Goal: Task Accomplishment & Management: Use online tool/utility

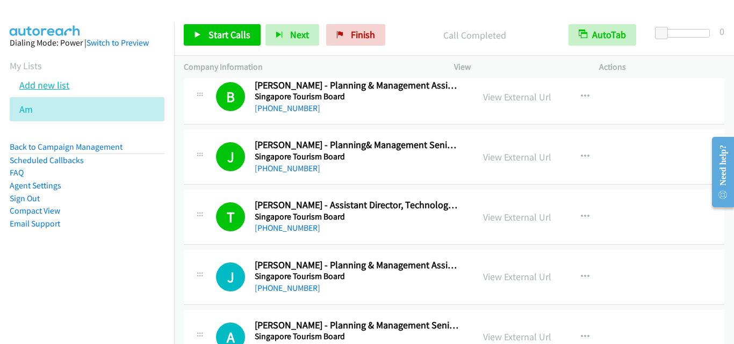
click at [30, 83] on link "Add new list" at bounding box center [44, 85] width 50 height 12
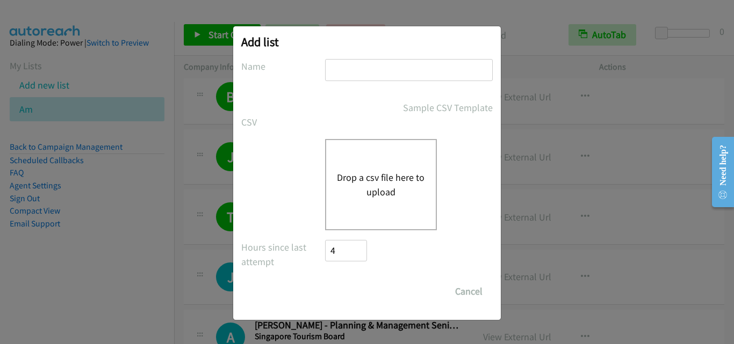
click at [400, 190] on button "Drop a csv file here to upload" at bounding box center [381, 184] width 88 height 29
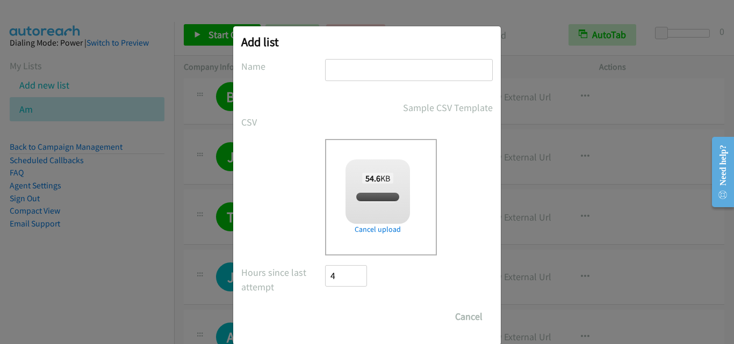
checkbox input "true"
click at [382, 76] on input "text" at bounding box center [409, 70] width 168 height 22
type input "PM"
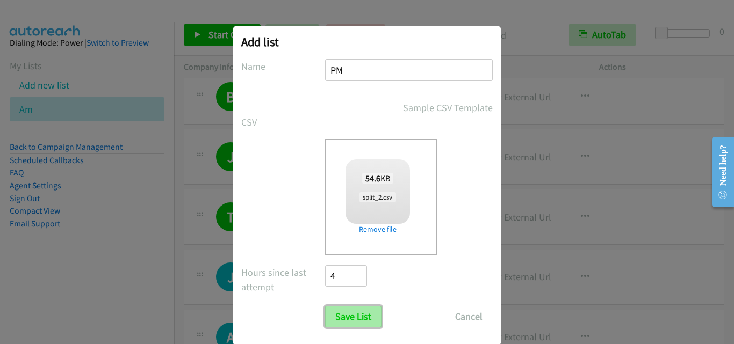
click at [349, 317] on input "Save List" at bounding box center [353, 316] width 56 height 21
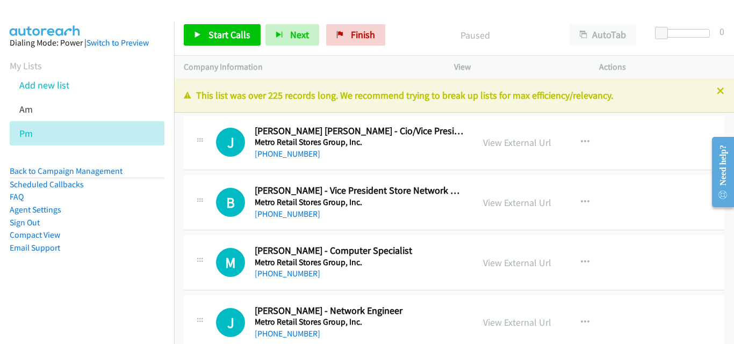
click at [203, 164] on div "J Callback Scheduled John Gaspar Antonio - Cio/Vice President For Information T…" at bounding box center [454, 142] width 540 height 55
click at [205, 37] on link "Start Calls" at bounding box center [222, 34] width 77 height 21
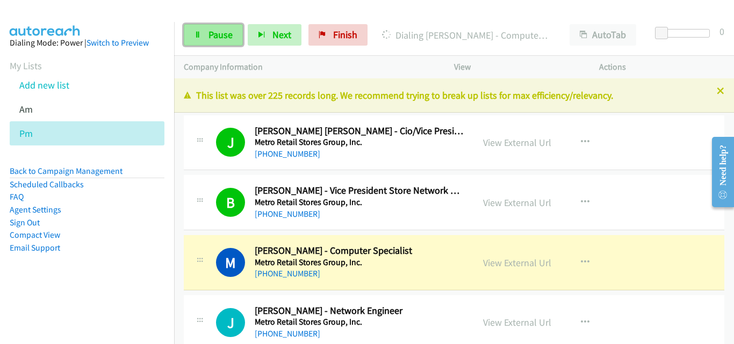
click at [194, 37] on icon at bounding box center [198, 36] width 8 height 8
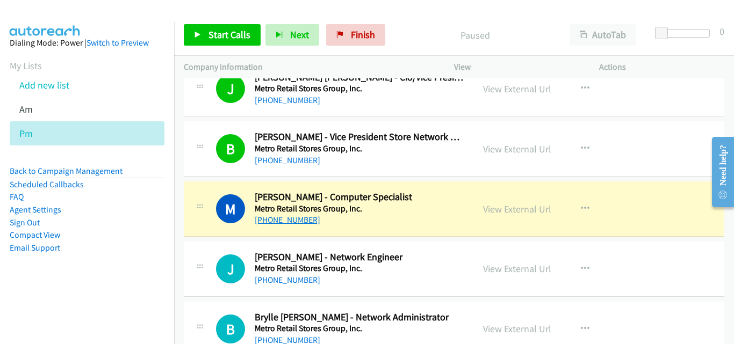
scroll to position [107, 0]
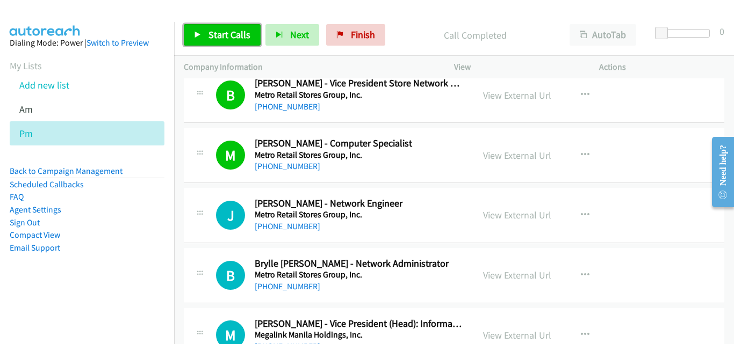
click at [216, 35] on span "Start Calls" at bounding box center [229, 34] width 42 height 12
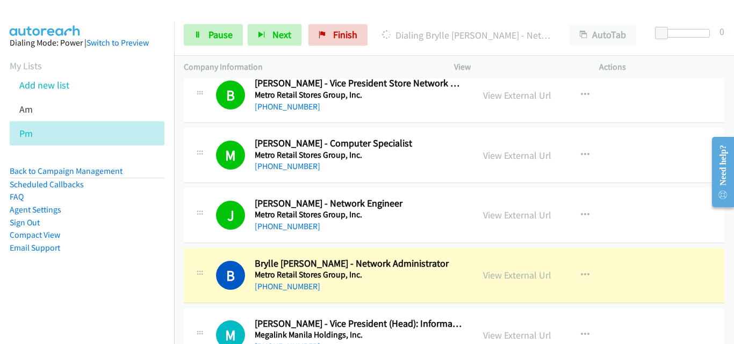
scroll to position [161, 0]
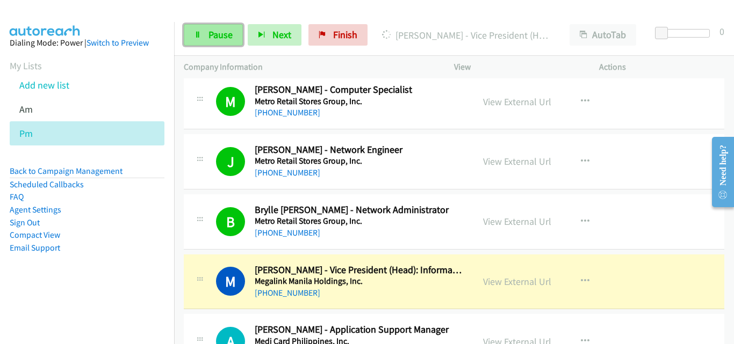
click at [217, 43] on link "Pause" at bounding box center [213, 34] width 59 height 21
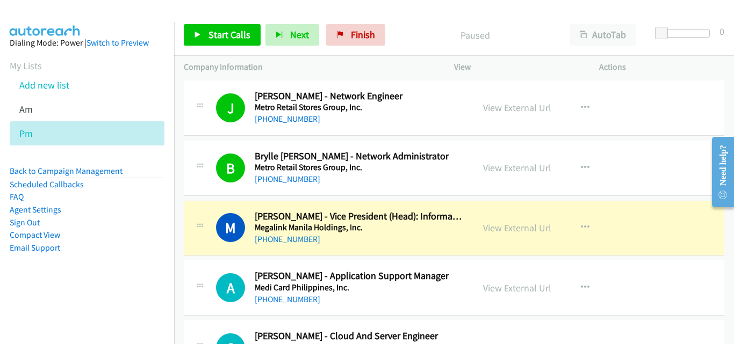
scroll to position [269, 0]
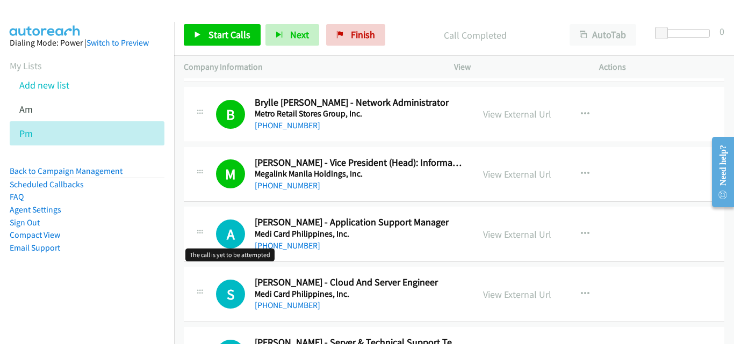
click at [221, 226] on h1 "A" at bounding box center [230, 234] width 29 height 29
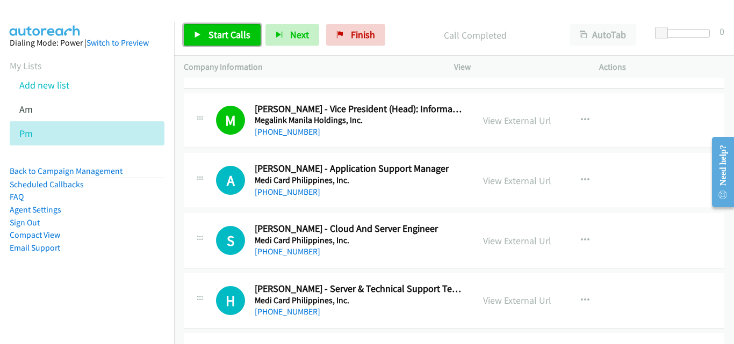
click at [212, 28] on span "Start Calls" at bounding box center [229, 34] width 42 height 12
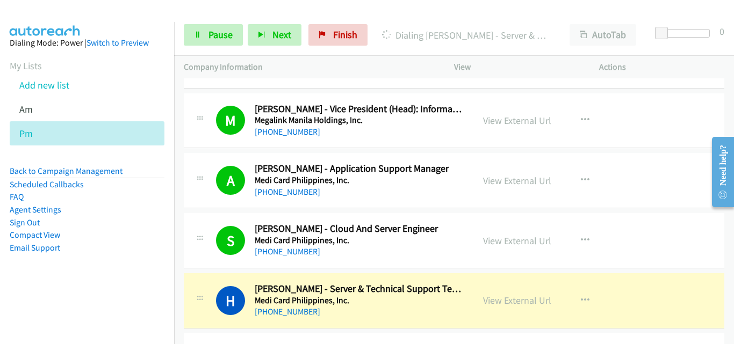
click at [199, 24] on div "Start Calls Pause Next Finish Dialing Herv Santiago - Server & Technical Suppor…" at bounding box center [454, 35] width 560 height 41
click at [202, 38] on link "Pause" at bounding box center [213, 34] width 59 height 21
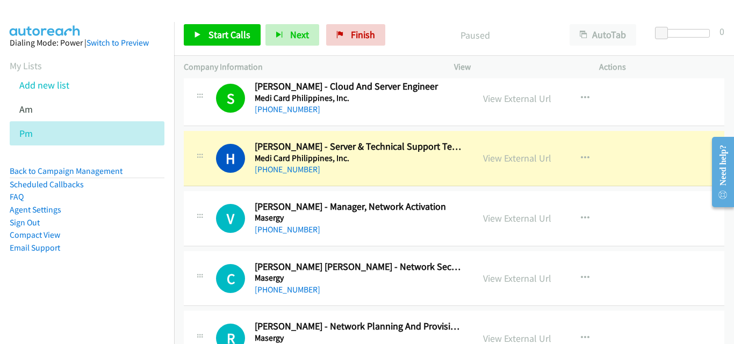
scroll to position [483, 0]
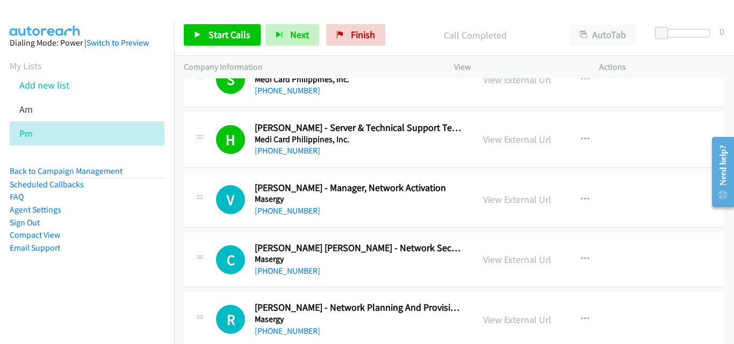
click at [196, 238] on div "C Callback Scheduled Clark Benedict Nejal - Network Security Analyst Masergy As…" at bounding box center [454, 260] width 540 height 55
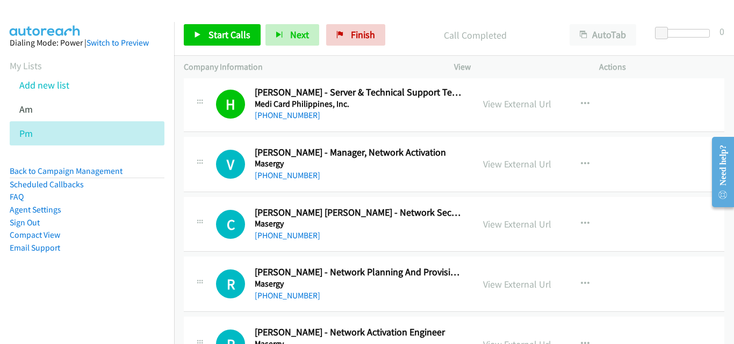
scroll to position [537, 0]
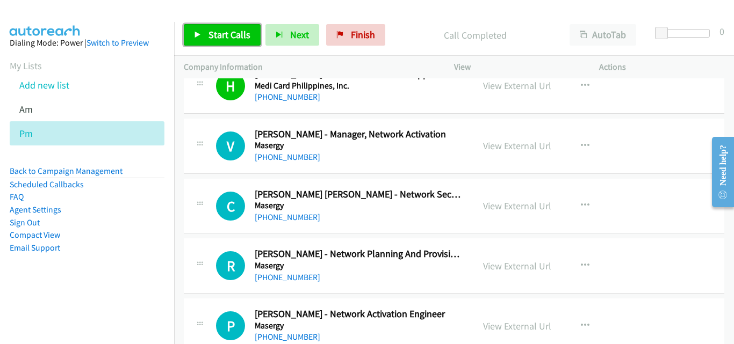
click at [209, 31] on span "Start Calls" at bounding box center [229, 34] width 42 height 12
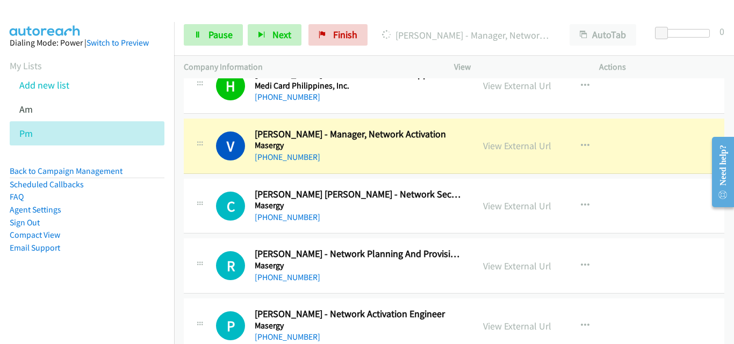
click at [223, 170] on div "V Callback Scheduled Von Perez - Manager, Network Activation Masergy Asia/Manil…" at bounding box center [454, 146] width 540 height 55
click at [209, 41] on link "Pause" at bounding box center [213, 34] width 59 height 21
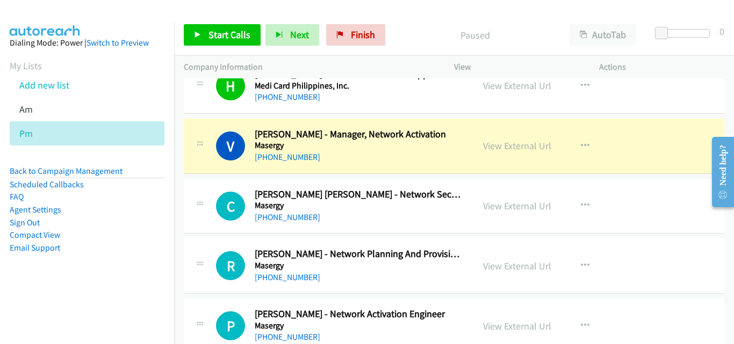
click at [204, 201] on icon at bounding box center [199, 202] width 13 height 5
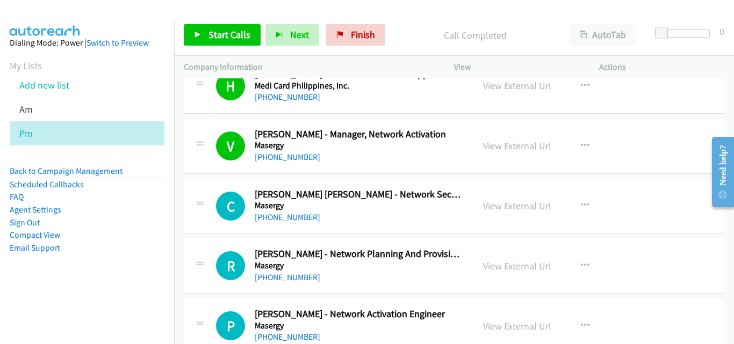
click at [220, 236] on td "R Callback Scheduled Richard Ebreo - Network Planning And Provisioning Analyst …" at bounding box center [454, 266] width 560 height 60
click at [208, 41] on link "Start Calls" at bounding box center [222, 34] width 77 height 21
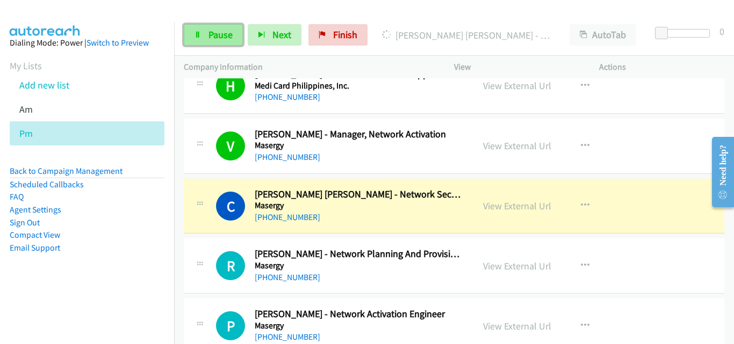
click at [223, 39] on span "Pause" at bounding box center [220, 34] width 24 height 12
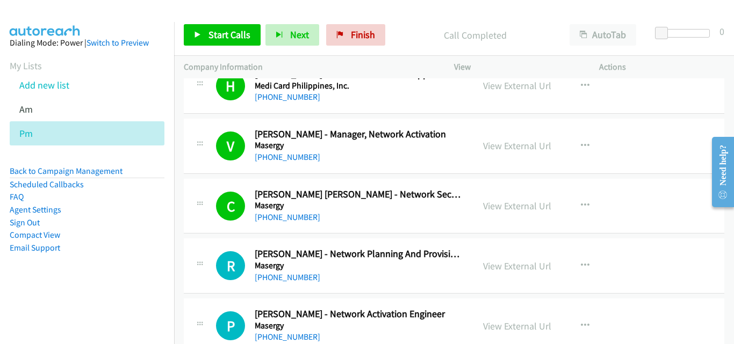
click at [189, 234] on td "C Callback Scheduled Clark Benedict Nejal - Network Security Analyst Masergy As…" at bounding box center [454, 206] width 560 height 60
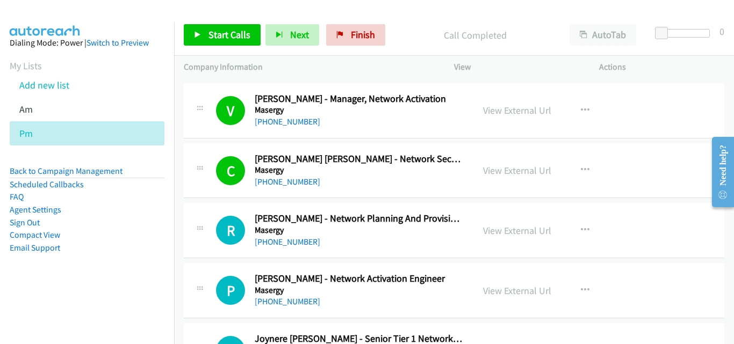
scroll to position [698, 0]
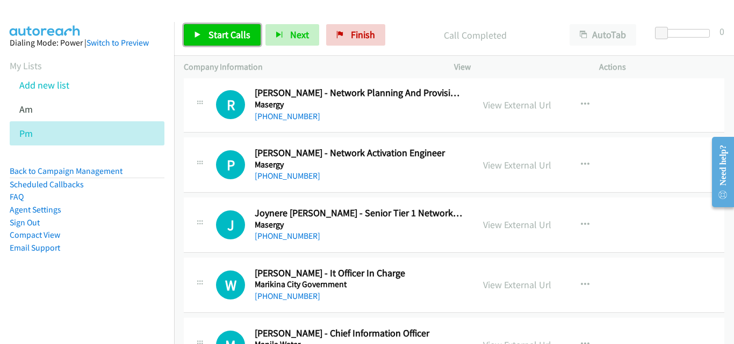
click at [245, 28] on link "Start Calls" at bounding box center [222, 34] width 77 height 21
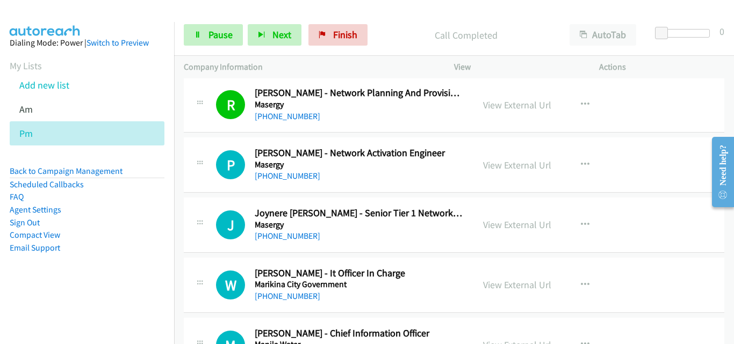
click at [176, 183] on td "P Callback Scheduled Pauline Louisse Sotta - Network Activation Engineer Maserg…" at bounding box center [454, 165] width 560 height 60
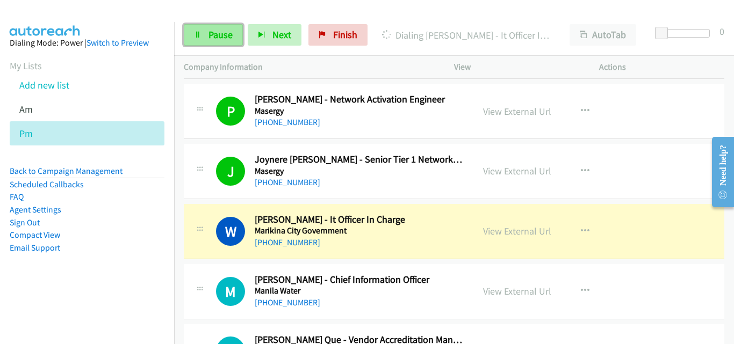
click at [200, 38] on icon at bounding box center [198, 36] width 8 height 8
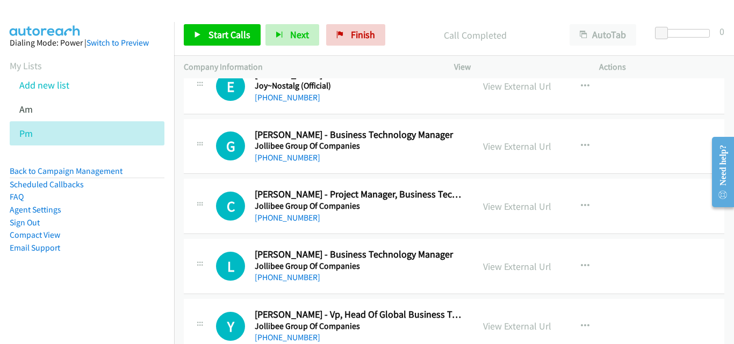
scroll to position [3003, 0]
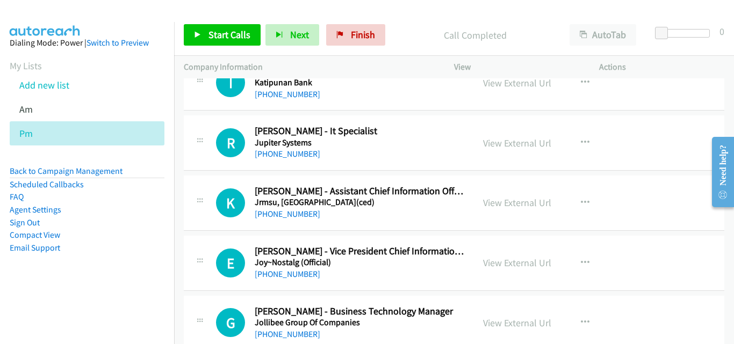
click at [193, 176] on div "K Callback Scheduled Kristel Lian Manogura - Assistant Chief Information Office…" at bounding box center [454, 203] width 540 height 55
drag, startPoint x: 729, startPoint y: 131, endPoint x: 1436, endPoint y: 251, distance: 717.1
click at [733, 129] on html "Need help? Resource Center AutoReach Help Help Get the help you need from our k…" at bounding box center [718, 171] width 31 height 85
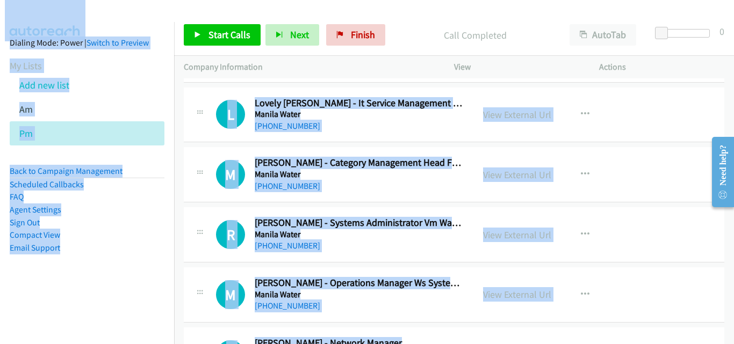
scroll to position [1249, 0]
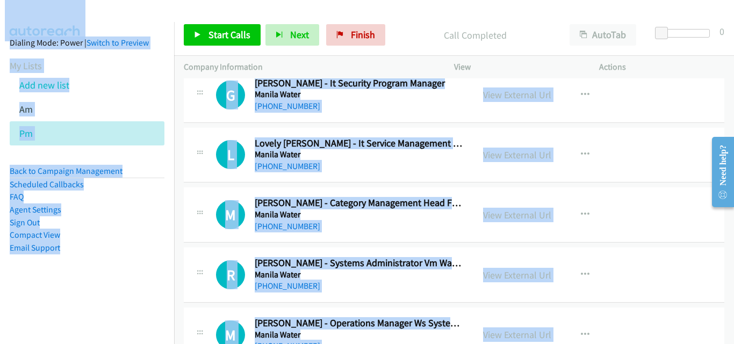
drag, startPoint x: 729, startPoint y: 129, endPoint x: 732, endPoint y: 105, distance: 23.7
click at [732, 51] on body "Start Calls Pause Next Finish Call Completed AutoTab AutoTab 0 Company Informat…" at bounding box center [367, 25] width 734 height 51
click at [210, 173] on div "L Callback Scheduled Lovely Santiago - It Service Management Lead / It Solution…" at bounding box center [454, 155] width 540 height 55
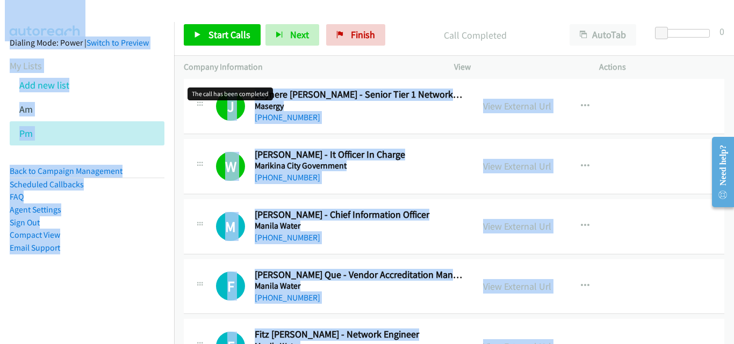
scroll to position [819, 0]
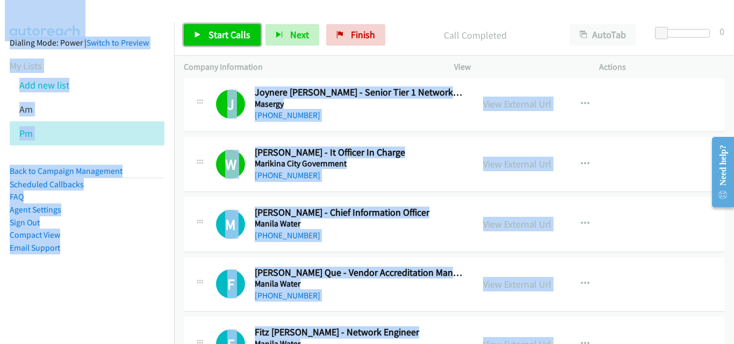
click at [242, 41] on link "Start Calls" at bounding box center [222, 34] width 77 height 21
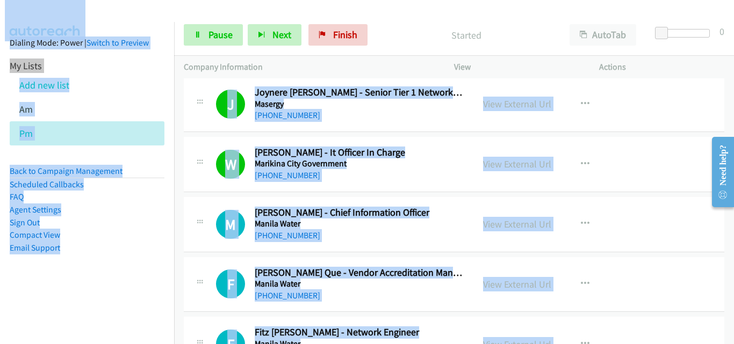
click at [182, 93] on td "J Callback Scheduled Joynere Javier - Senior Tier 1 Network Security Analyst Ma…" at bounding box center [454, 105] width 560 height 60
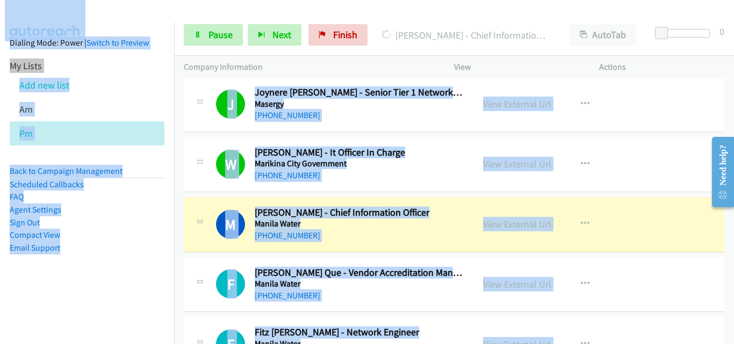
click at [176, 93] on td "J Callback Scheduled Joynere Javier - Senior Tier 1 Network Security Analyst Ma…" at bounding box center [454, 105] width 560 height 60
click at [176, 89] on td "J Callback Scheduled Joynere Javier - Senior Tier 1 Network Security Analyst Ma…" at bounding box center [454, 105] width 560 height 60
click at [176, 10] on div at bounding box center [362, 20] width 724 height 41
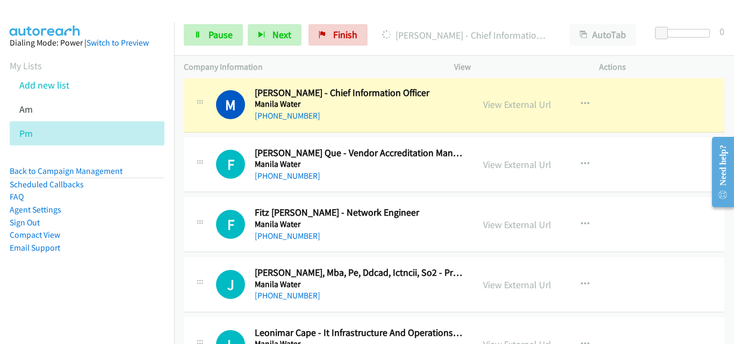
scroll to position [927, 0]
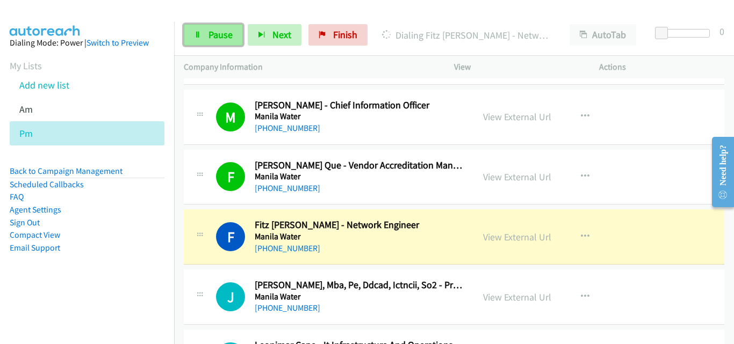
click at [230, 34] on span "Pause" at bounding box center [220, 34] width 24 height 12
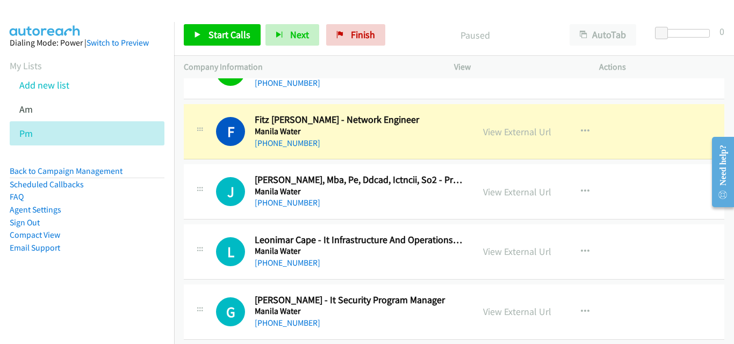
scroll to position [1034, 0]
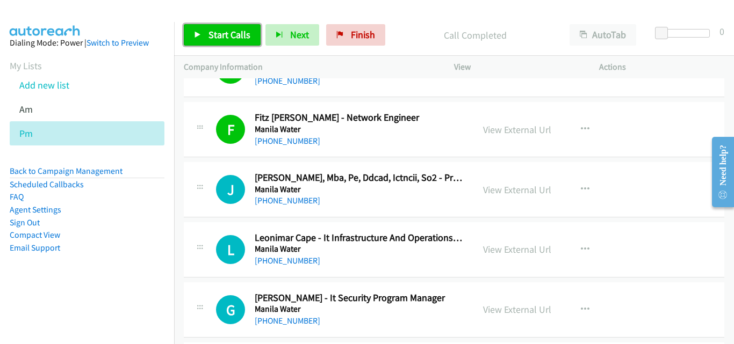
click at [199, 37] on icon at bounding box center [198, 36] width 8 height 8
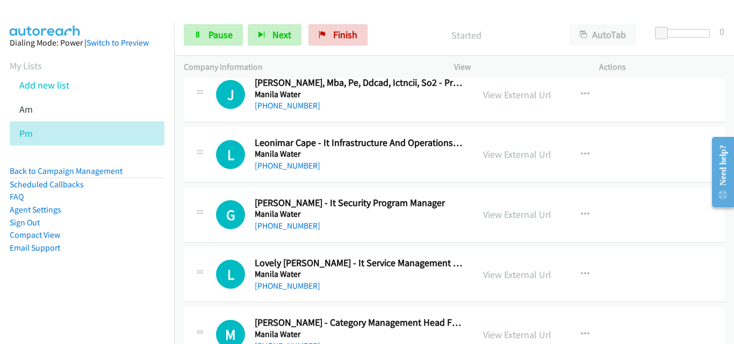
scroll to position [1088, 0]
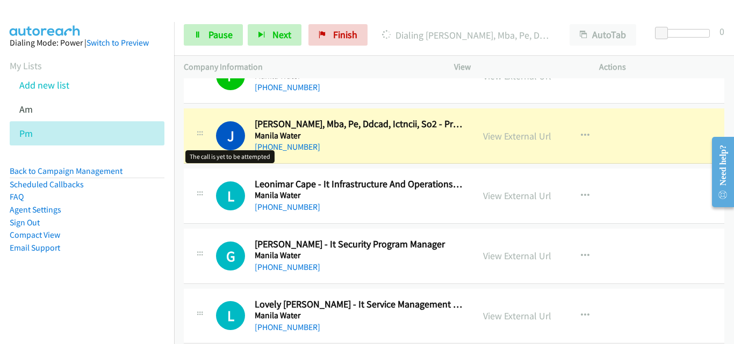
click at [216, 142] on h1 "J" at bounding box center [230, 135] width 29 height 29
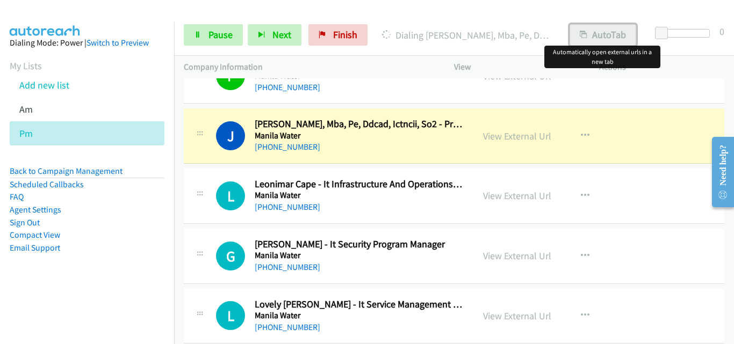
click at [607, 39] on button "AutoTab" at bounding box center [602, 34] width 67 height 21
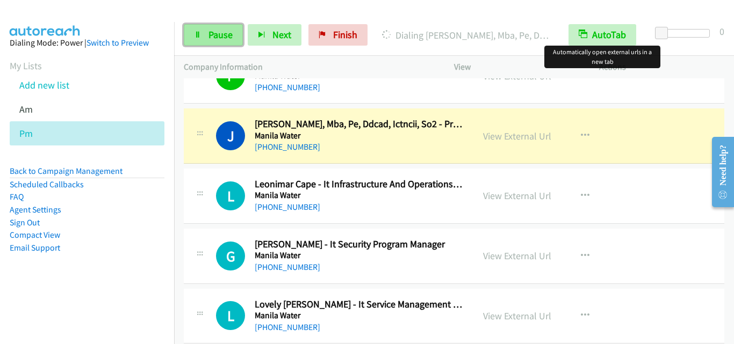
click at [226, 33] on span "Pause" at bounding box center [220, 34] width 24 height 12
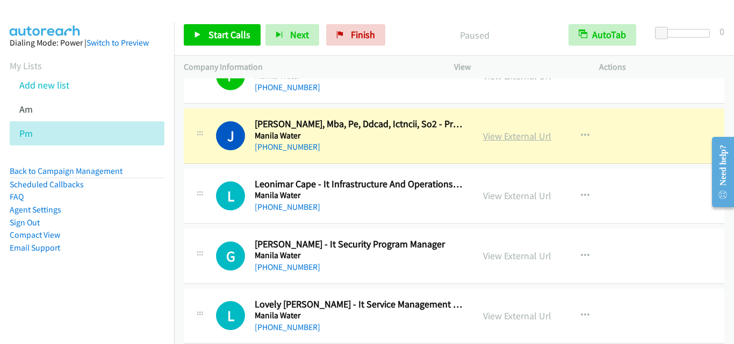
click at [525, 141] on link "View External Url" at bounding box center [517, 136] width 68 height 12
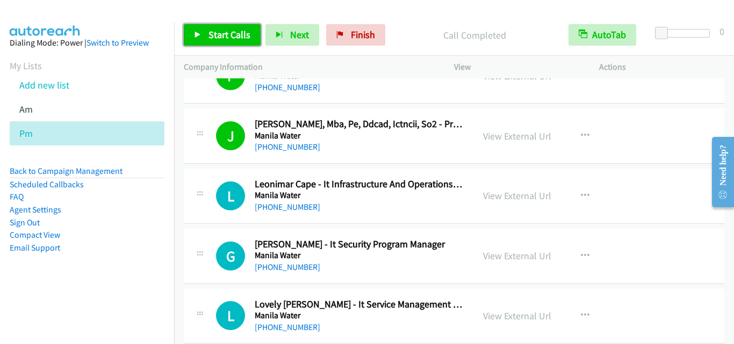
click at [243, 36] on span "Start Calls" at bounding box center [229, 34] width 42 height 12
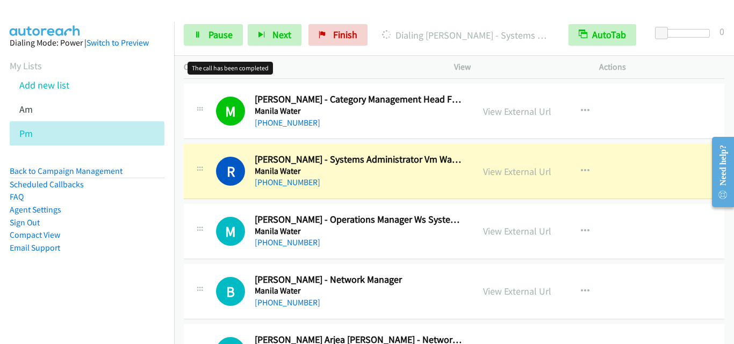
scroll to position [1356, 0]
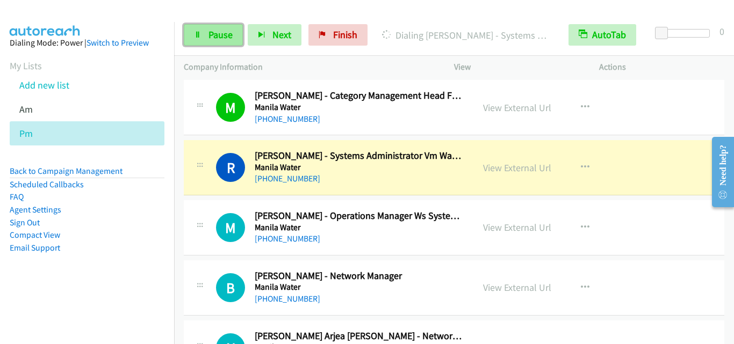
click at [206, 41] on link "Pause" at bounding box center [213, 34] width 59 height 21
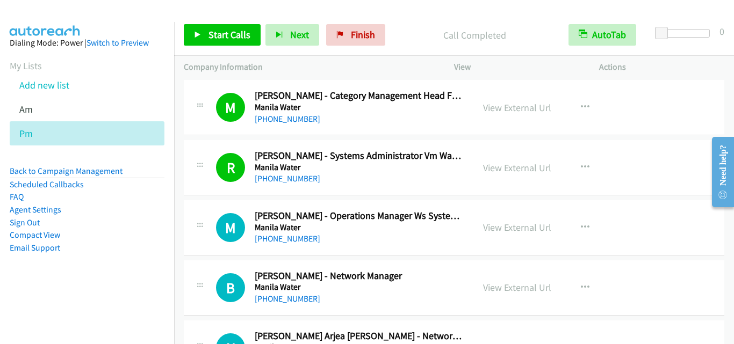
click at [204, 186] on div "R Callback Scheduled Romel Clave - Systems Administrator Vm Ware/Azure Manila W…" at bounding box center [454, 167] width 540 height 55
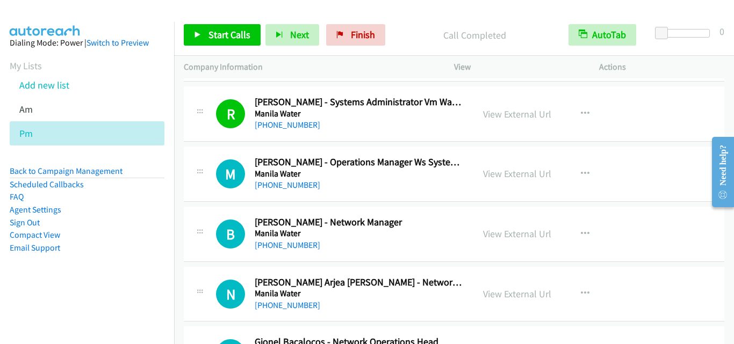
click at [222, 190] on div "M Callback Scheduled Marie Anne Bigtas - Operations Manager Ws System And Techn…" at bounding box center [340, 173] width 248 height 35
click at [233, 41] on link "Start Calls" at bounding box center [222, 34] width 77 height 21
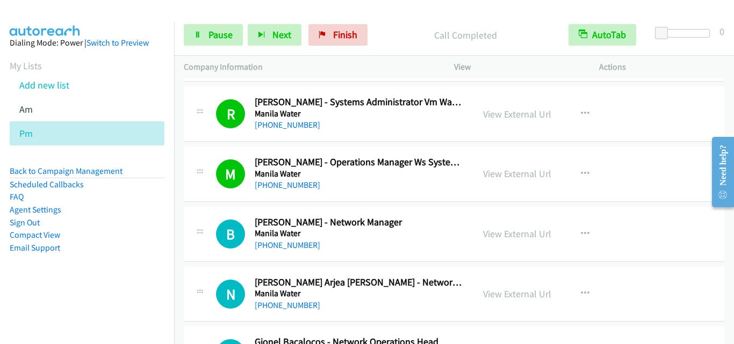
click at [211, 228] on div "B Callback Scheduled Bernard Vistal - Network Manager Manila Water Asia/Manila …" at bounding box center [328, 233] width 270 height 35
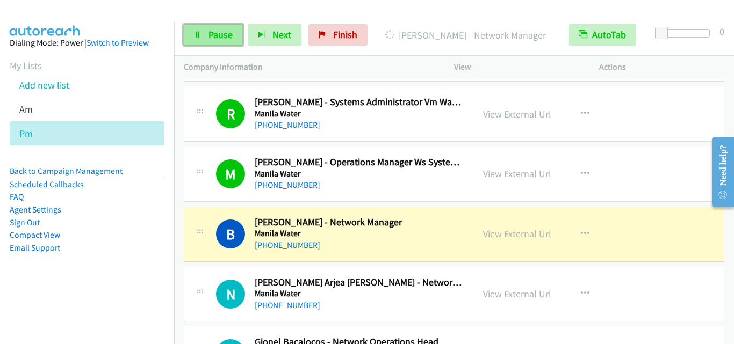
click at [226, 37] on span "Pause" at bounding box center [220, 34] width 24 height 12
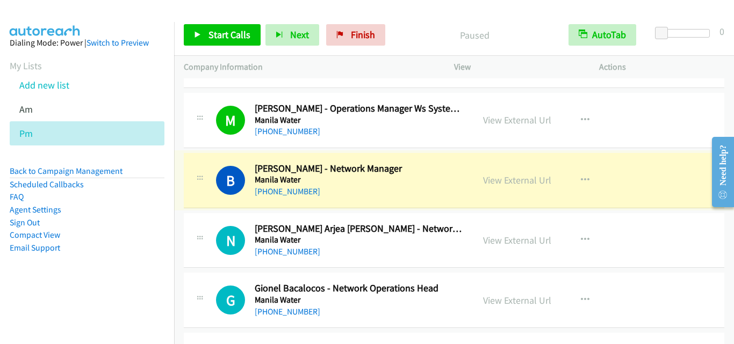
scroll to position [1518, 0]
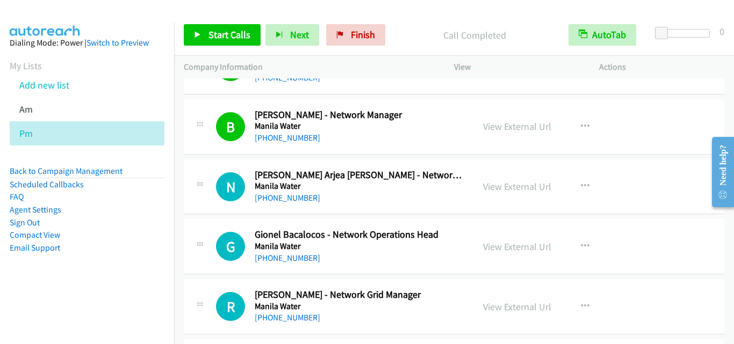
click at [203, 199] on div "N Callback Scheduled Neil Arjea Gonzales - Network Manager Manila Water Asia/Ma…" at bounding box center [328, 186] width 270 height 35
click at [242, 35] on span "Start Calls" at bounding box center [229, 34] width 42 height 12
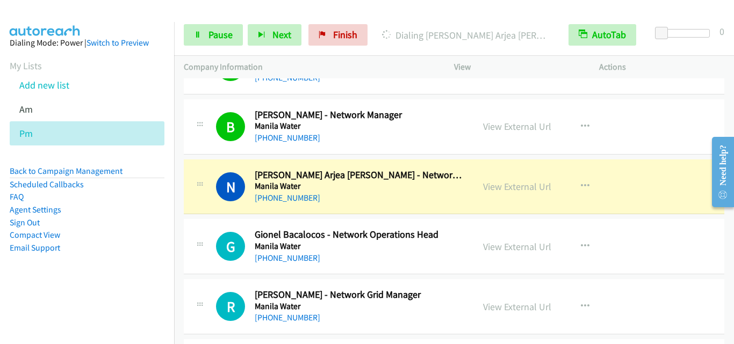
click at [196, 204] on div "N Callback Scheduled Neil Arjea Gonzales - Network Manager Manila Water Asia/Ma…" at bounding box center [328, 186] width 270 height 35
click at [218, 32] on span "Pause" at bounding box center [220, 34] width 24 height 12
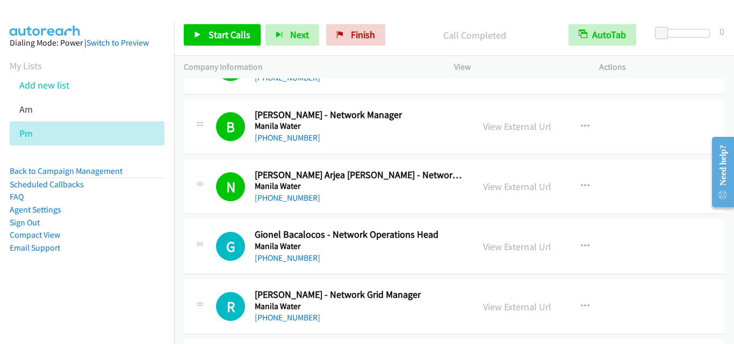
click at [192, 218] on td "G Callback Scheduled Gionel Bacalocos - Network Operations Head Manila Water As…" at bounding box center [454, 247] width 560 height 60
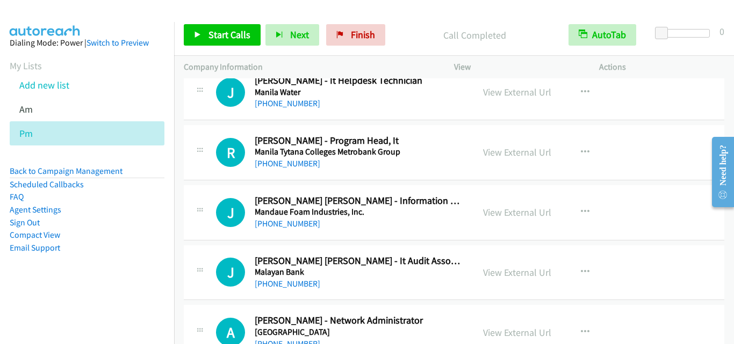
scroll to position [1811, 0]
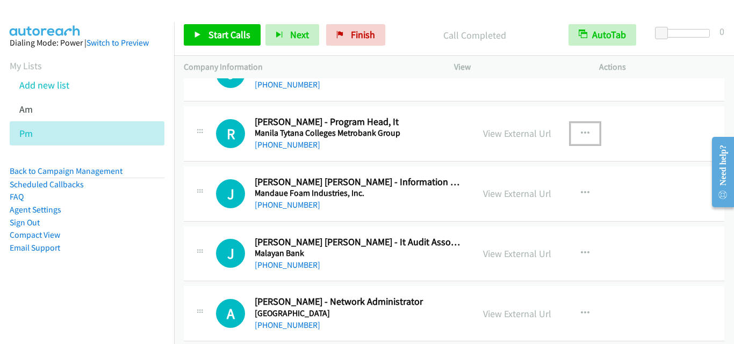
click at [583, 136] on icon "button" at bounding box center [585, 133] width 9 height 9
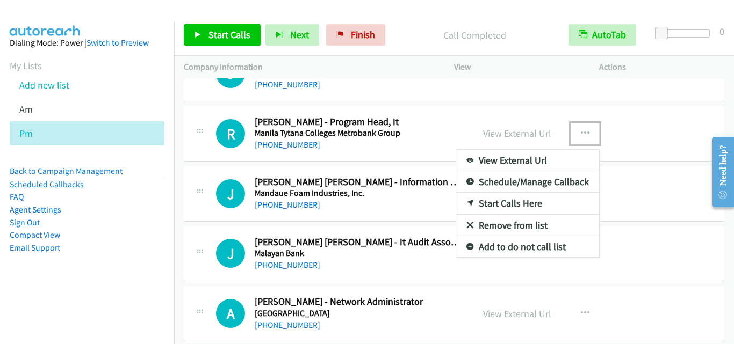
click at [548, 204] on link "Start Calls Here" at bounding box center [527, 203] width 143 height 21
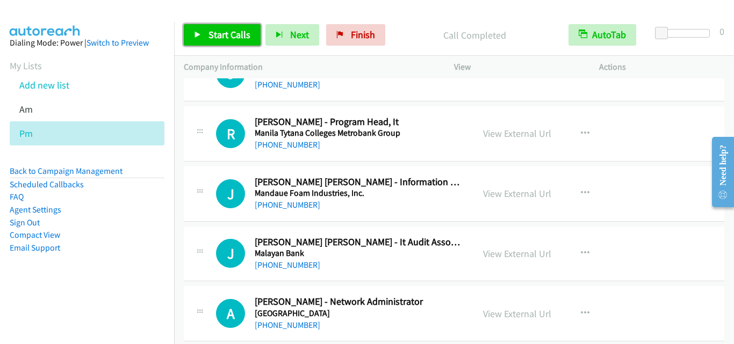
click at [194, 41] on link "Start Calls" at bounding box center [222, 34] width 77 height 21
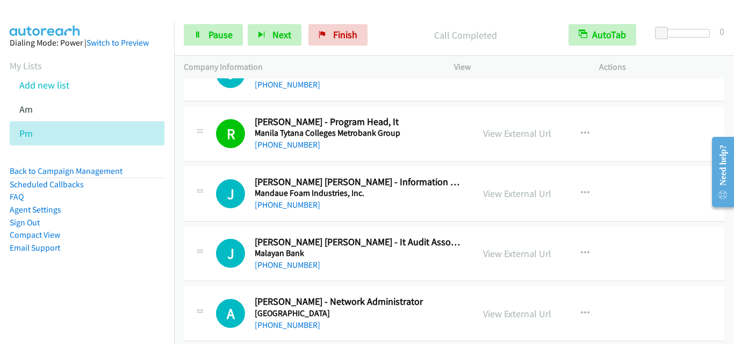
scroll to position [1865, 0]
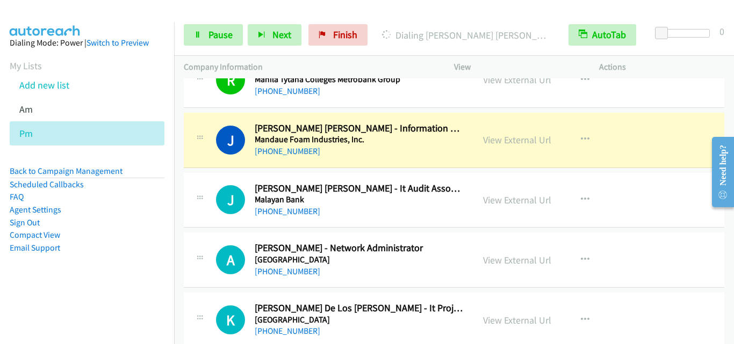
click at [202, 135] on icon at bounding box center [199, 136] width 13 height 5
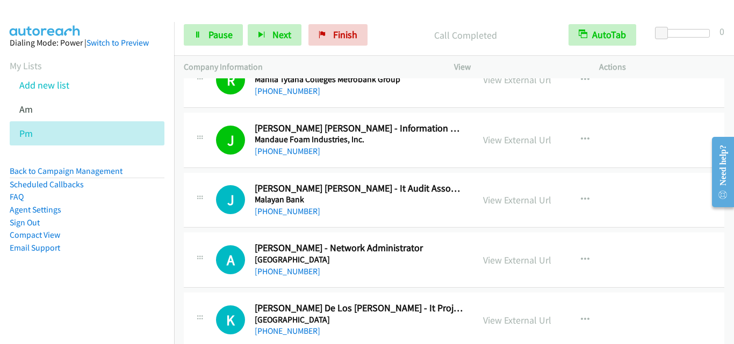
click at [207, 221] on div "J Callback Scheduled Jeff Paolo Sabanal - It Audit Associate Malayan Bank Asia/…" at bounding box center [454, 200] width 540 height 55
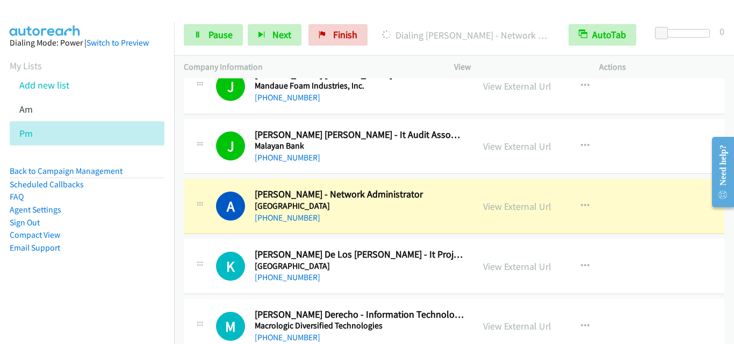
scroll to position [1972, 0]
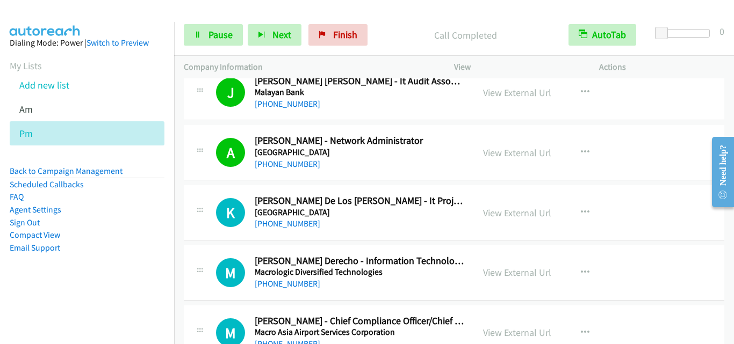
click at [192, 222] on div "K Callback Scheduled Katherine De Los Santos - It Project Manager Makati Medica…" at bounding box center [329, 212] width 290 height 35
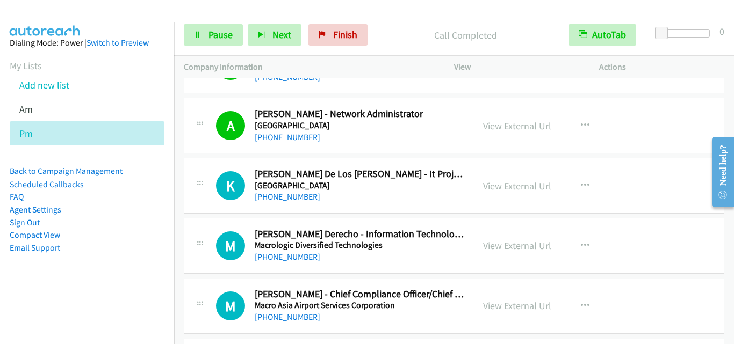
scroll to position [2026, 0]
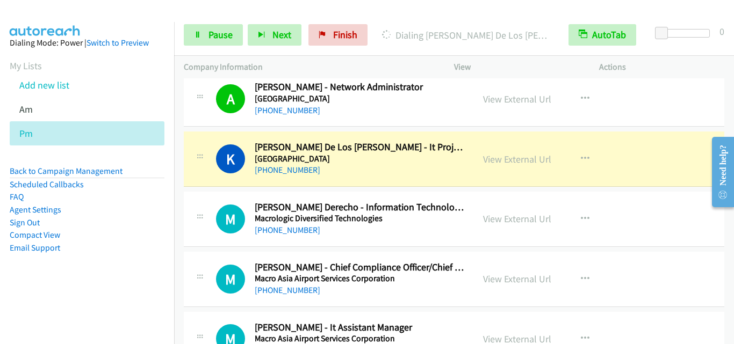
click at [200, 186] on div "K Callback Scheduled Katherine De Los Santos - It Project Manager Makati Medica…" at bounding box center [454, 159] width 540 height 55
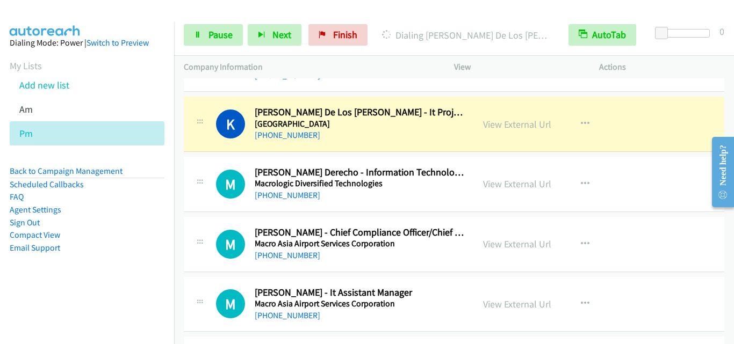
scroll to position [2079, 0]
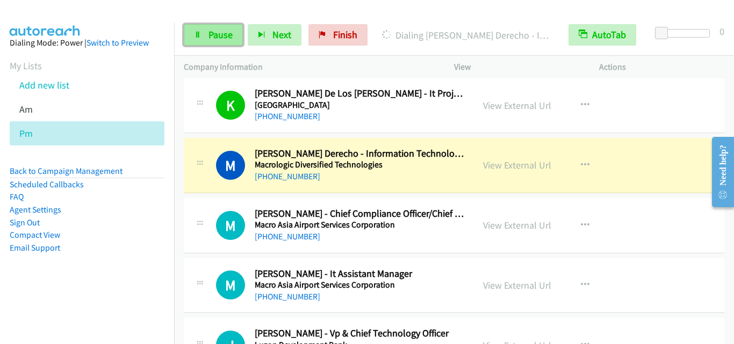
click at [223, 31] on span "Pause" at bounding box center [220, 34] width 24 height 12
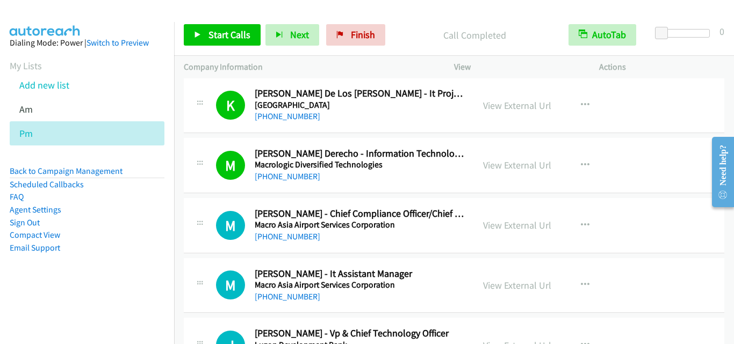
click at [223, 194] on td "M Callback Scheduled Mary Rose Derecho - Information Technology Coordinator Mac…" at bounding box center [454, 165] width 560 height 60
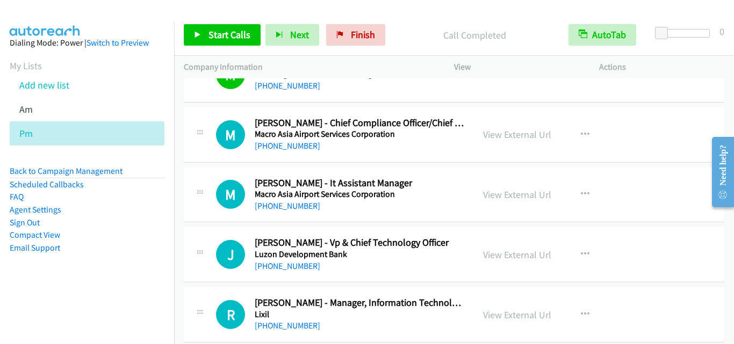
scroll to position [2187, 0]
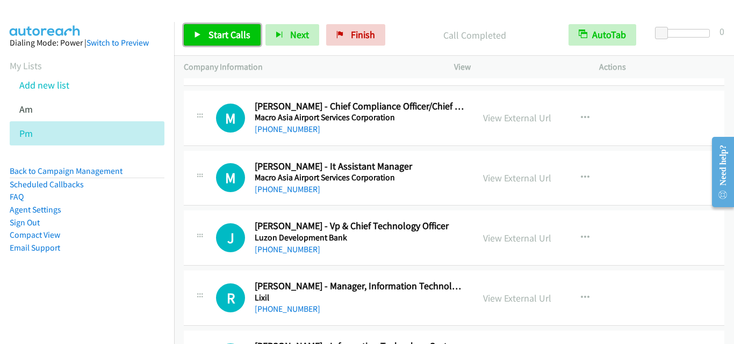
click at [201, 32] on link "Start Calls" at bounding box center [222, 34] width 77 height 21
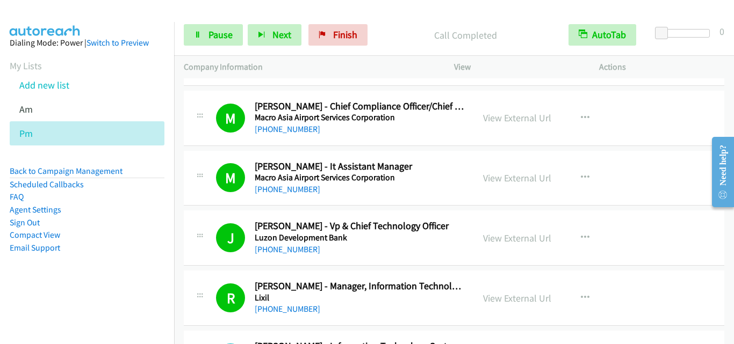
click at [247, 270] on td "R Callback Scheduled Rhoderick Gatbunton - Manager, Information Technology, Ase…" at bounding box center [454, 299] width 560 height 60
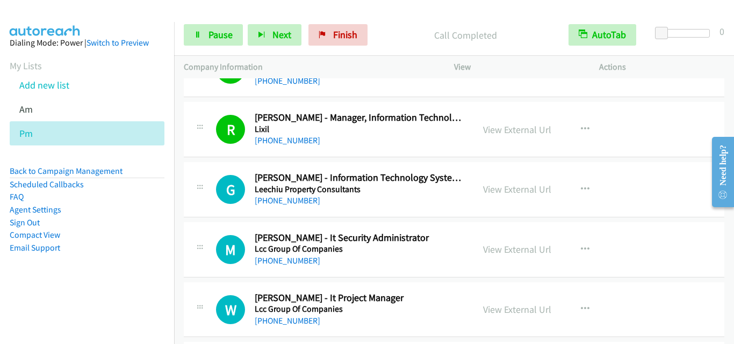
scroll to position [2402, 0]
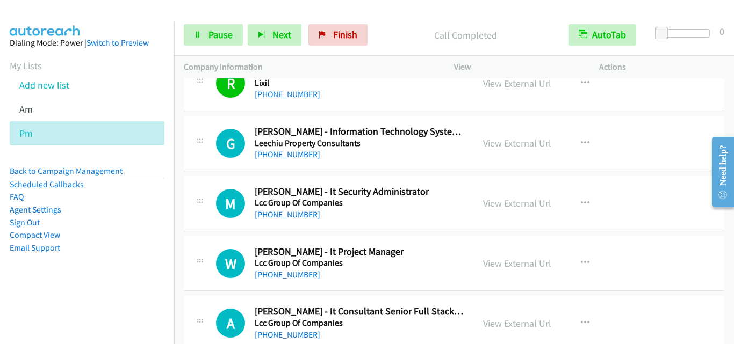
click at [213, 168] on div "G Callback Scheduled Gerald Samar - Information Technology System Administrator…" at bounding box center [454, 143] width 540 height 55
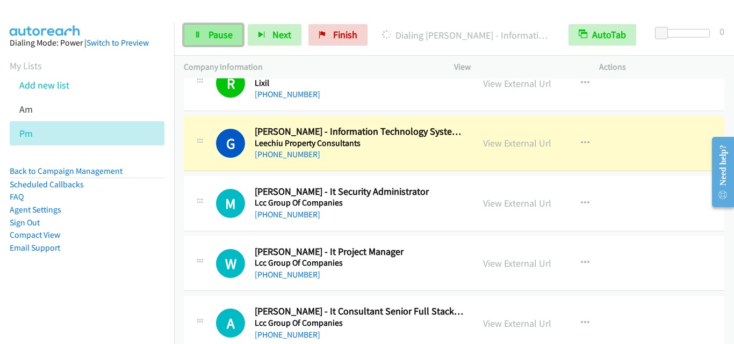
click at [215, 44] on link "Pause" at bounding box center [213, 34] width 59 height 21
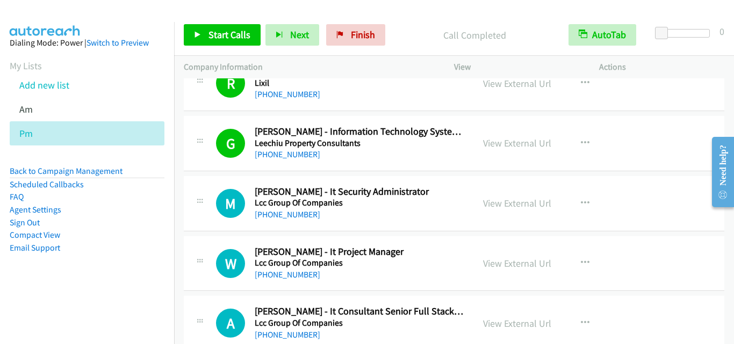
click at [210, 214] on div "M Callback Scheduled Mark De Luna - It Security Administrator Lcc Group Of Comp…" at bounding box center [328, 203] width 270 height 35
click at [246, 30] on span "Start Calls" at bounding box center [229, 34] width 42 height 12
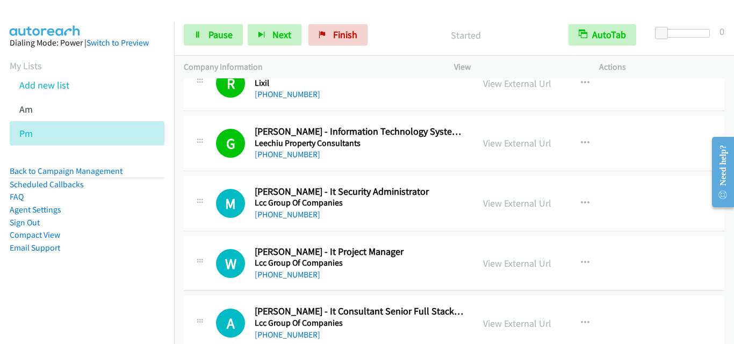
scroll to position [2455, 0]
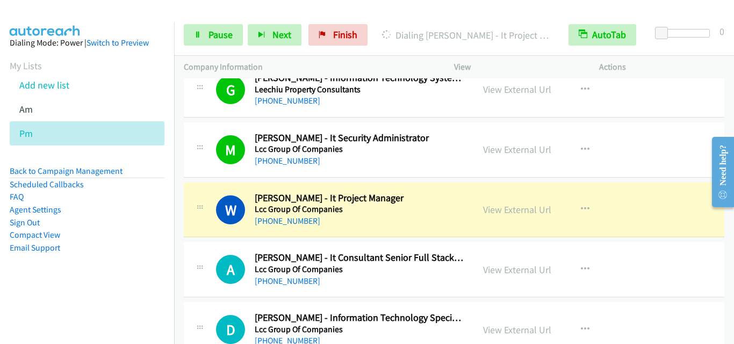
click at [202, 188] on div "W Callback Scheduled Waren Cario - It Project Manager Lcc Group Of Companies As…" at bounding box center [454, 210] width 540 height 55
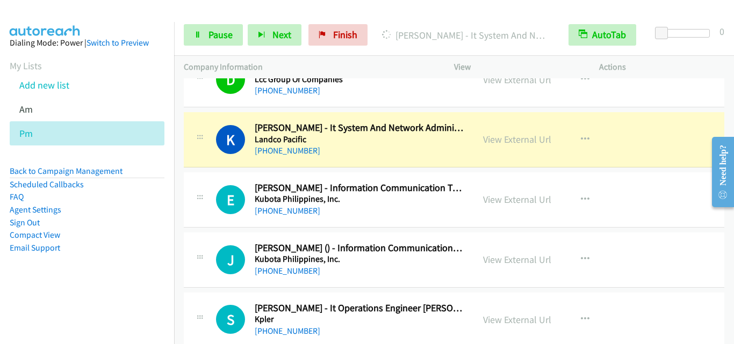
scroll to position [2724, 0]
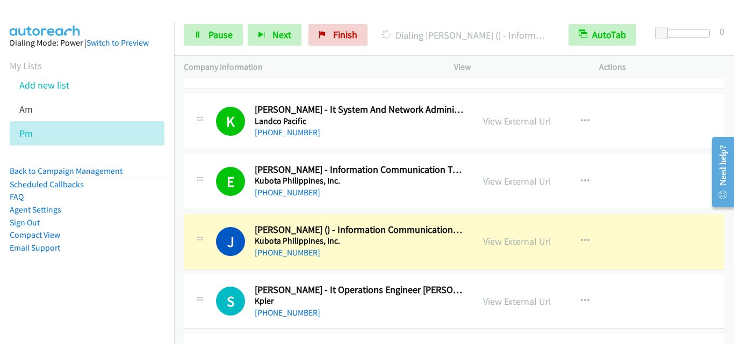
click at [219, 213] on td "J Callback Scheduled Jeric Bryan Lim () - Information Communication Technology …" at bounding box center [454, 242] width 560 height 60
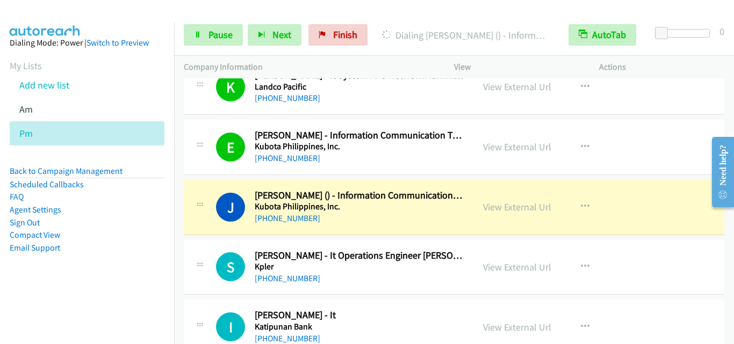
scroll to position [2778, 0]
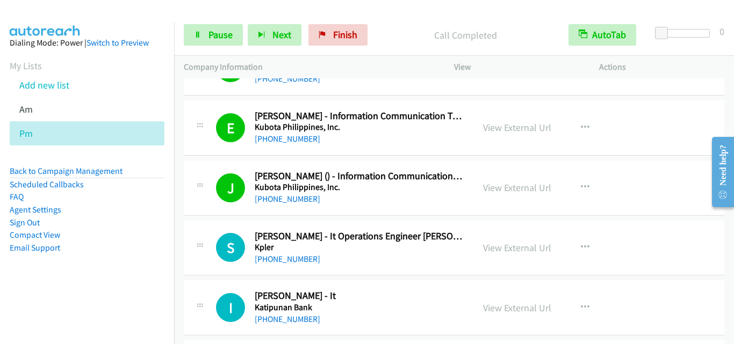
click at [194, 254] on div at bounding box center [199, 244] width 13 height 29
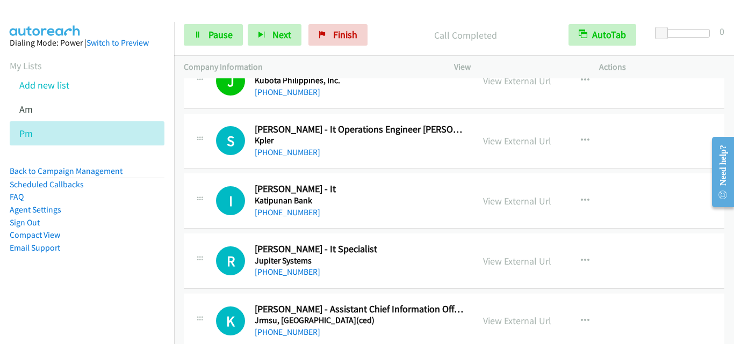
scroll to position [2885, 0]
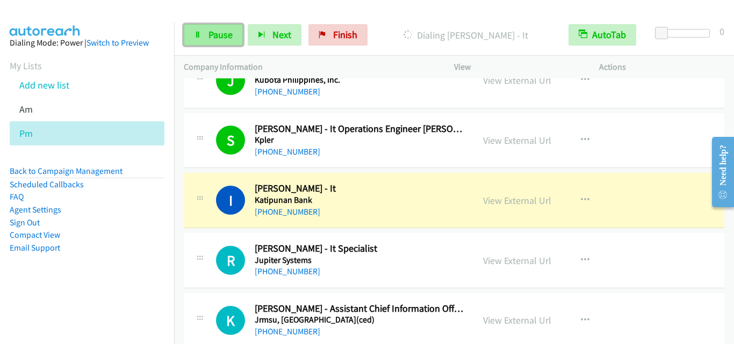
click at [213, 38] on span "Pause" at bounding box center [220, 34] width 24 height 12
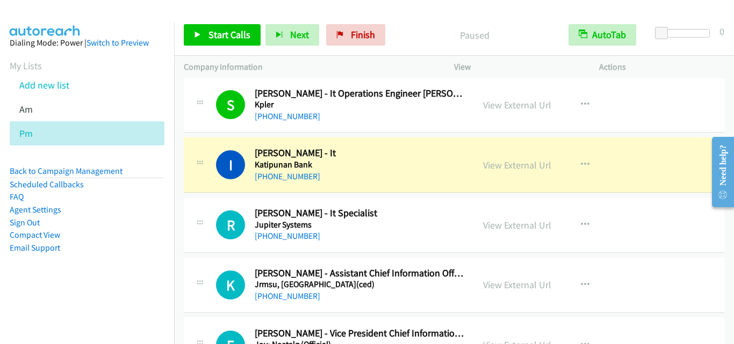
scroll to position [2939, 0]
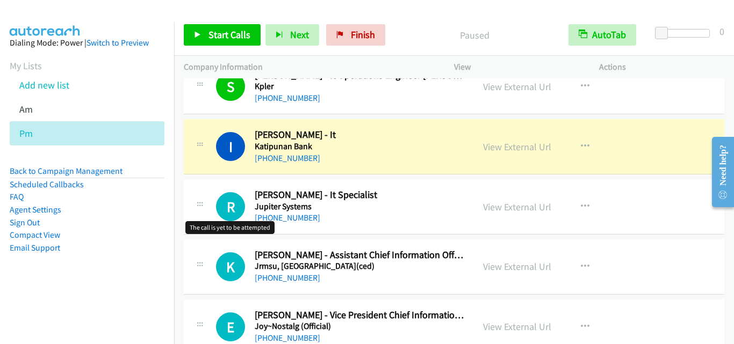
click at [232, 200] on h1 "R" at bounding box center [230, 206] width 29 height 29
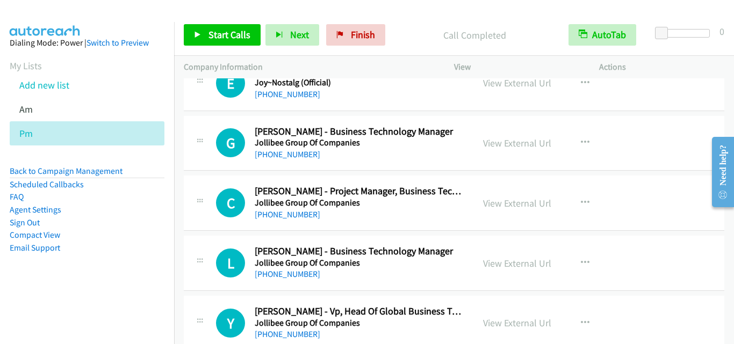
scroll to position [3208, 0]
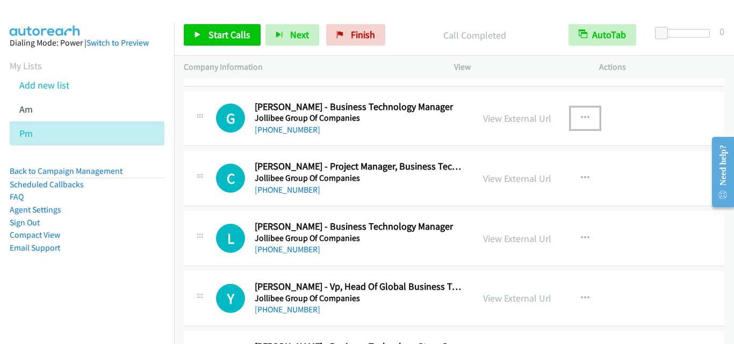
click at [585, 118] on button "button" at bounding box center [584, 117] width 29 height 21
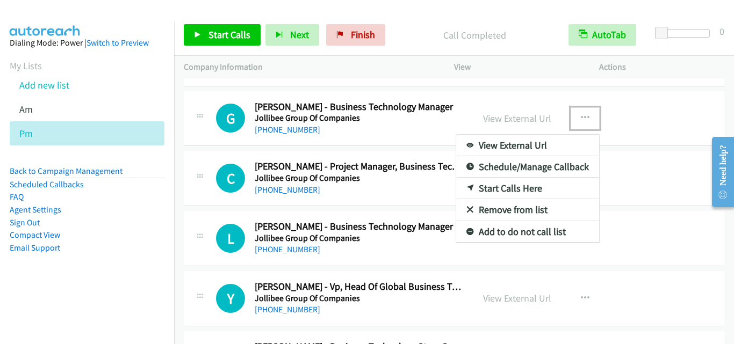
click at [527, 190] on link "Start Calls Here" at bounding box center [527, 188] width 143 height 21
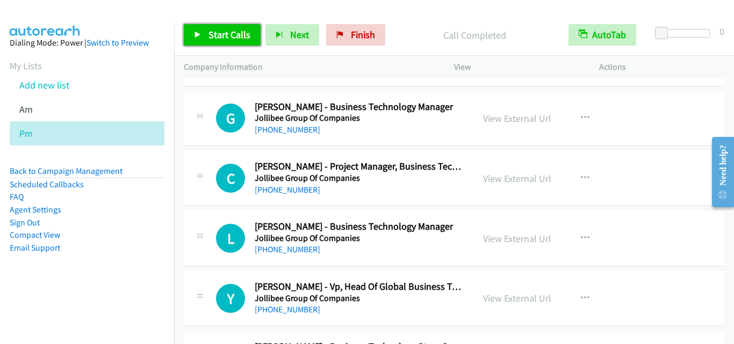
click at [194, 35] on icon at bounding box center [198, 36] width 8 height 8
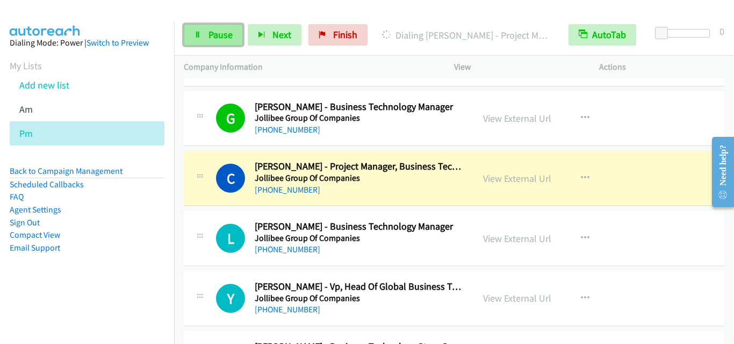
click at [223, 36] on span "Pause" at bounding box center [220, 34] width 24 height 12
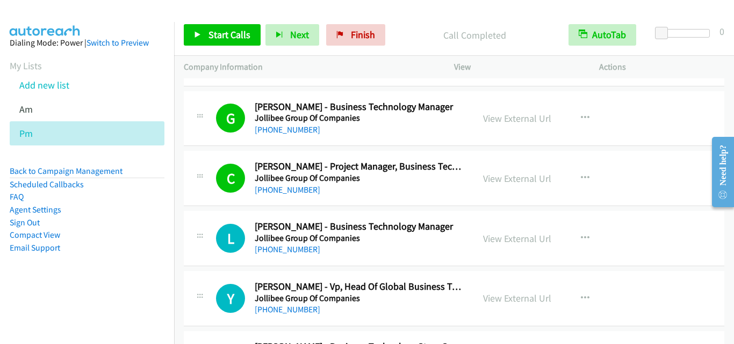
click at [184, 184] on div "C Callback Scheduled Collie Arroyo - Project Manager, Business Technology Proje…" at bounding box center [329, 178] width 290 height 35
click at [507, 183] on link "View External Url" at bounding box center [517, 178] width 68 height 12
click at [224, 34] on span "Start Calls" at bounding box center [229, 34] width 42 height 12
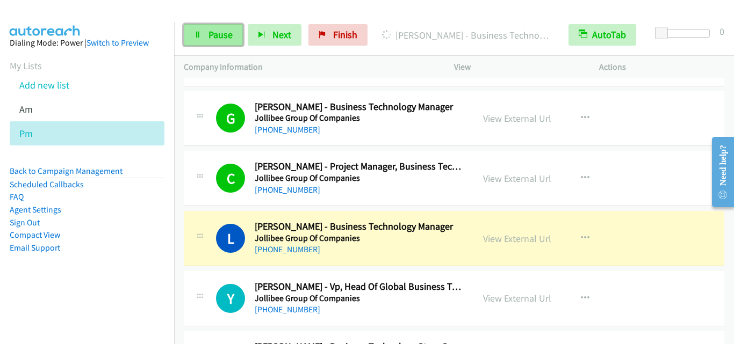
click at [221, 35] on span "Pause" at bounding box center [220, 34] width 24 height 12
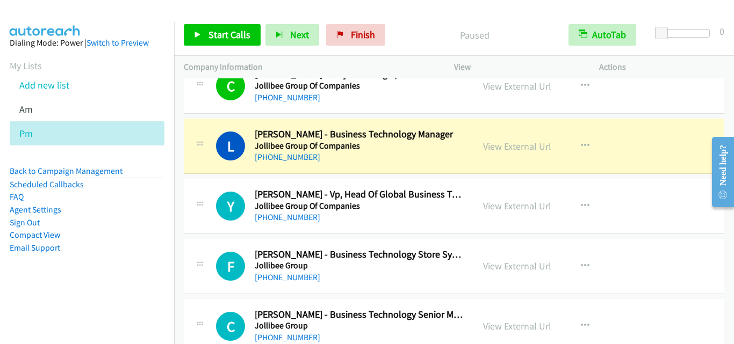
scroll to position [3315, 0]
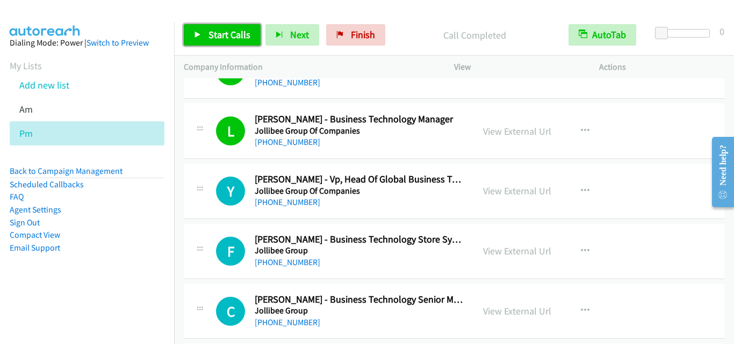
click at [198, 37] on icon at bounding box center [198, 36] width 8 height 8
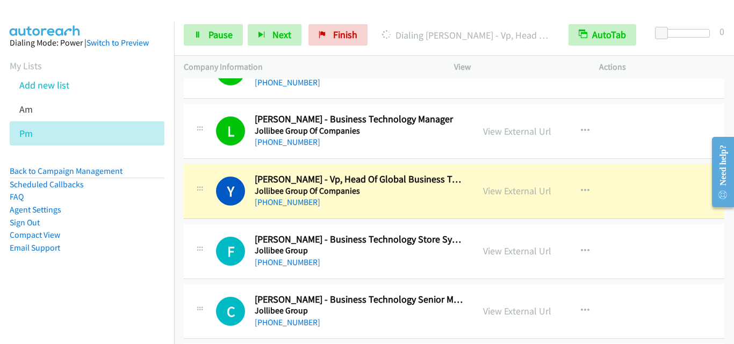
click at [186, 104] on div "L Callback Scheduled Leah Orata - Business Technology Manager Jollibee Group Of…" at bounding box center [454, 131] width 540 height 55
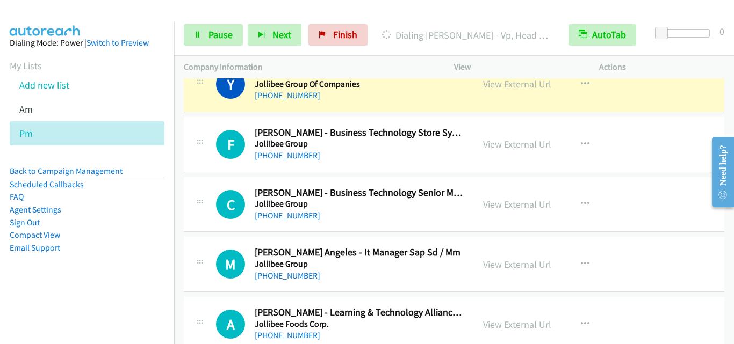
scroll to position [3422, 0]
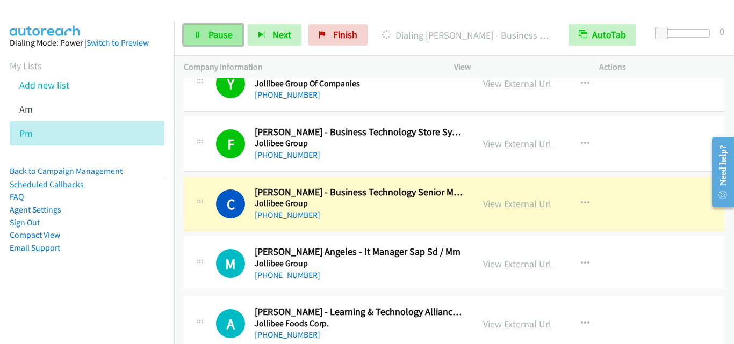
click at [226, 46] on link "Pause" at bounding box center [213, 34] width 59 height 21
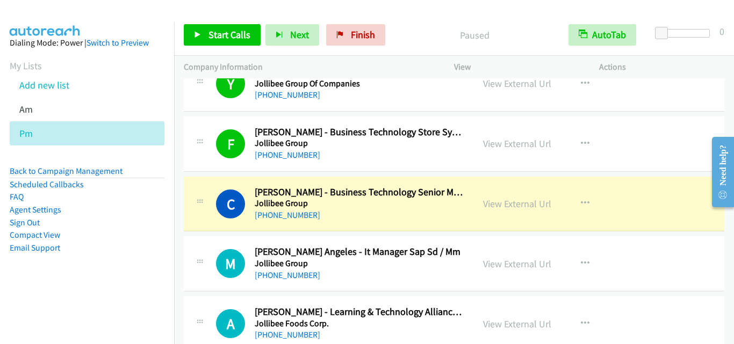
drag, startPoint x: 177, startPoint y: 224, endPoint x: 326, endPoint y: 100, distance: 193.0
click at [177, 224] on td "C Callback Scheduled Christine Mae Tavera - Business Technology Senior Manager …" at bounding box center [454, 204] width 560 height 60
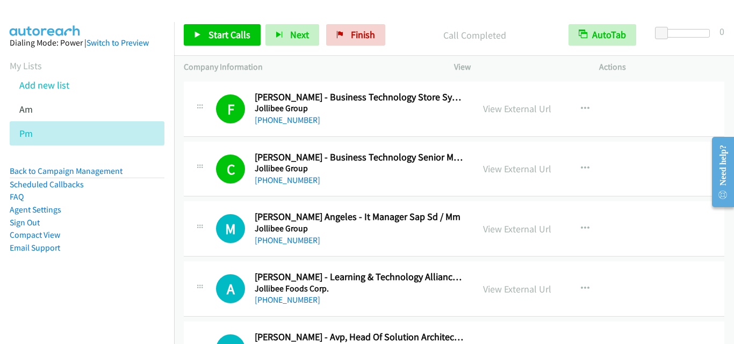
scroll to position [3476, 0]
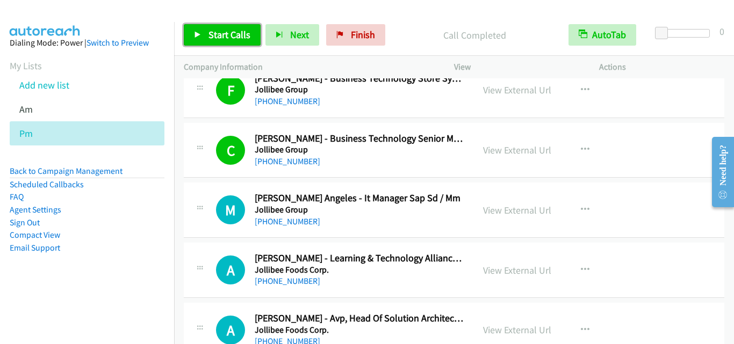
click at [217, 30] on span "Start Calls" at bounding box center [229, 34] width 42 height 12
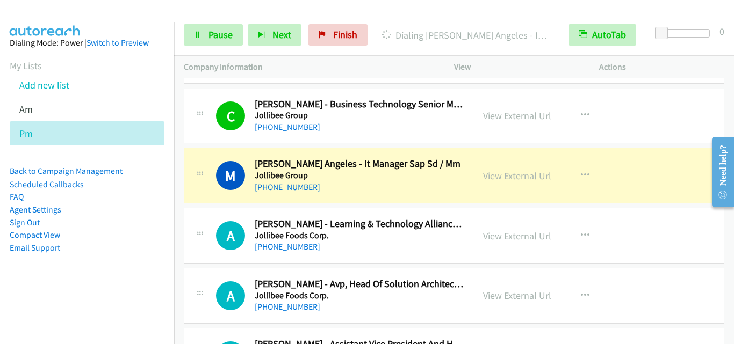
scroll to position [3530, 0]
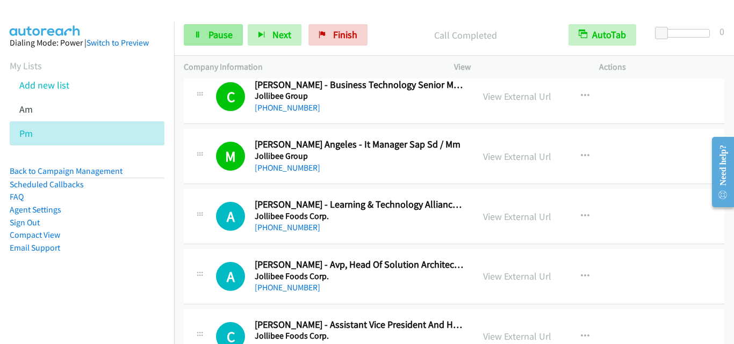
click at [218, 37] on span "Pause" at bounding box center [220, 34] width 24 height 12
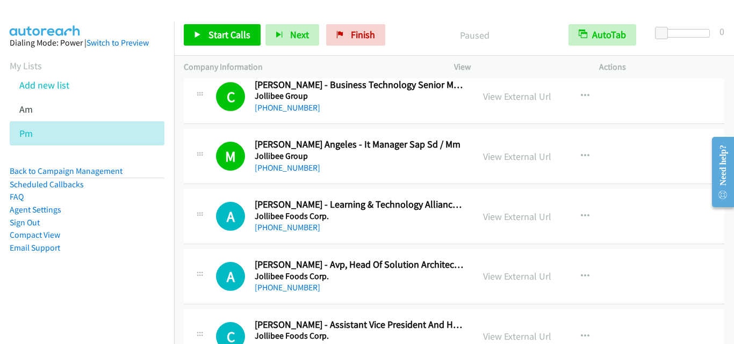
drag, startPoint x: 225, startPoint y: 180, endPoint x: 477, endPoint y: 137, distance: 256.1
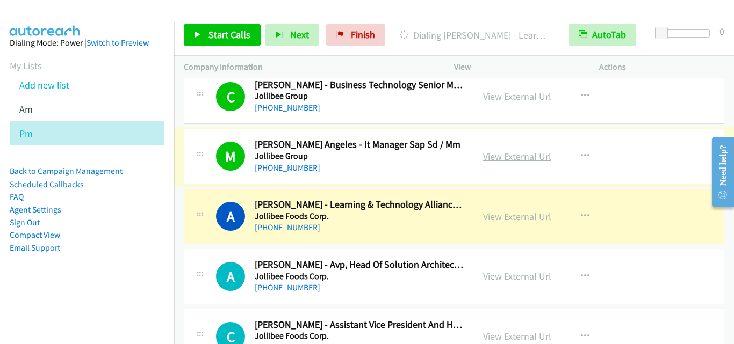
click at [492, 158] on link "View External Url" at bounding box center [517, 156] width 68 height 12
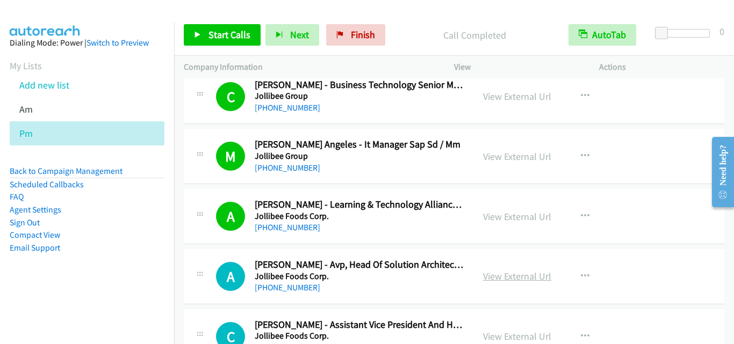
scroll to position [3584, 0]
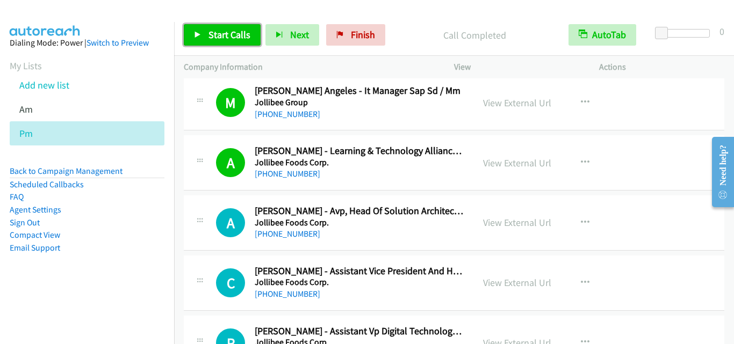
click at [205, 32] on link "Start Calls" at bounding box center [222, 34] width 77 height 21
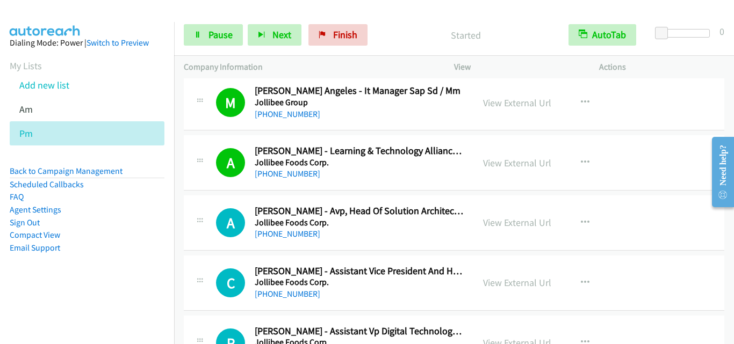
scroll to position [3637, 0]
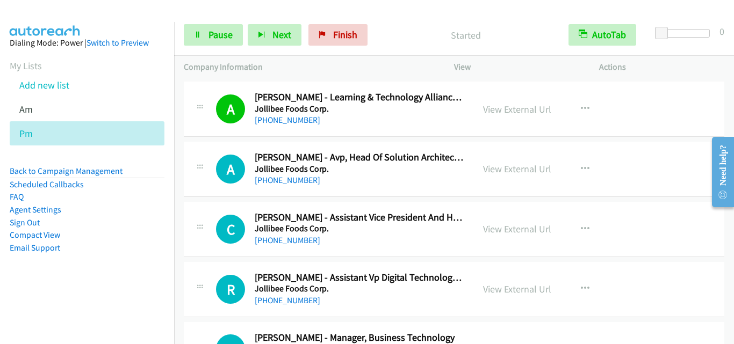
click at [218, 191] on div "A Callback Scheduled Alexander Magtipon - Avp, Head Of Solution Architecture An…" at bounding box center [454, 169] width 540 height 55
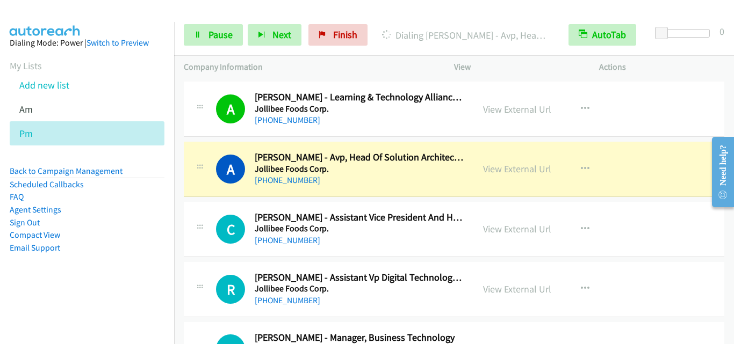
click at [213, 179] on div "A Callback Scheduled Alexander Magtipon - Avp, Head Of Solution Architecture An…" at bounding box center [328, 168] width 270 height 35
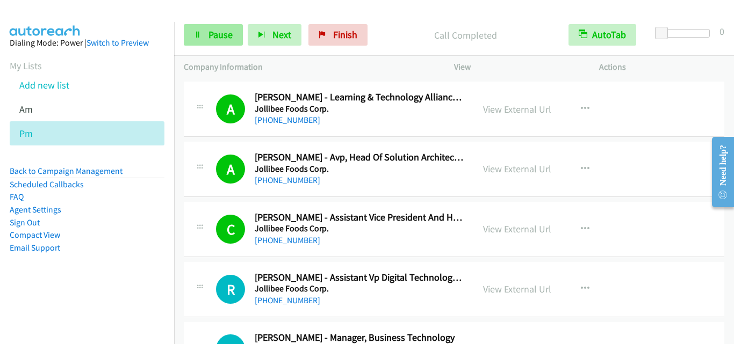
drag, startPoint x: 205, startPoint y: 51, endPoint x: 210, endPoint y: 30, distance: 21.5
click at [205, 47] on div "Start Calls Pause Next Finish Call Completed AutoTab AutoTab 0" at bounding box center [454, 35] width 560 height 41
click at [210, 28] on span "Pause" at bounding box center [220, 34] width 24 height 12
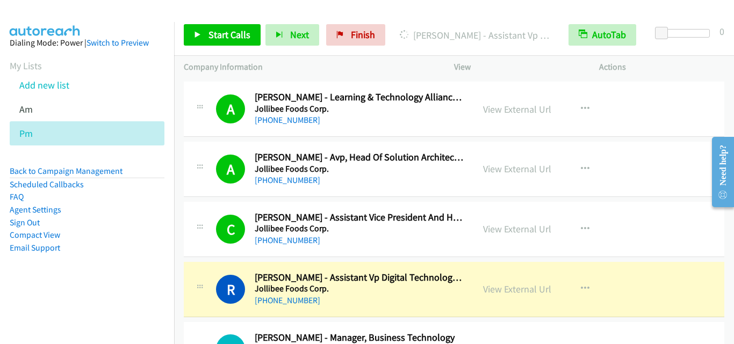
click at [204, 226] on icon at bounding box center [199, 228] width 13 height 5
click at [492, 229] on link "View External Url" at bounding box center [517, 229] width 68 height 12
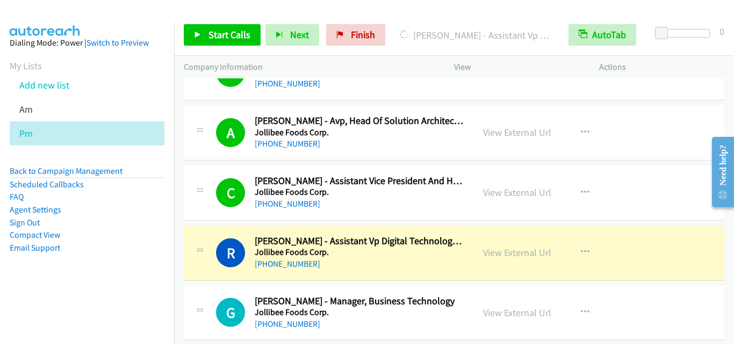
scroll to position [3691, 0]
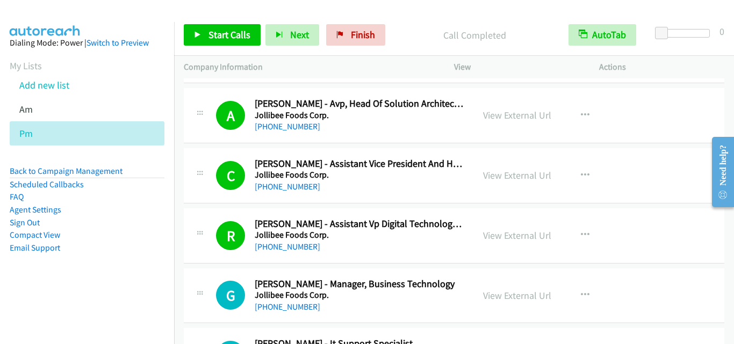
drag, startPoint x: 206, startPoint y: 191, endPoint x: 216, endPoint y: 186, distance: 10.8
click at [206, 191] on div "C Callback Scheduled Carlo Joson - Assistant Vice President And Head Of Global …" at bounding box center [328, 175] width 270 height 35
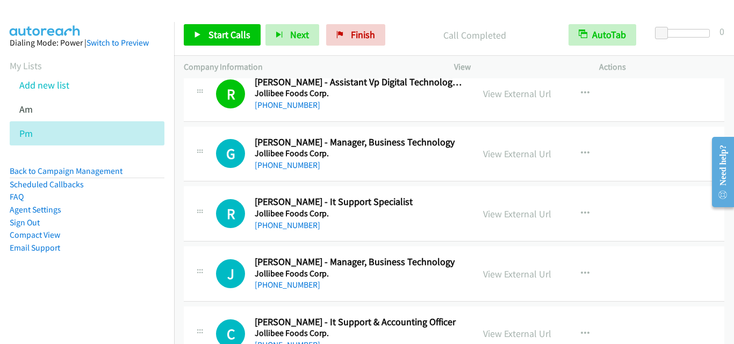
scroll to position [3852, 0]
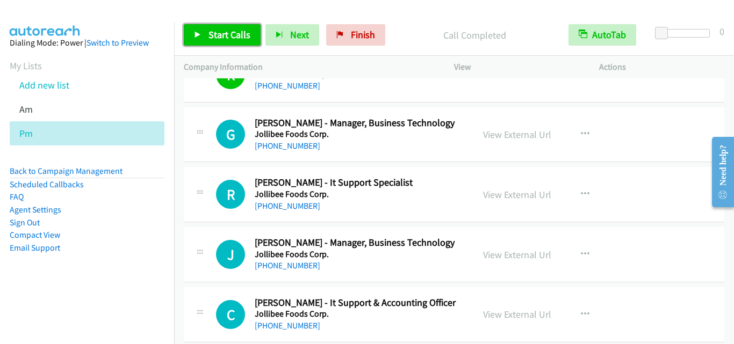
click at [231, 38] on span "Start Calls" at bounding box center [229, 34] width 42 height 12
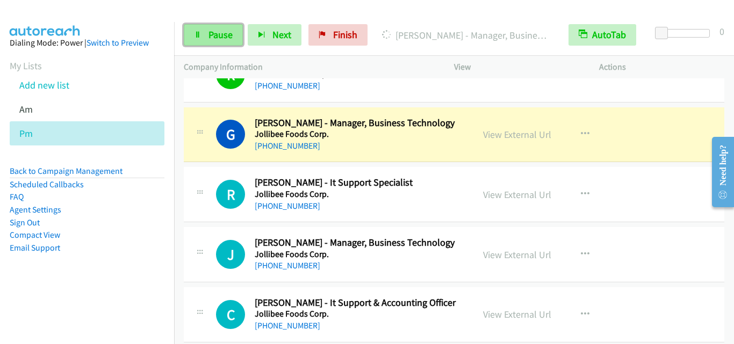
click at [227, 32] on span "Pause" at bounding box center [220, 34] width 24 height 12
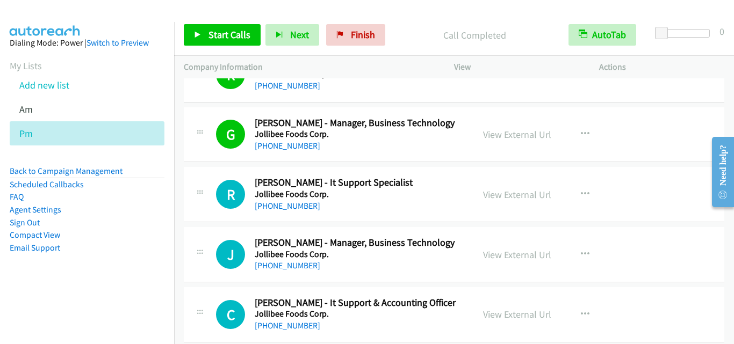
click at [199, 204] on div at bounding box center [199, 191] width 13 height 29
click at [533, 132] on link "View External Url" at bounding box center [517, 134] width 68 height 12
click at [229, 30] on span "Start Calls" at bounding box center [229, 34] width 42 height 12
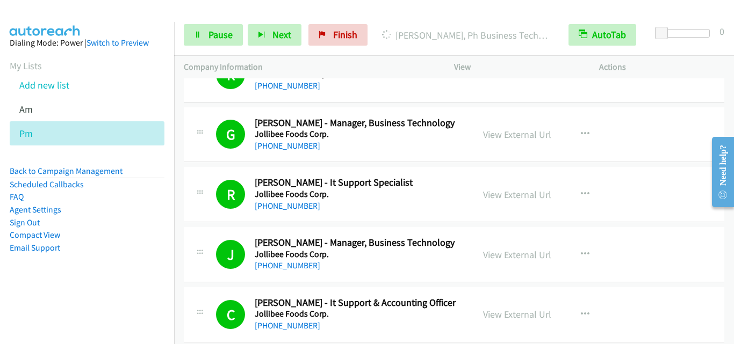
click at [215, 254] on div "J Callback Scheduled Josie Pineda - Manager, Business Technology Jollibee Foods…" at bounding box center [328, 254] width 270 height 35
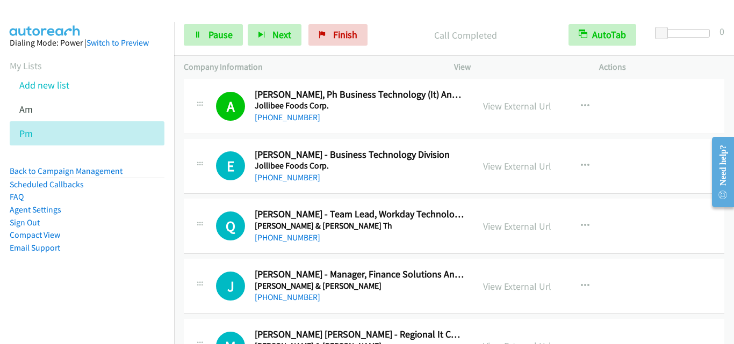
scroll to position [4174, 0]
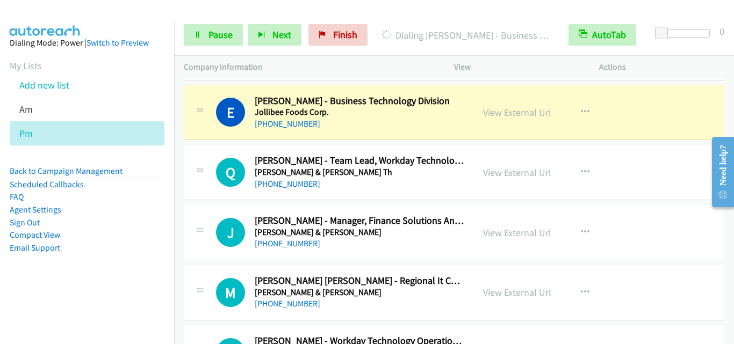
drag, startPoint x: 192, startPoint y: 156, endPoint x: 514, endPoint y: 179, distance: 322.6
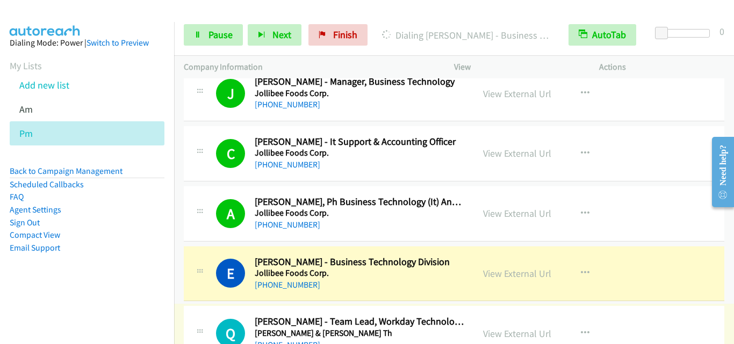
scroll to position [3691, 0]
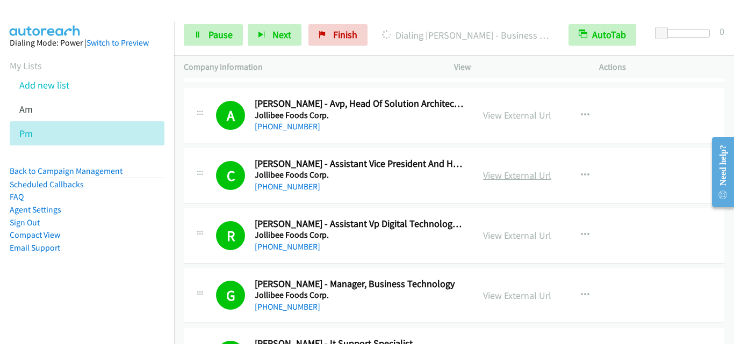
click at [502, 178] on link "View External Url" at bounding box center [517, 175] width 68 height 12
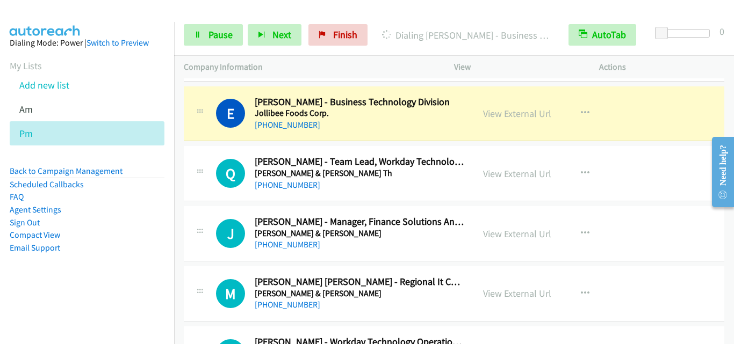
scroll to position [4174, 0]
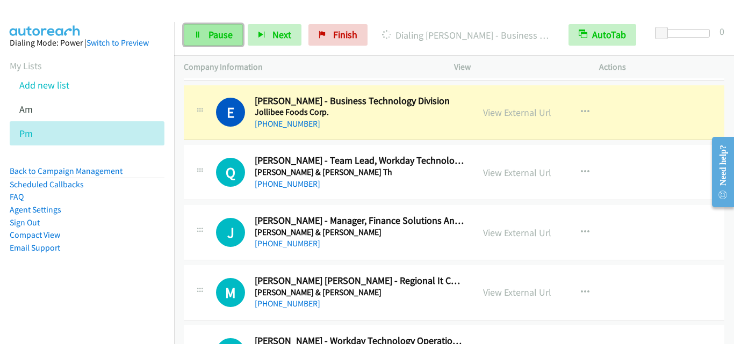
click at [223, 40] on span "Pause" at bounding box center [220, 34] width 24 height 12
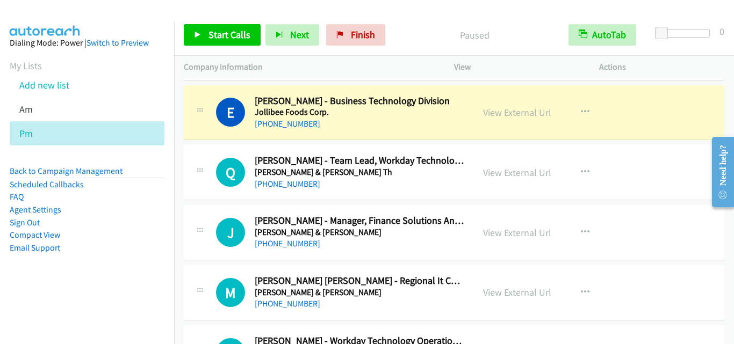
click at [215, 239] on div "J Callback Scheduled John Mark Luciano - Manager, Finance Solutions And Technol…" at bounding box center [328, 232] width 270 height 35
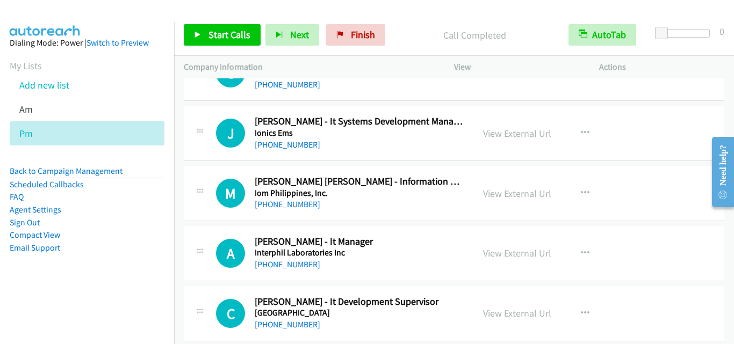
scroll to position [5840, 0]
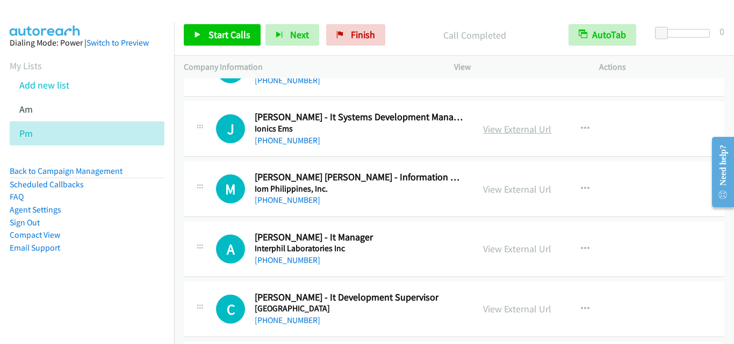
click at [520, 129] on link "View External Url" at bounding box center [517, 129] width 68 height 12
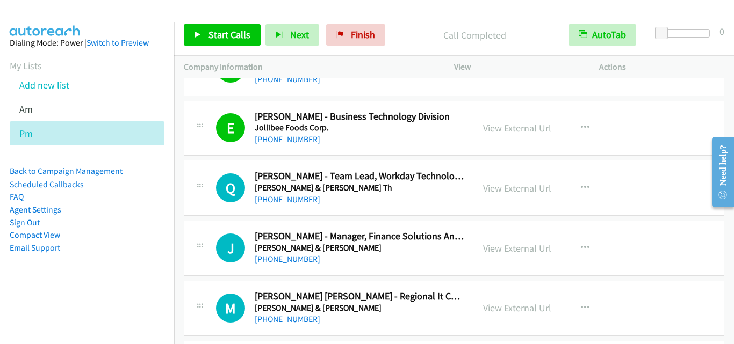
scroll to position [4228, 0]
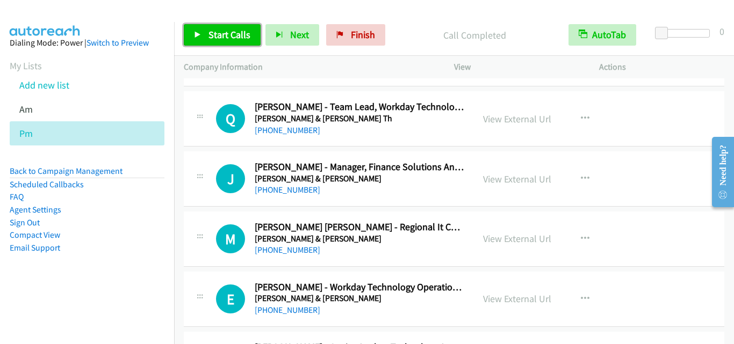
click at [233, 37] on span "Start Calls" at bounding box center [229, 34] width 42 height 12
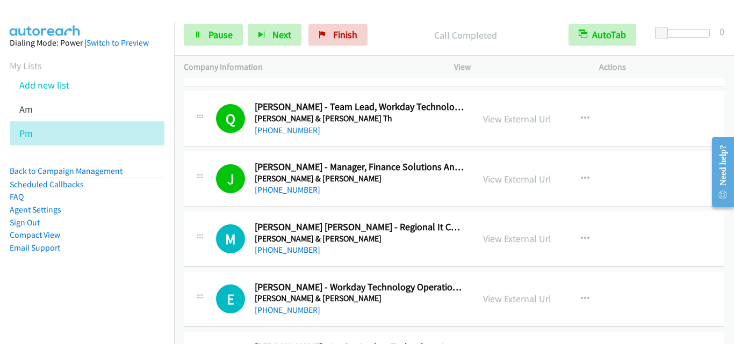
click at [207, 236] on div "M Callback Scheduled Mona Liezle Anover - Regional It Compliance Johnson & John…" at bounding box center [328, 238] width 270 height 35
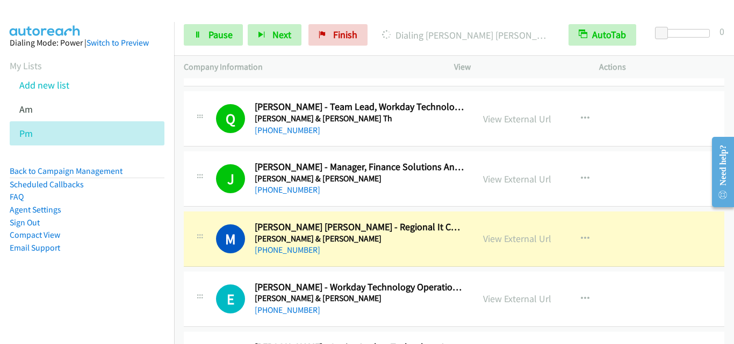
scroll to position [4282, 0]
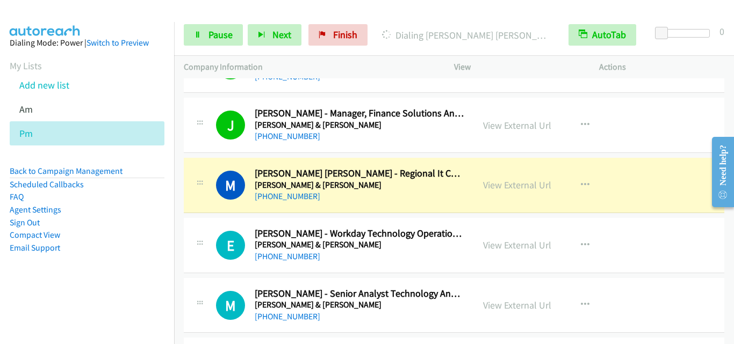
click at [234, 228] on div "E Callback Scheduled Emil John Antipolo - Workday Technology Operations Analyst…" at bounding box center [340, 245] width 248 height 35
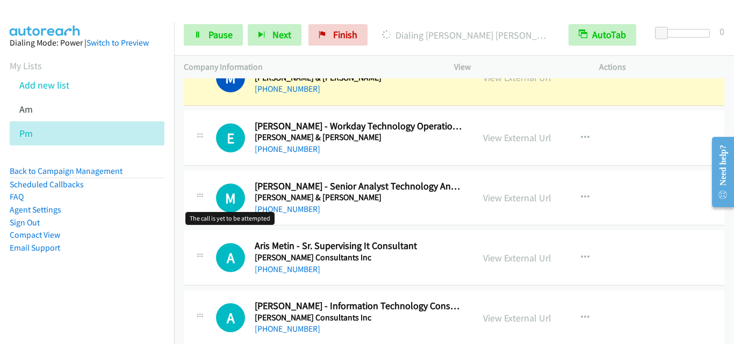
scroll to position [4336, 0]
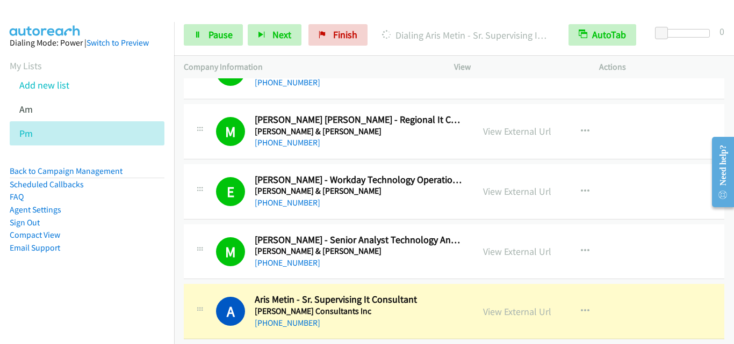
drag, startPoint x: 197, startPoint y: 251, endPoint x: 250, endPoint y: 233, distance: 56.2
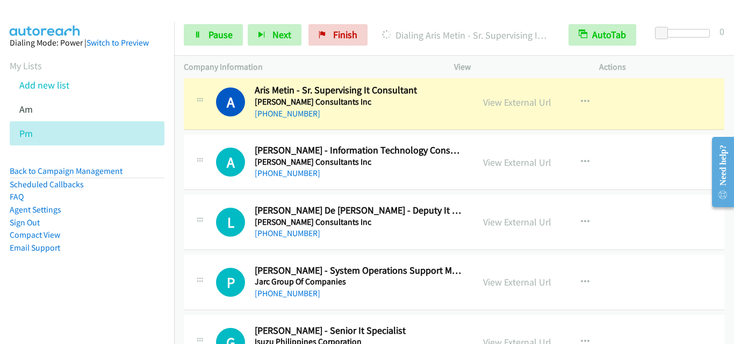
scroll to position [4550, 0]
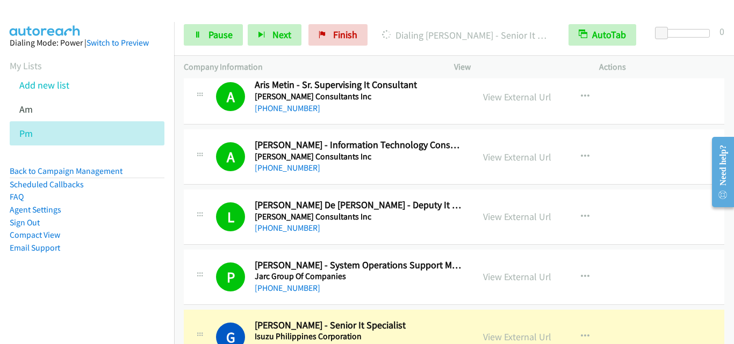
click at [233, 190] on div "L Callback Scheduled Lorna De Jesus - Deputy It Manager John Clements Consultan…" at bounding box center [454, 217] width 540 height 55
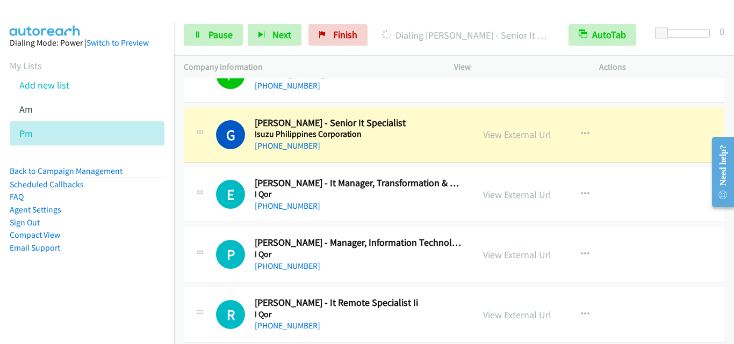
scroll to position [4765, 0]
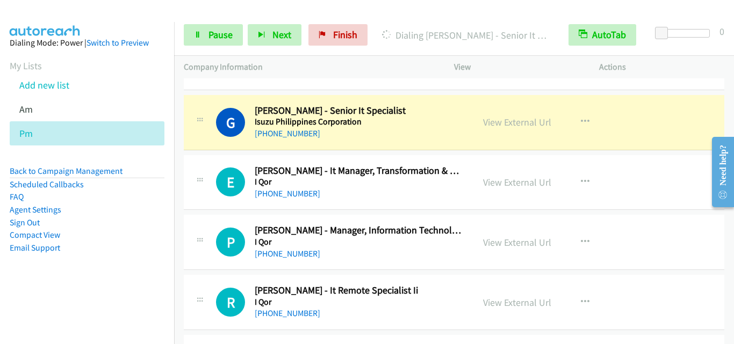
click at [180, 150] on td "G Callback Scheduled Garry Gallano - Senior It Specialist Isuzu Philippines Cor…" at bounding box center [454, 122] width 560 height 60
click at [202, 34] on link "Pause" at bounding box center [213, 34] width 59 height 21
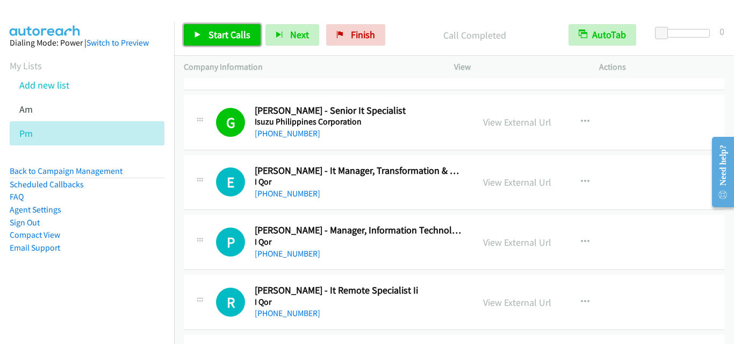
click at [229, 41] on link "Start Calls" at bounding box center [222, 34] width 77 height 21
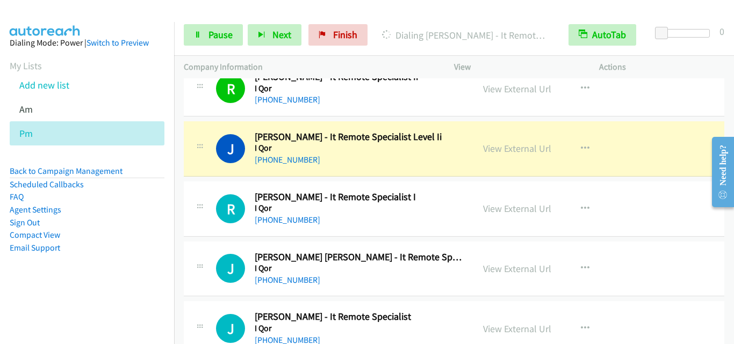
scroll to position [4980, 0]
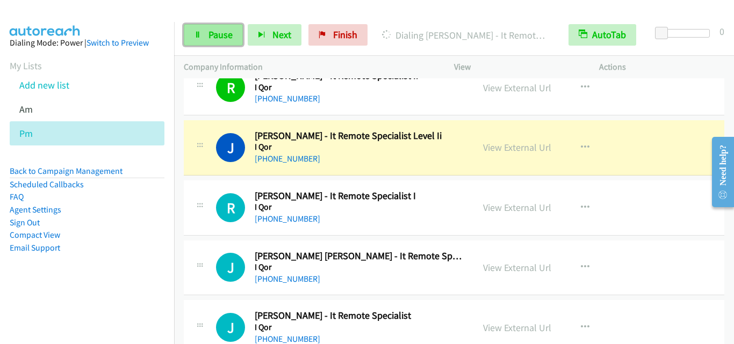
click at [215, 40] on span "Pause" at bounding box center [220, 34] width 24 height 12
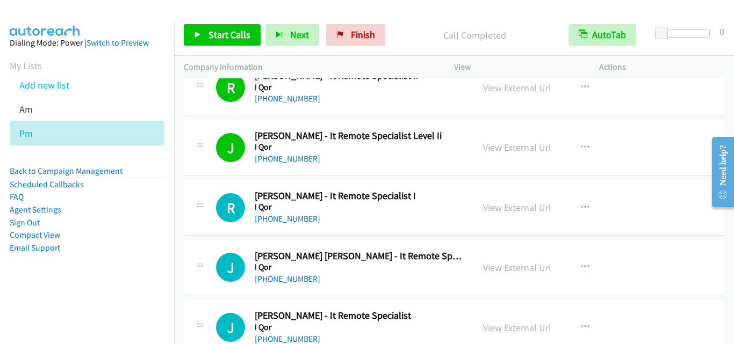
click at [43, 316] on nav "Dialing Mode: Power | Switch to Preview My Lists Add new list Am Pm Back to Cam…" at bounding box center [87, 194] width 175 height 344
click at [182, 194] on td "R Callback Scheduled Renzo Bolus - It Remote Specialist I I Qor Asia/Manila +63…" at bounding box center [454, 208] width 560 height 60
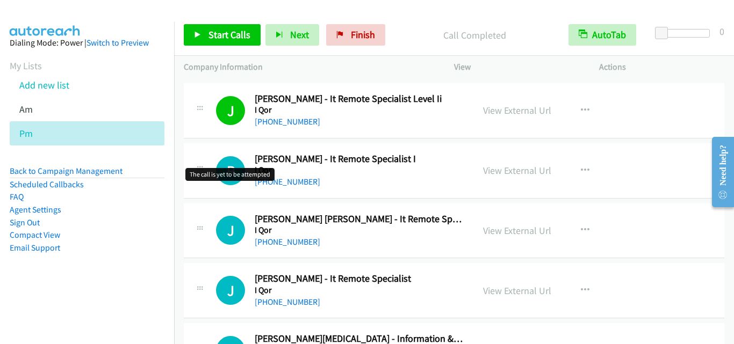
scroll to position [5034, 0]
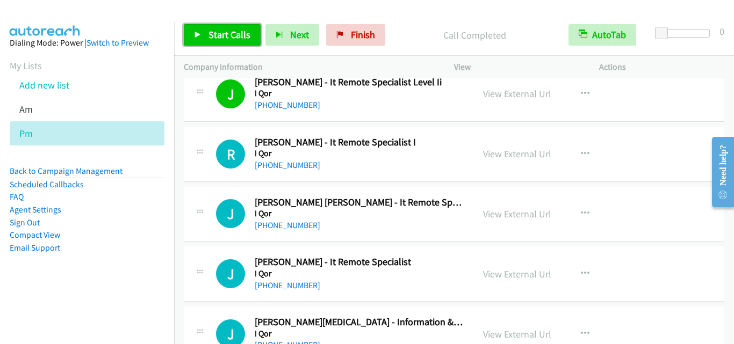
click at [224, 34] on span "Start Calls" at bounding box center [229, 34] width 42 height 12
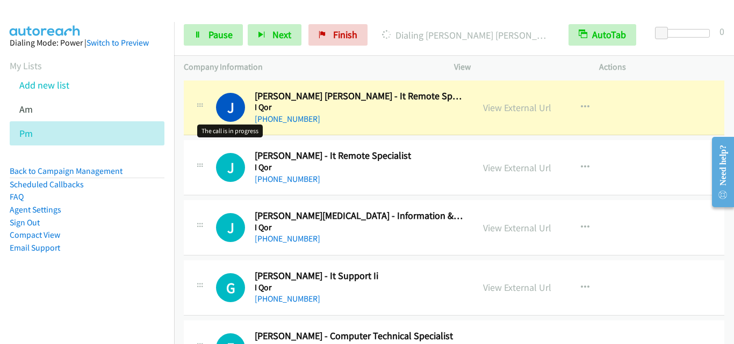
scroll to position [5141, 0]
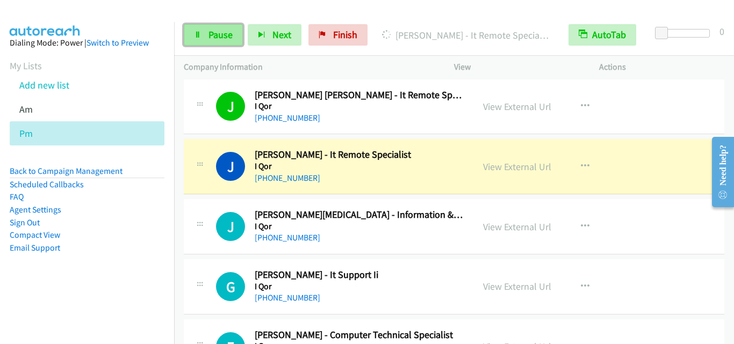
click at [208, 38] on span "Pause" at bounding box center [220, 34] width 24 height 12
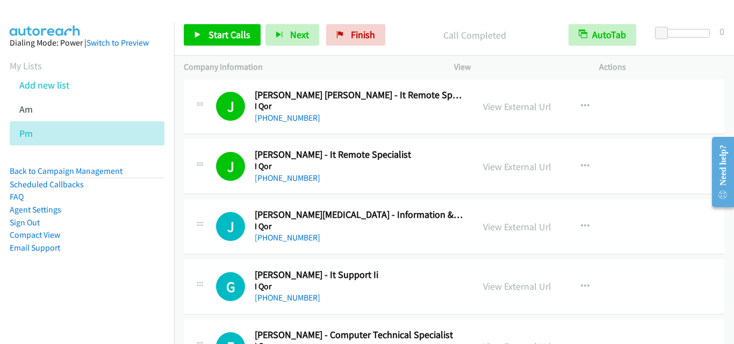
click at [211, 212] on div "J Callback Scheduled Joshua Intal - Information & Service Desk Technology Speci…" at bounding box center [328, 226] width 270 height 35
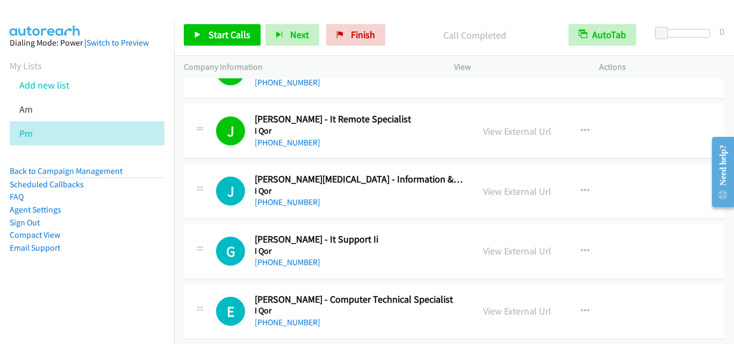
scroll to position [5195, 0]
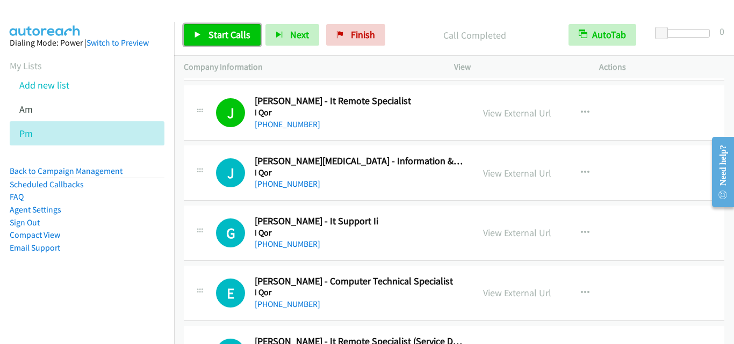
click at [245, 41] on link "Start Calls" at bounding box center [222, 34] width 77 height 21
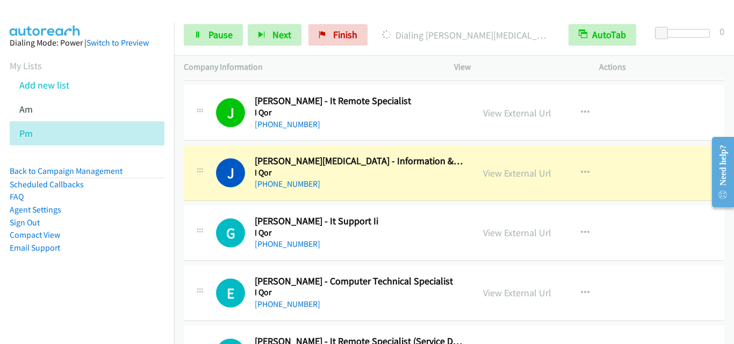
click at [205, 221] on div at bounding box center [199, 229] width 13 height 29
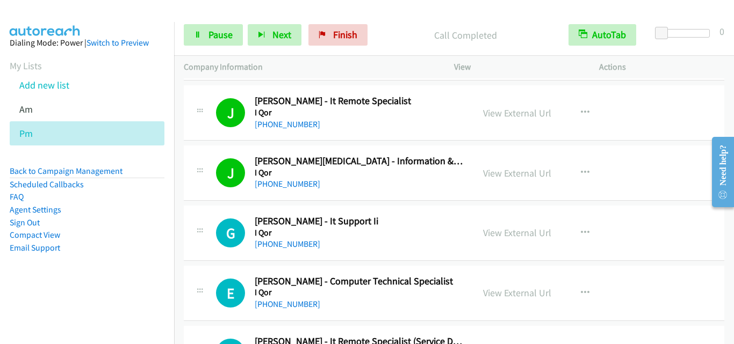
click at [155, 239] on li "Compact View" at bounding box center [87, 235] width 155 height 13
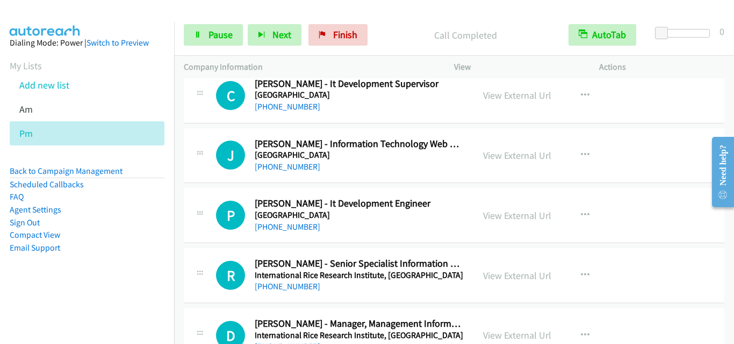
scroll to position [6055, 0]
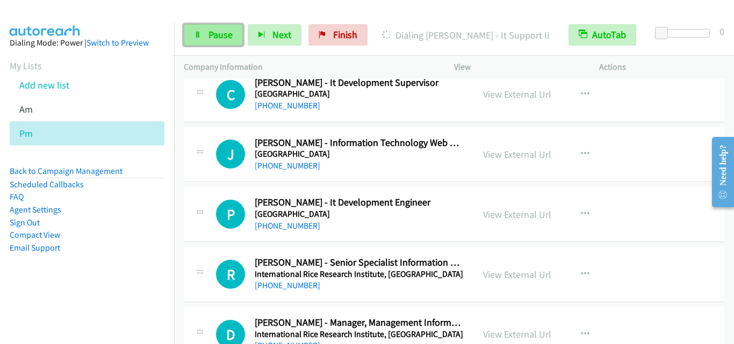
click at [218, 33] on span "Pause" at bounding box center [220, 34] width 24 height 12
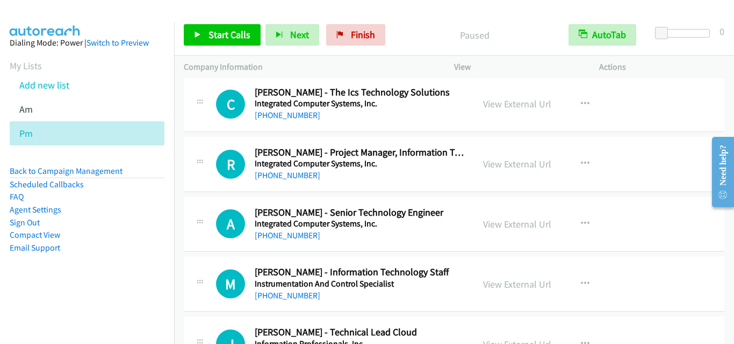
scroll to position [6699, 0]
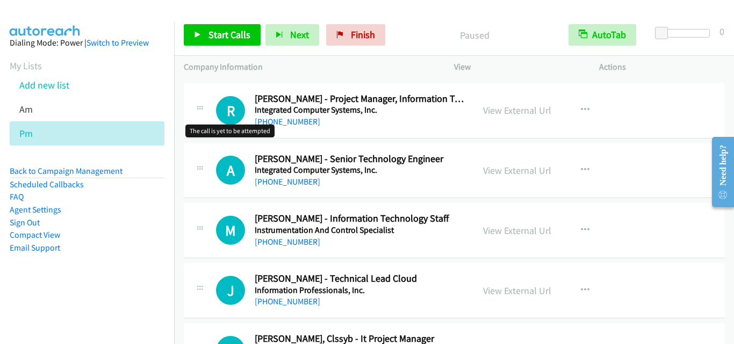
drag, startPoint x: 220, startPoint y: 101, endPoint x: 370, endPoint y: 84, distance: 150.8
click at [585, 106] on button "button" at bounding box center [584, 109] width 29 height 21
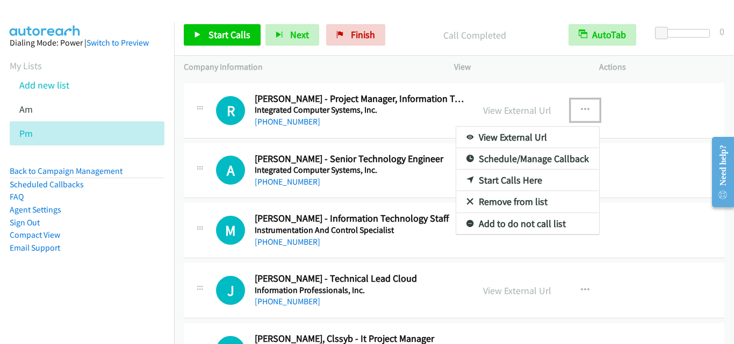
click at [510, 178] on link "Start Calls Here" at bounding box center [527, 180] width 143 height 21
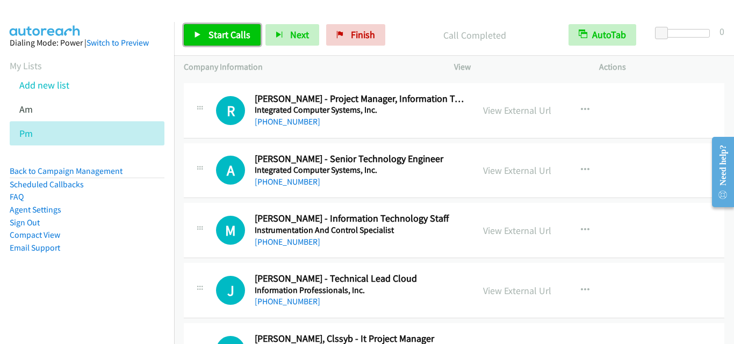
click at [229, 38] on span "Start Calls" at bounding box center [229, 34] width 42 height 12
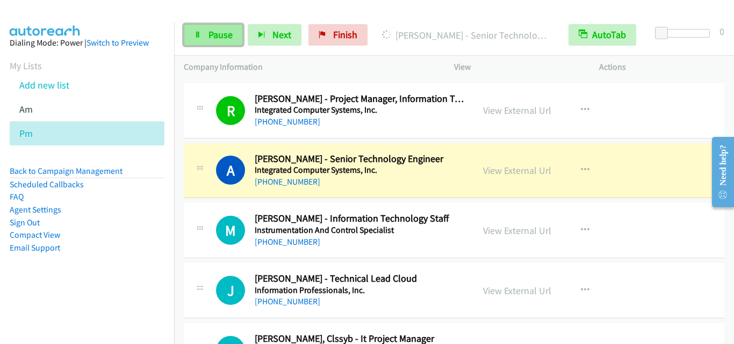
click at [217, 33] on span "Pause" at bounding box center [220, 34] width 24 height 12
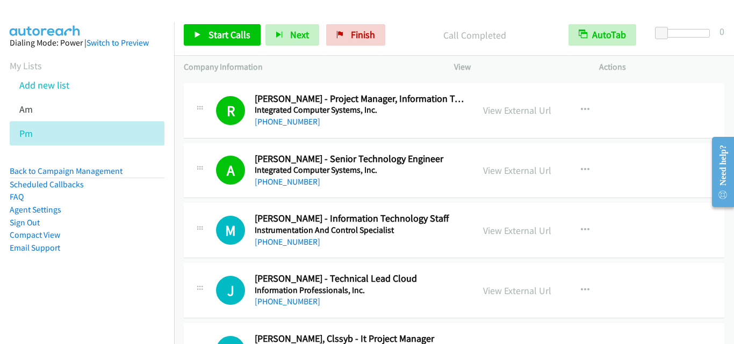
click at [175, 172] on td "A Callback Scheduled Arlandale Rivera - Senior Technology Engineer Integrated C…" at bounding box center [454, 171] width 560 height 60
click at [529, 166] on link "View External Url" at bounding box center [517, 170] width 68 height 12
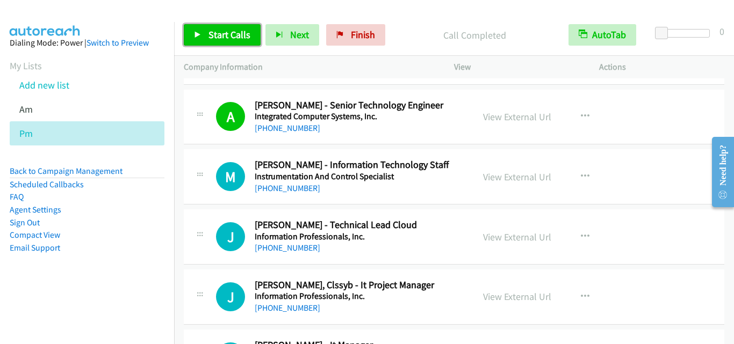
click at [224, 28] on span "Start Calls" at bounding box center [229, 34] width 42 height 12
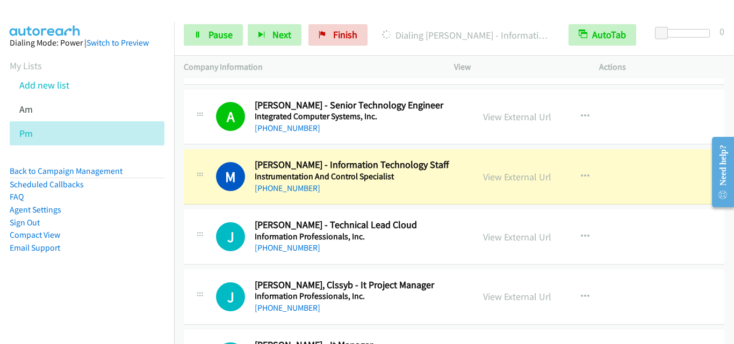
click at [183, 168] on td "M Callback Scheduled Mary Chica - Information Technology Staff Instrumentation …" at bounding box center [454, 177] width 560 height 60
click at [194, 32] on icon at bounding box center [198, 36] width 8 height 8
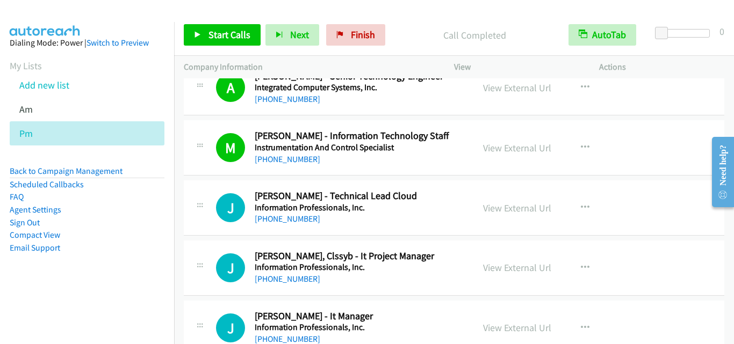
scroll to position [6807, 0]
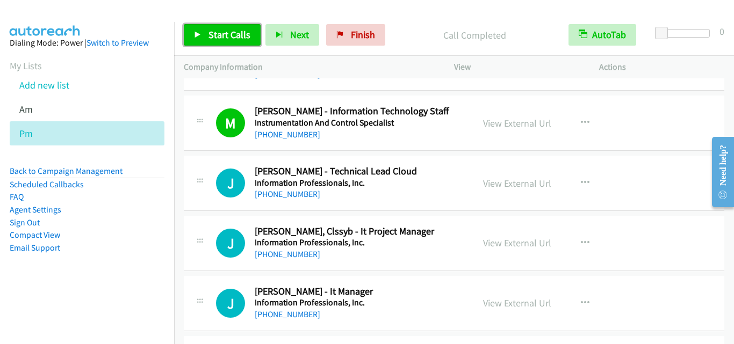
click at [226, 41] on link "Start Calls" at bounding box center [222, 34] width 77 height 21
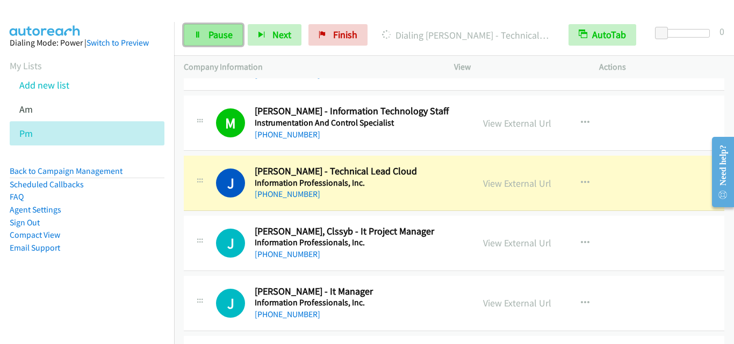
click at [223, 39] on span "Pause" at bounding box center [220, 34] width 24 height 12
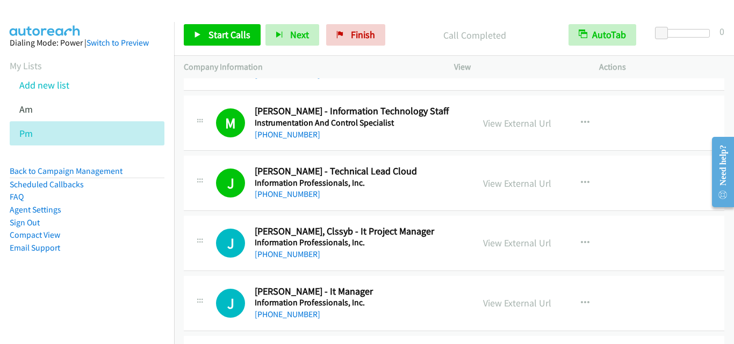
drag, startPoint x: 187, startPoint y: 198, endPoint x: 440, endPoint y: 8, distance: 316.1
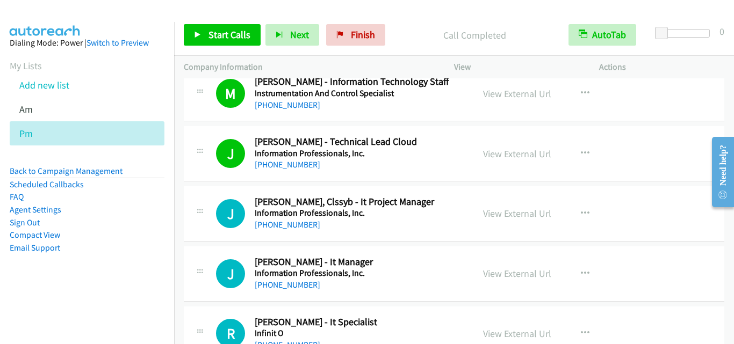
scroll to position [6860, 0]
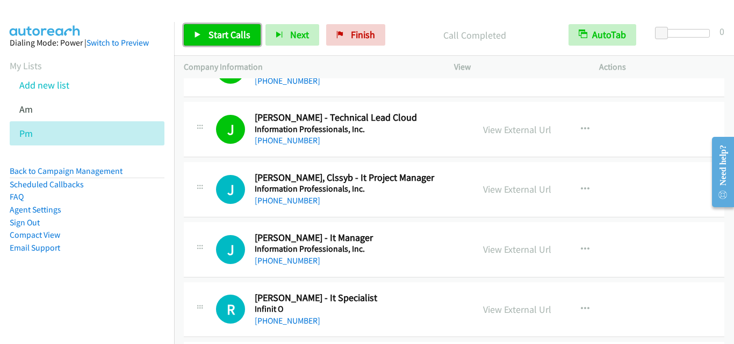
click at [227, 35] on span "Start Calls" at bounding box center [229, 34] width 42 height 12
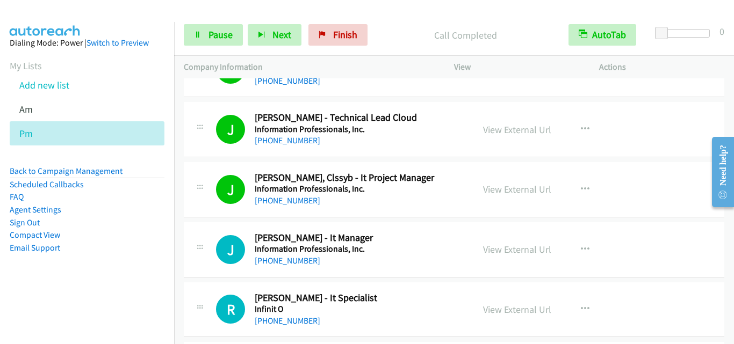
click at [196, 247] on icon at bounding box center [199, 249] width 13 height 5
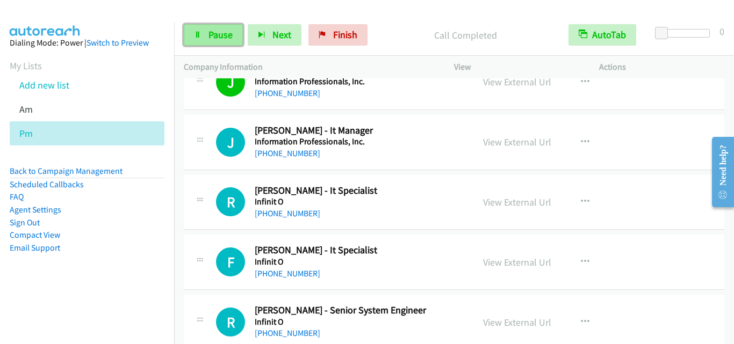
click at [216, 36] on span "Pause" at bounding box center [220, 34] width 24 height 12
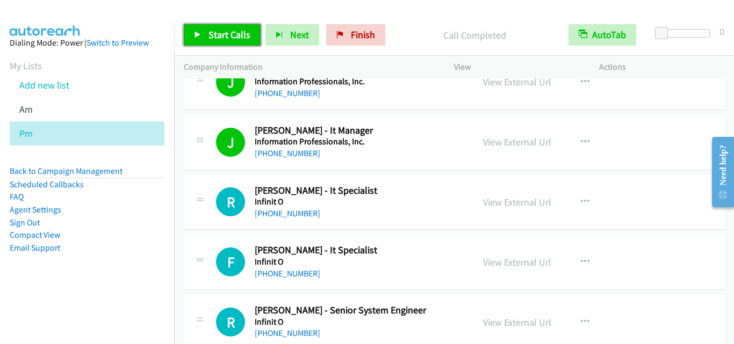
click at [227, 37] on span "Start Calls" at bounding box center [229, 34] width 42 height 12
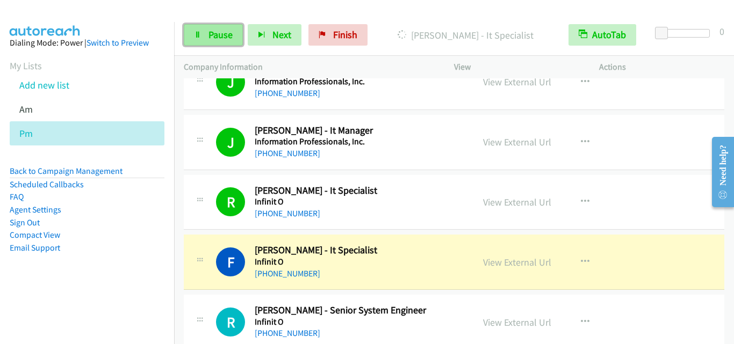
click at [213, 36] on span "Pause" at bounding box center [220, 34] width 24 height 12
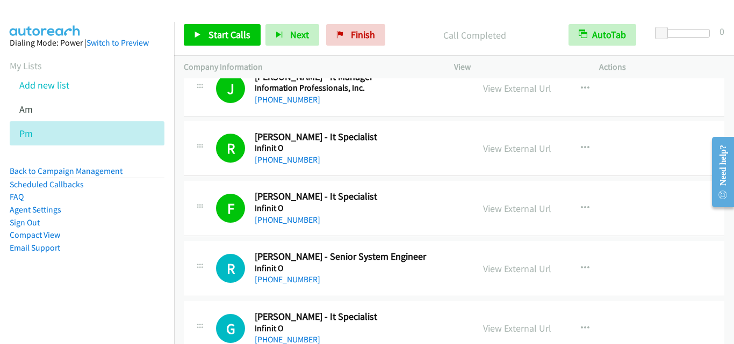
scroll to position [7075, 0]
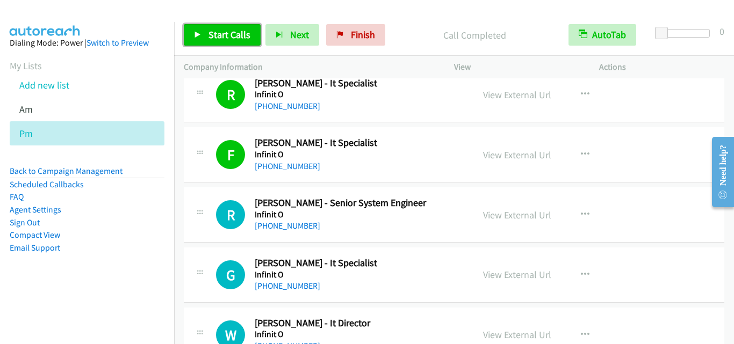
click at [244, 34] on span "Start Calls" at bounding box center [229, 34] width 42 height 12
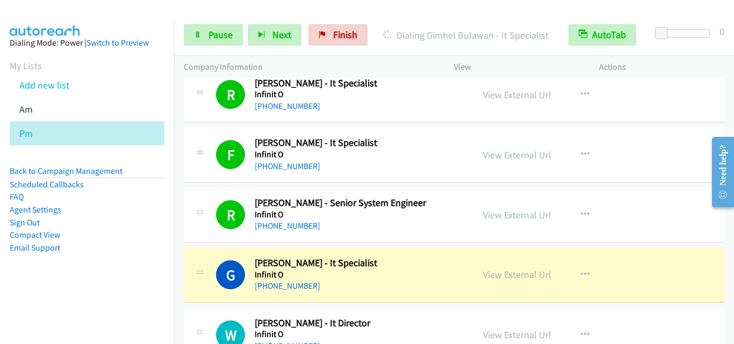
click at [191, 223] on div "R Callback Scheduled Rino Cunanan - Senior System Engineer Infinit O Asia/Manil…" at bounding box center [329, 214] width 290 height 35
click at [218, 33] on span "Pause" at bounding box center [220, 34] width 24 height 12
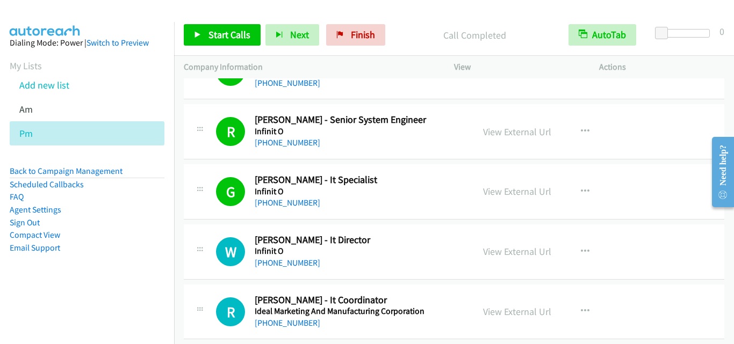
scroll to position [7183, 0]
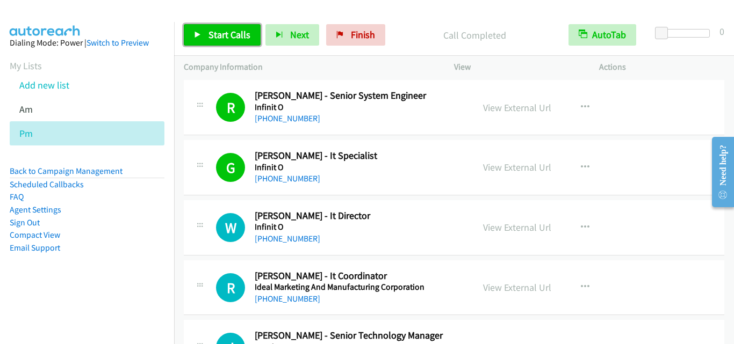
click at [234, 40] on span "Start Calls" at bounding box center [229, 34] width 42 height 12
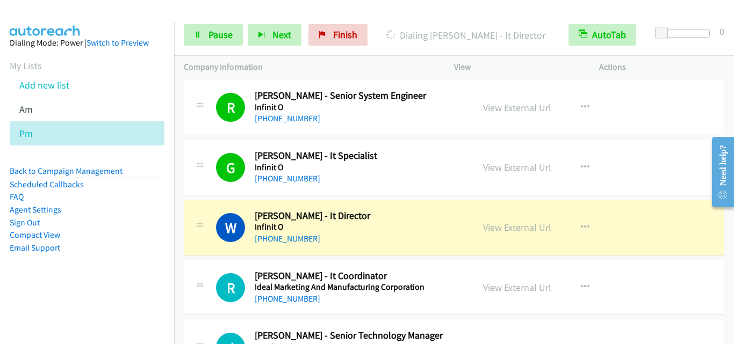
click at [216, 242] on div "W Callback Scheduled Wilmar Cundangan - It Director Infinit O Asia/Manila +63 9…" at bounding box center [340, 227] width 248 height 35
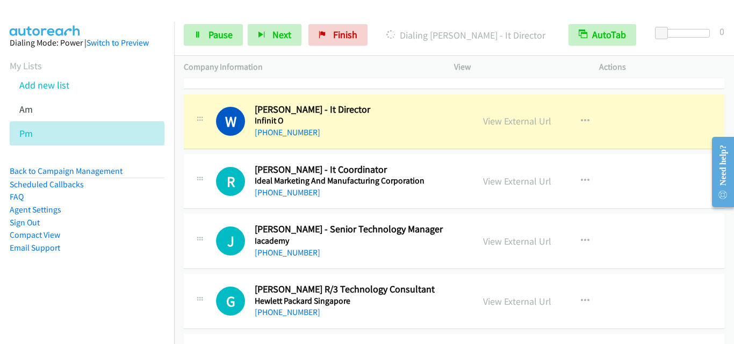
scroll to position [7290, 0]
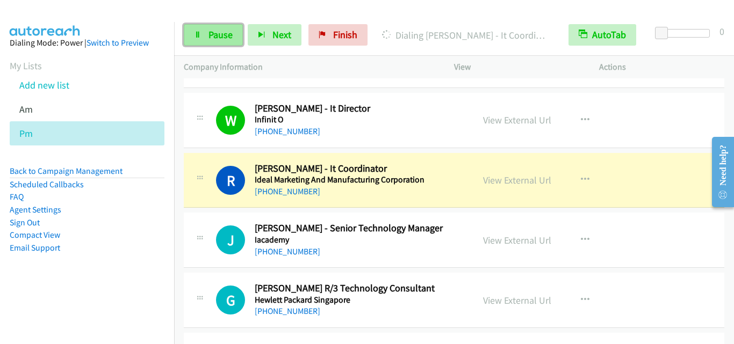
click at [228, 34] on span "Pause" at bounding box center [220, 34] width 24 height 12
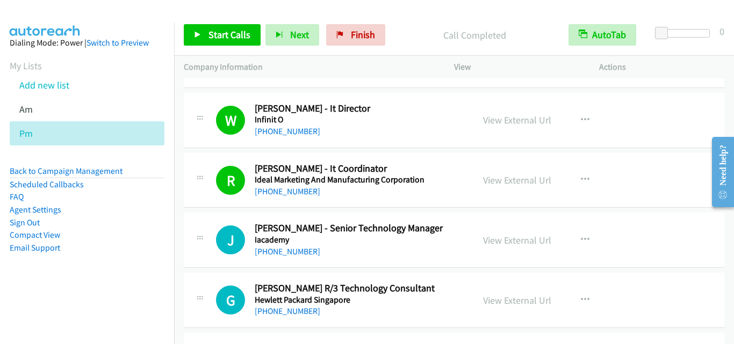
click at [197, 205] on div "R Callback Scheduled Rina Saludez - It Coordinator Ideal Marketing And Manufact…" at bounding box center [454, 180] width 540 height 55
click at [203, 35] on link "Start Calls" at bounding box center [222, 34] width 77 height 21
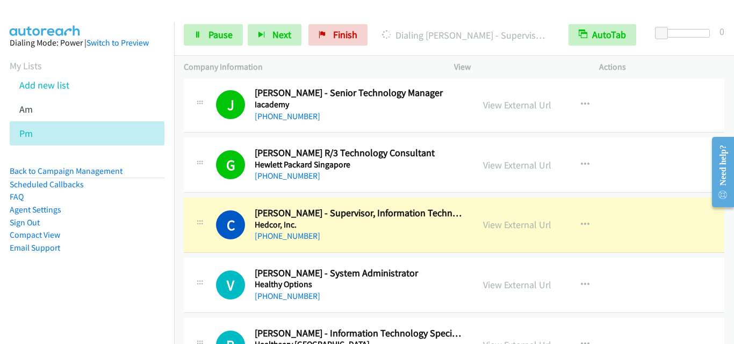
scroll to position [7505, 0]
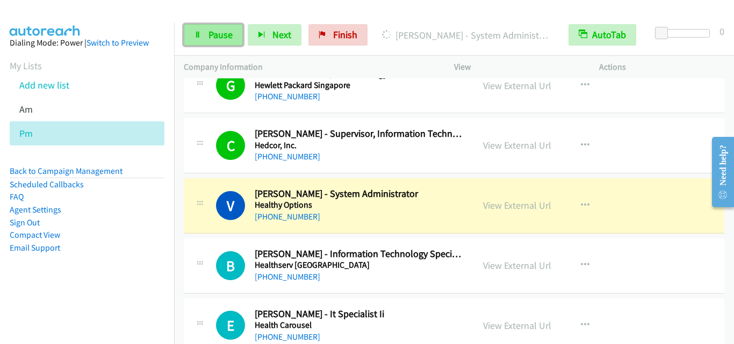
click at [227, 37] on span "Pause" at bounding box center [220, 34] width 24 height 12
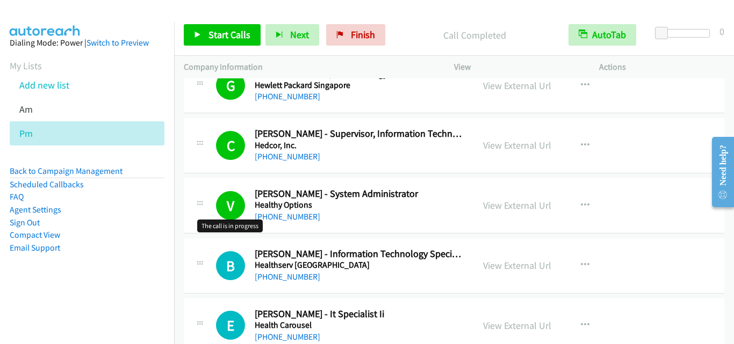
drag, startPoint x: 222, startPoint y: 206, endPoint x: 318, endPoint y: 115, distance: 132.2
click at [222, 206] on h1 "V" at bounding box center [230, 205] width 29 height 29
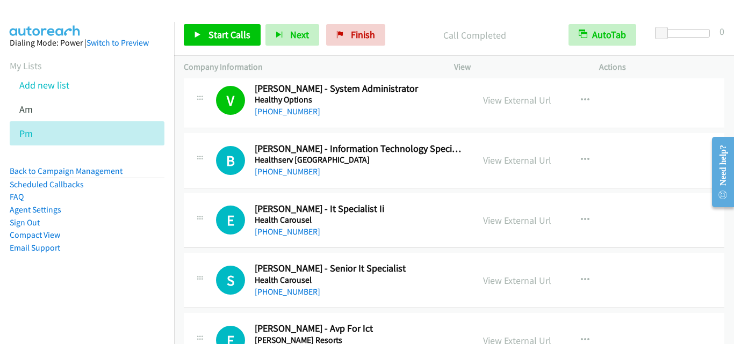
scroll to position [7612, 0]
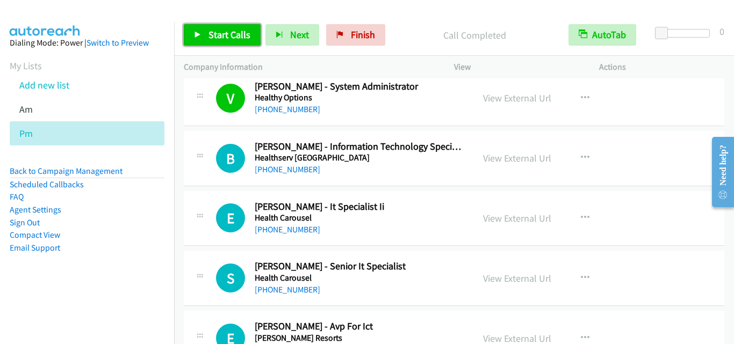
click at [206, 37] on link "Start Calls" at bounding box center [222, 34] width 77 height 21
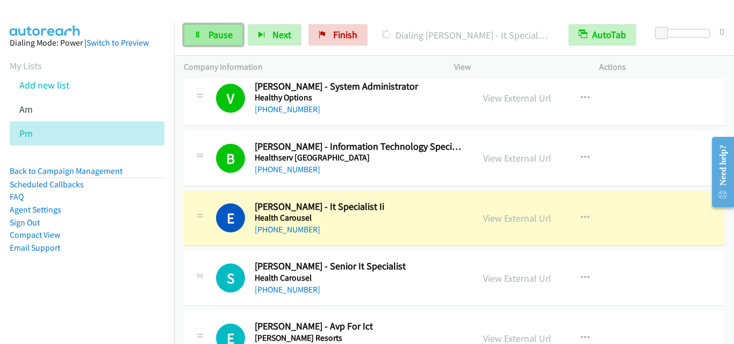
click at [215, 39] on span "Pause" at bounding box center [220, 34] width 24 height 12
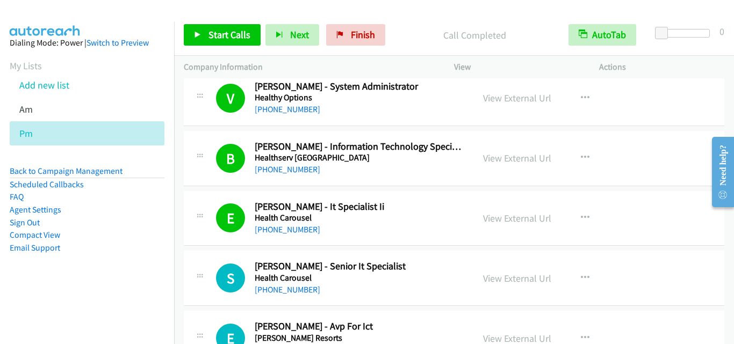
click at [203, 235] on div "E Callback Scheduled Efren Magboo - It Specialist Ii Health Carousel Asia/Manil…" at bounding box center [328, 218] width 270 height 35
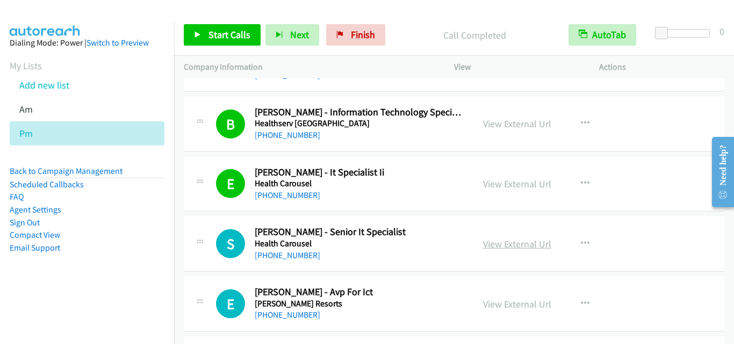
scroll to position [7666, 0]
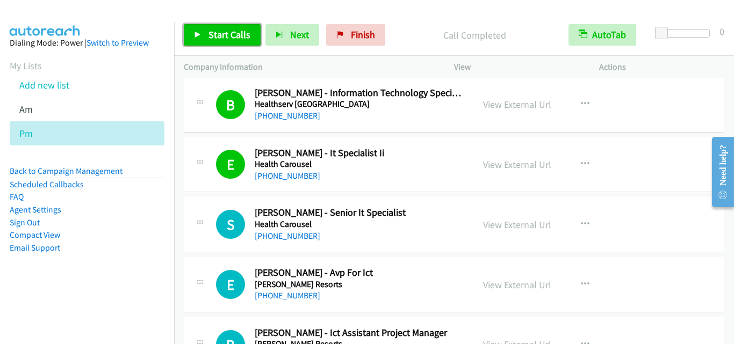
click at [219, 30] on span "Start Calls" at bounding box center [229, 34] width 42 height 12
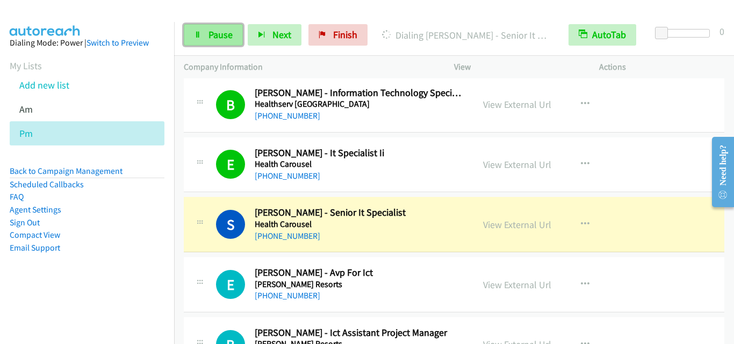
click at [216, 36] on span "Pause" at bounding box center [220, 34] width 24 height 12
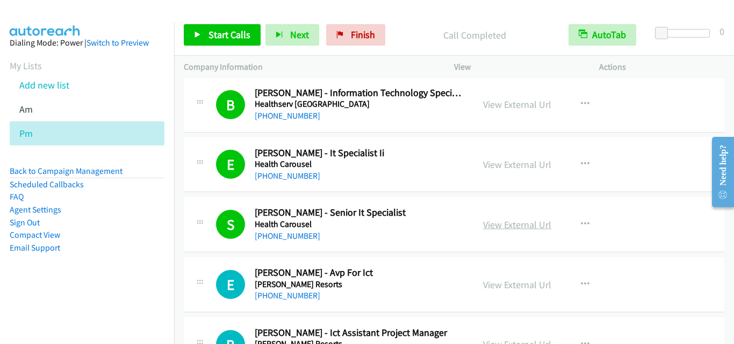
click at [502, 227] on link "View External Url" at bounding box center [517, 225] width 68 height 12
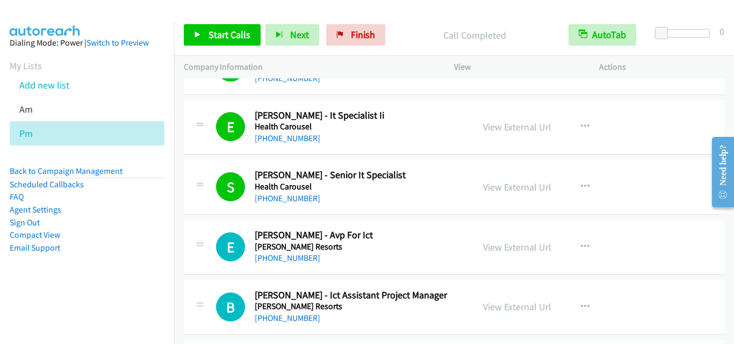
scroll to position [7774, 0]
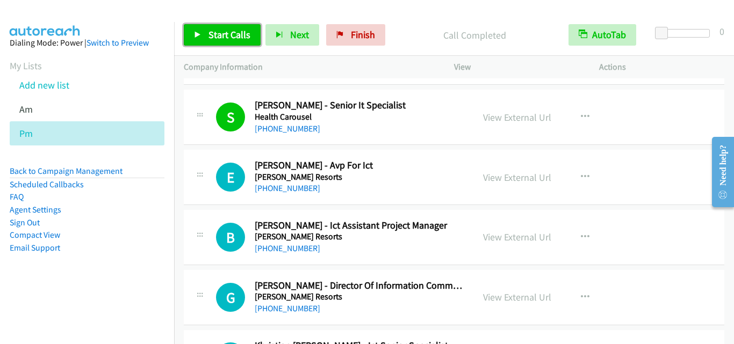
click at [229, 35] on span "Start Calls" at bounding box center [229, 34] width 42 height 12
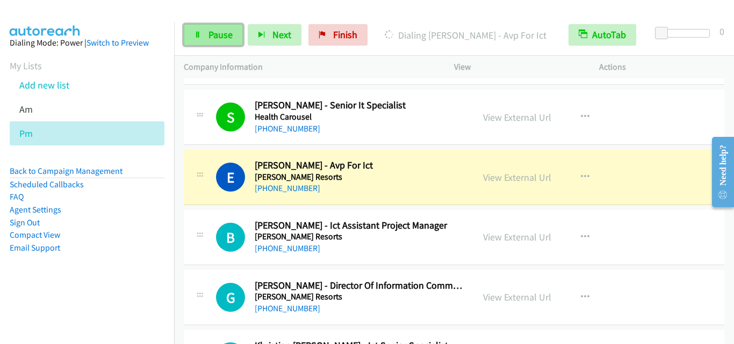
click at [199, 37] on icon at bounding box center [198, 36] width 8 height 8
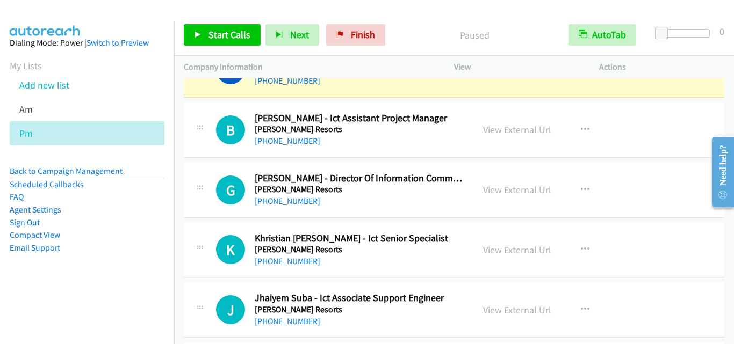
scroll to position [7827, 0]
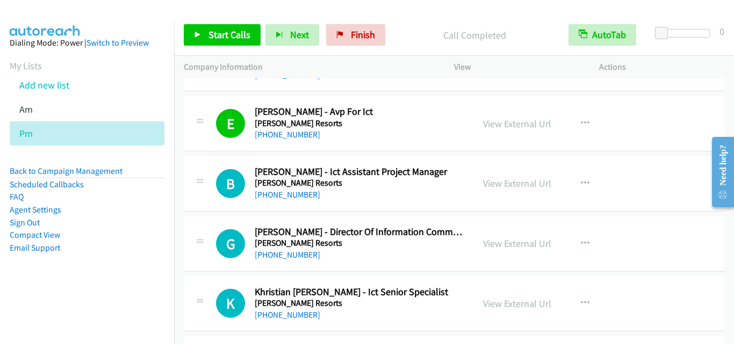
click at [321, 80] on div "+63 949 317 7044" at bounding box center [359, 75] width 209 height 13
click at [225, 40] on span "Start Calls" at bounding box center [229, 34] width 42 height 12
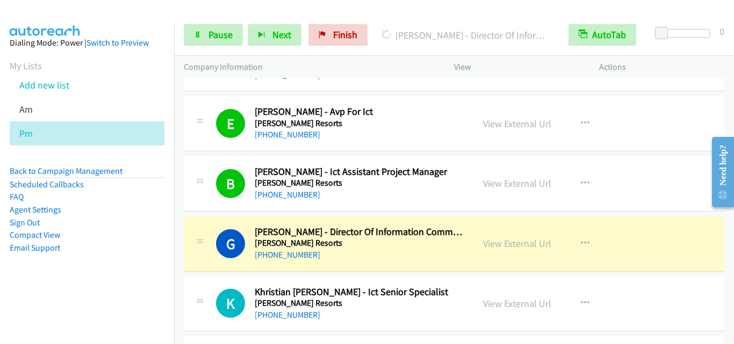
drag, startPoint x: 197, startPoint y: 92, endPoint x: 223, endPoint y: 80, distance: 29.3
click at [197, 92] on td "S Callback Scheduled Serge Vinluan - Senior It Specialist Health Carousel Asia/…" at bounding box center [454, 64] width 560 height 60
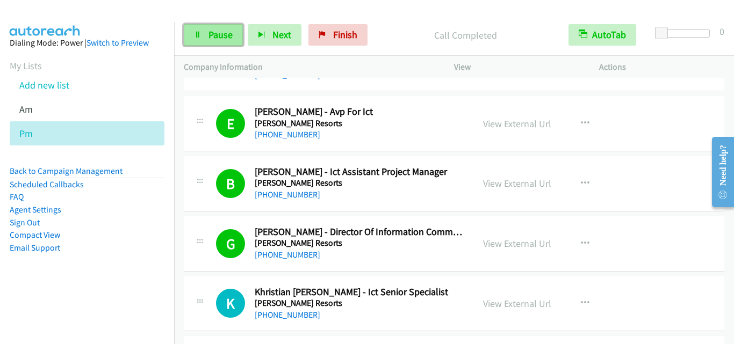
click at [208, 39] on span "Pause" at bounding box center [220, 34] width 24 height 12
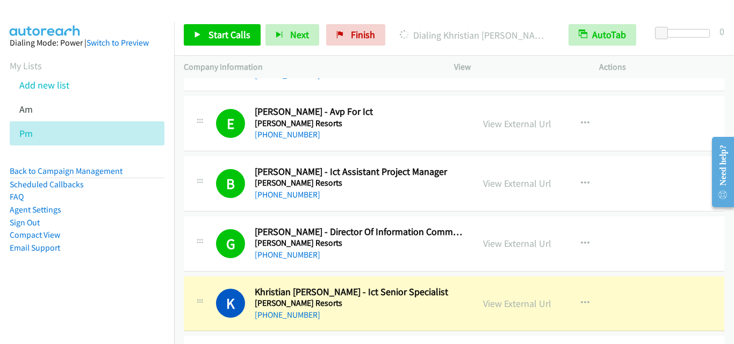
drag, startPoint x: 191, startPoint y: 130, endPoint x: 202, endPoint y: 128, distance: 11.0
click at [191, 130] on div "E Callback Scheduled Elvie Bantug - Avp For Ict Hann Resorts Asia/Manila +63 91…" at bounding box center [329, 123] width 290 height 35
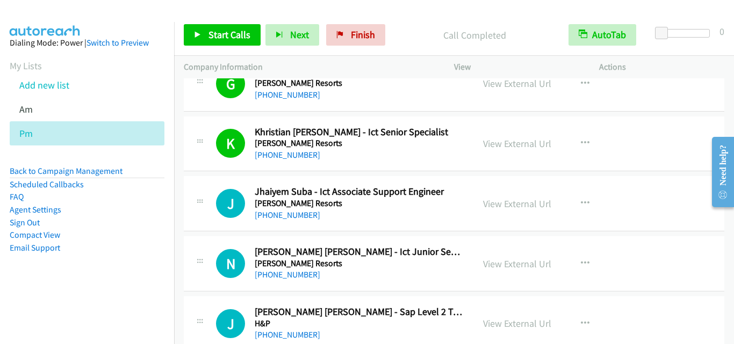
scroll to position [7988, 0]
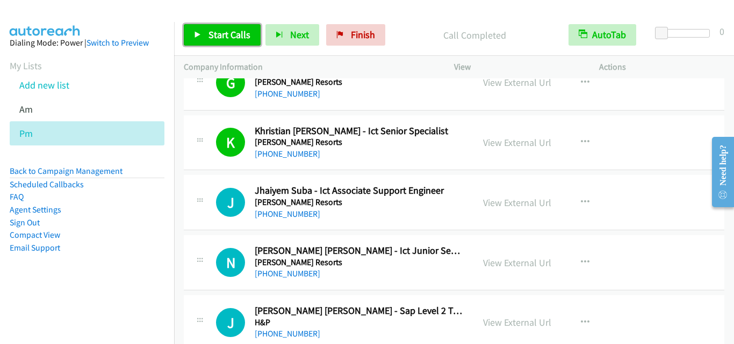
click at [204, 42] on link "Start Calls" at bounding box center [222, 34] width 77 height 21
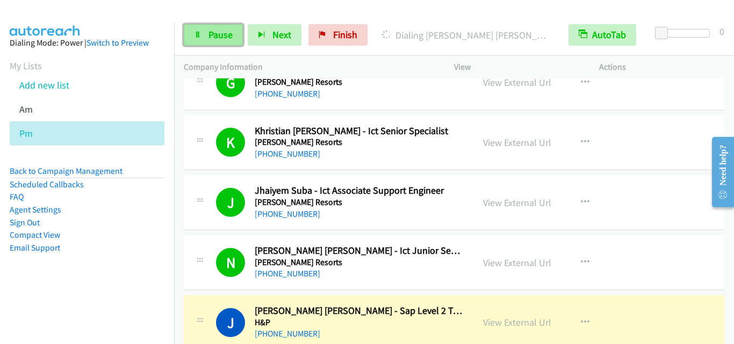
click at [208, 42] on link "Pause" at bounding box center [213, 34] width 59 height 21
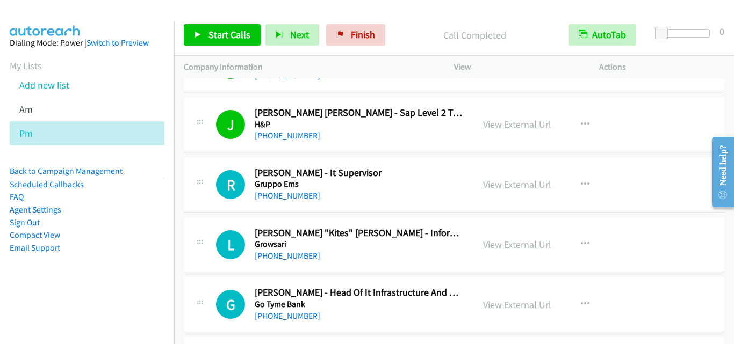
scroll to position [8257, 0]
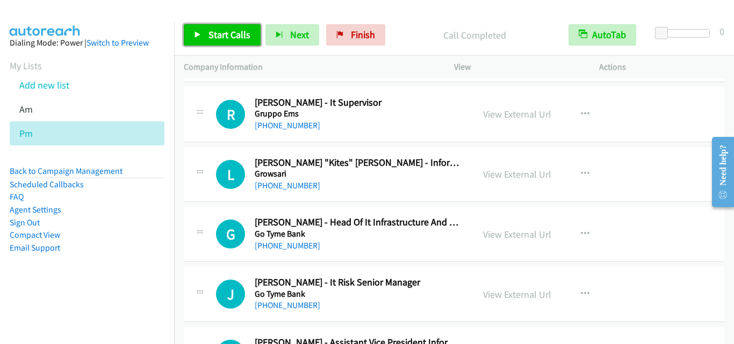
click at [230, 36] on span "Start Calls" at bounding box center [229, 34] width 42 height 12
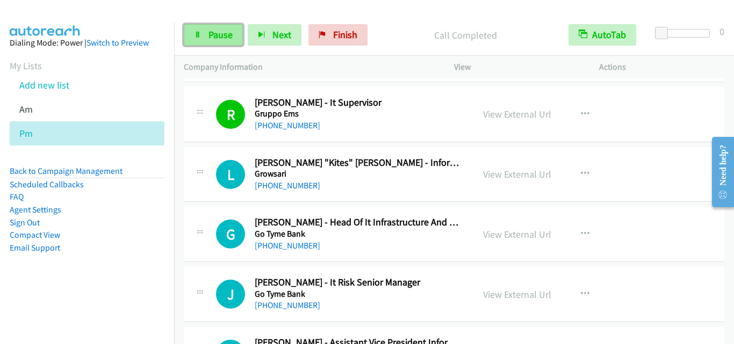
click at [202, 36] on link "Pause" at bounding box center [213, 34] width 59 height 21
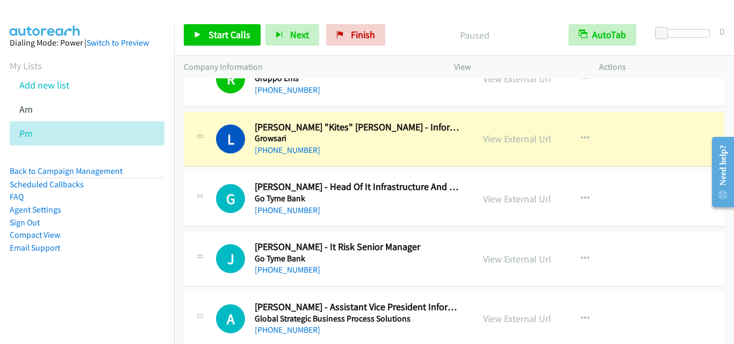
scroll to position [8311, 0]
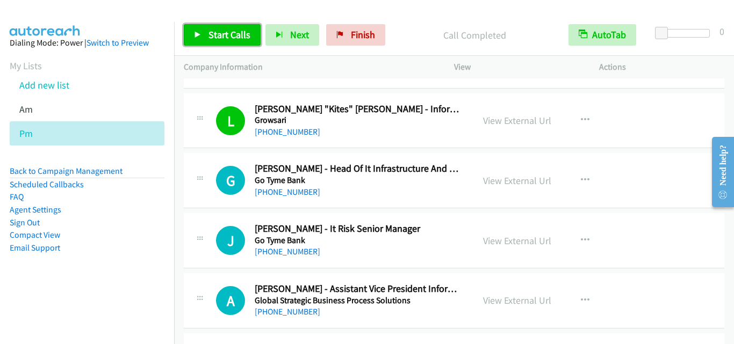
click at [226, 28] on span "Start Calls" at bounding box center [229, 34] width 42 height 12
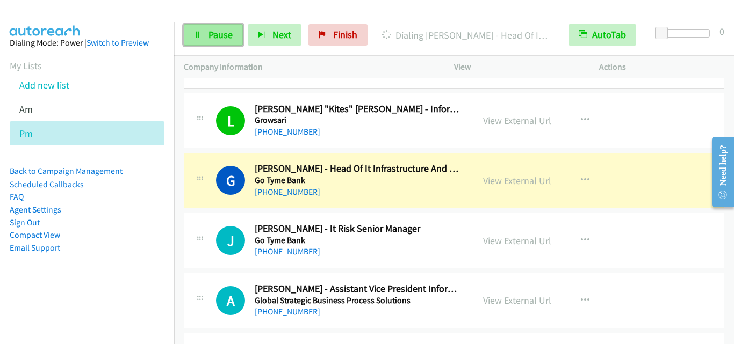
click at [221, 40] on span "Pause" at bounding box center [220, 34] width 24 height 12
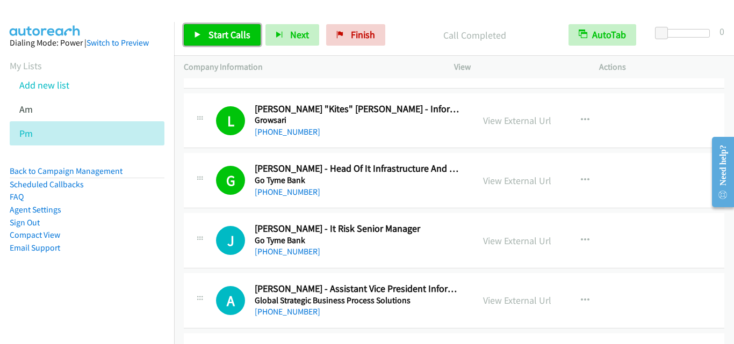
click at [212, 33] on span "Start Calls" at bounding box center [229, 34] width 42 height 12
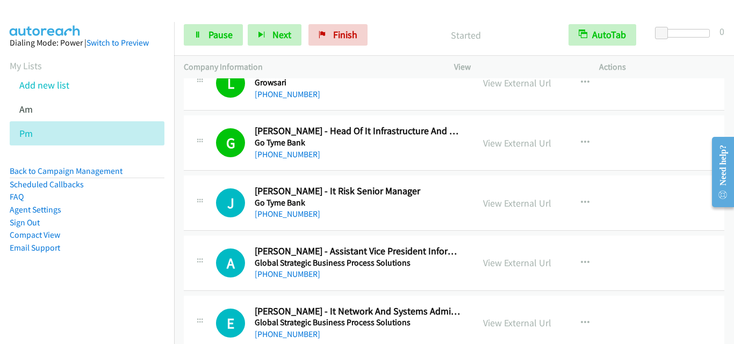
scroll to position [8364, 0]
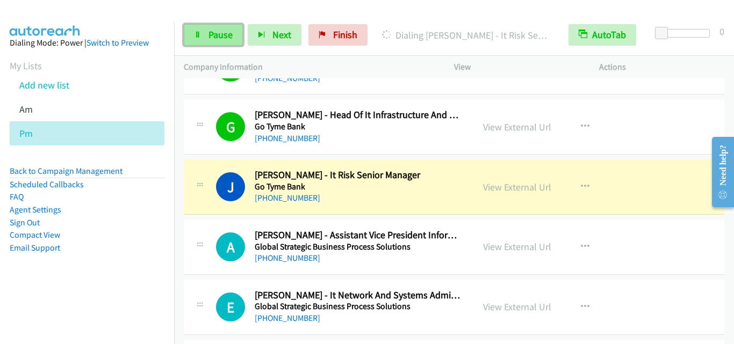
click at [205, 33] on link "Pause" at bounding box center [213, 34] width 59 height 21
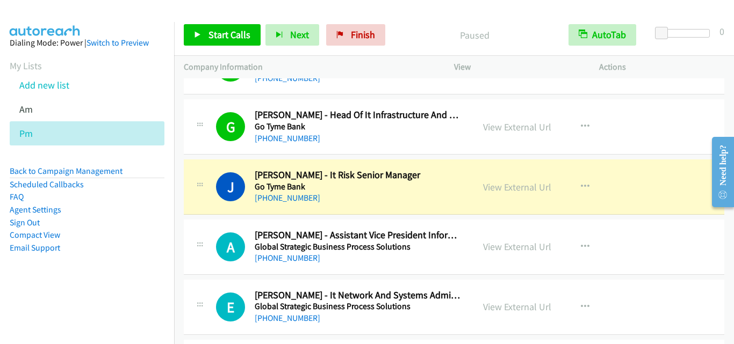
scroll to position [8418, 0]
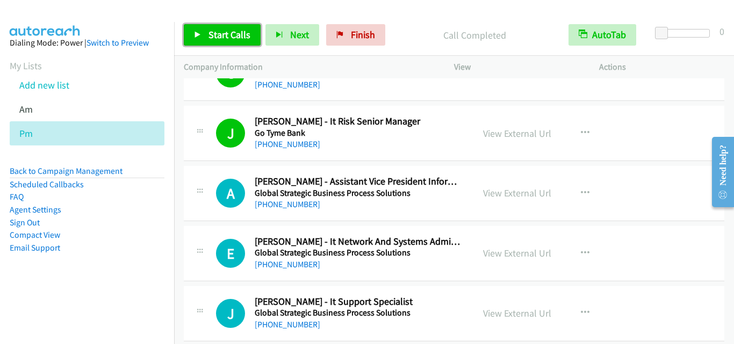
click at [236, 35] on span "Start Calls" at bounding box center [229, 34] width 42 height 12
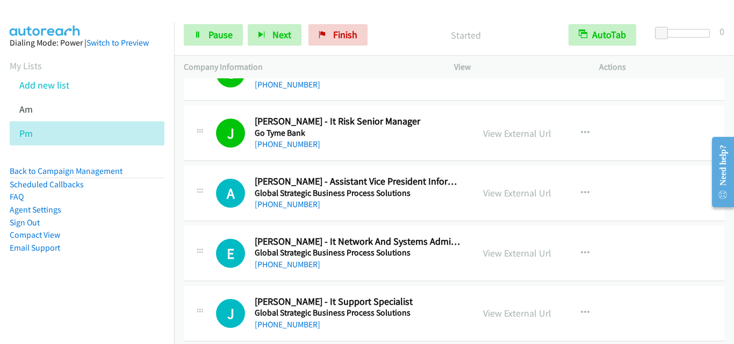
scroll to position [8472, 0]
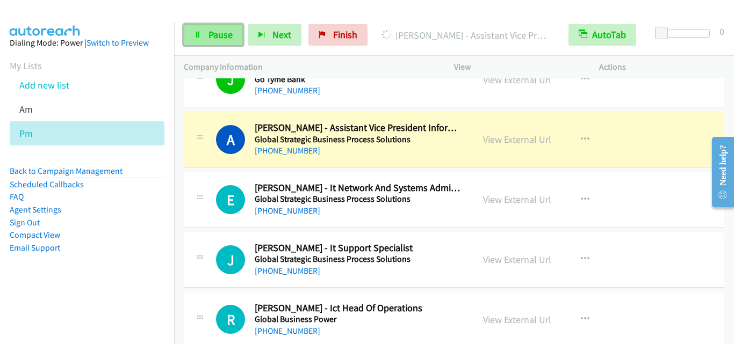
click at [225, 35] on span "Pause" at bounding box center [220, 34] width 24 height 12
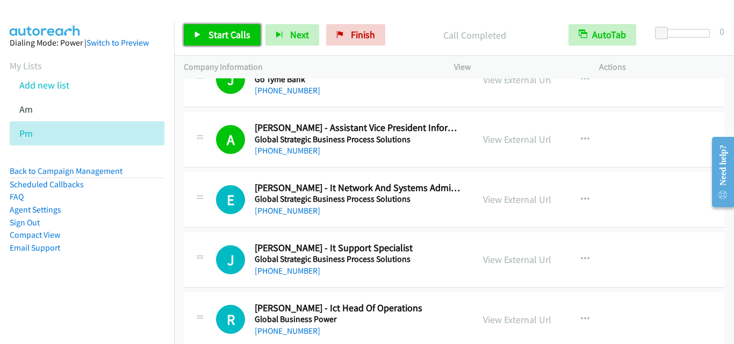
click at [214, 33] on span "Start Calls" at bounding box center [229, 34] width 42 height 12
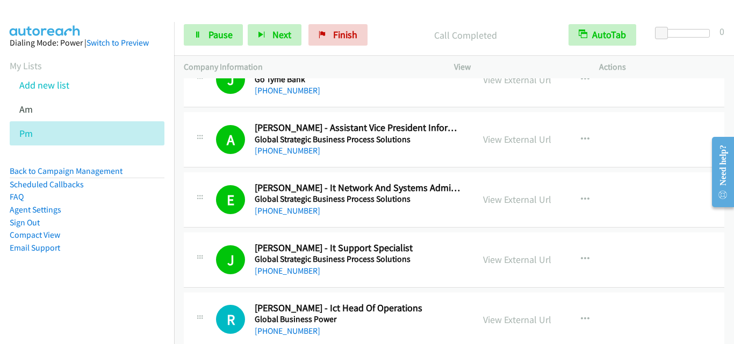
click at [221, 242] on div "J Callback Scheduled John Deguit - It Support Specialist Global Strategic Busin…" at bounding box center [340, 259] width 248 height 35
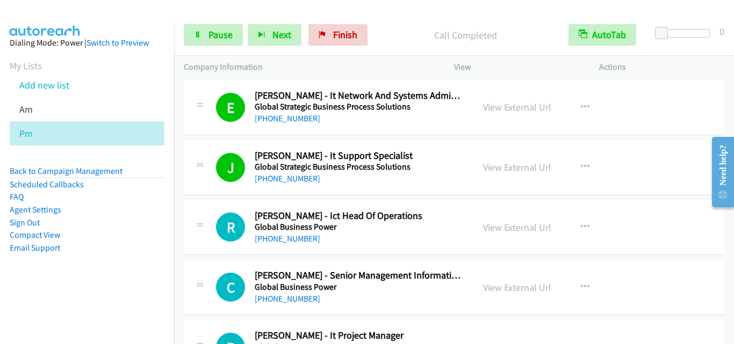
scroll to position [8579, 0]
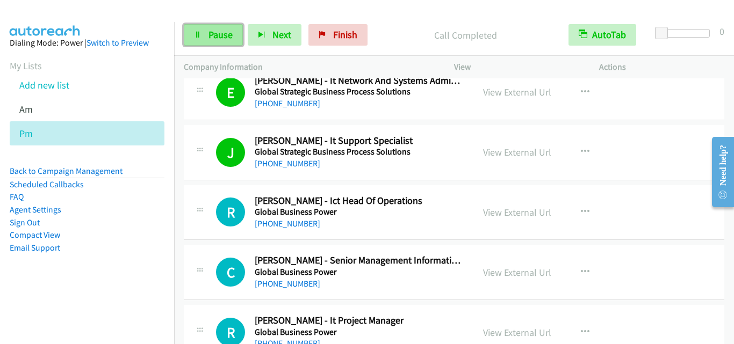
click at [210, 30] on span "Pause" at bounding box center [220, 34] width 24 height 12
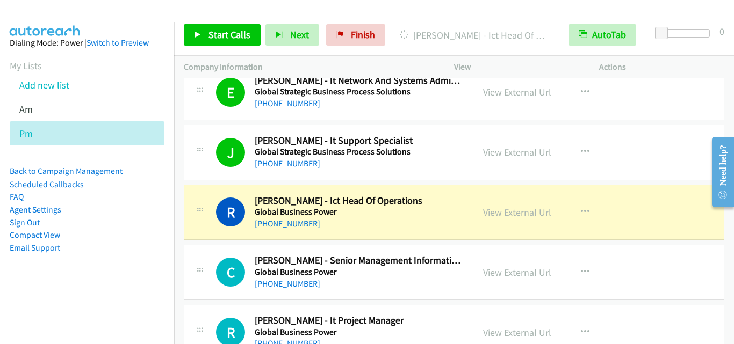
scroll to position [8633, 0]
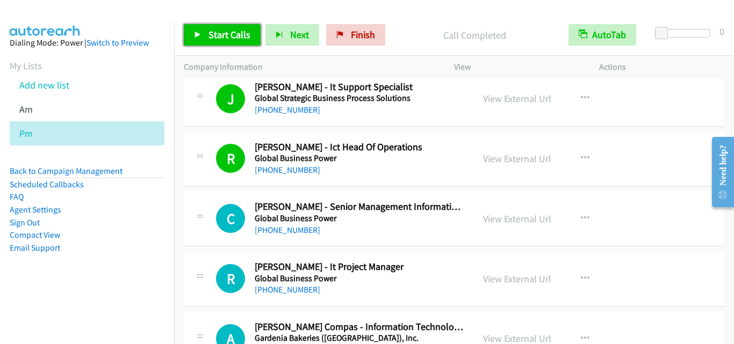
click at [211, 28] on span "Start Calls" at bounding box center [229, 34] width 42 height 12
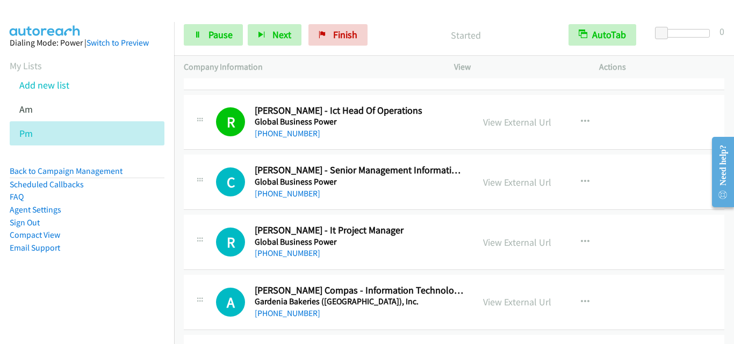
scroll to position [8687, 0]
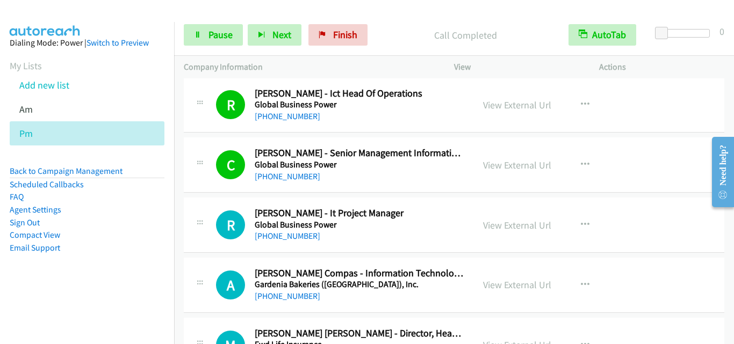
click at [196, 217] on div at bounding box center [199, 221] width 13 height 29
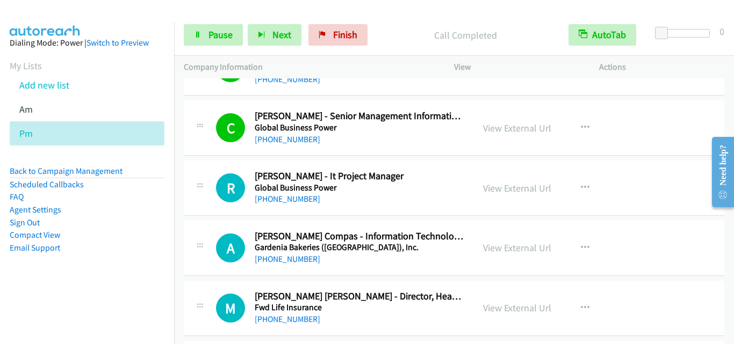
scroll to position [8740, 0]
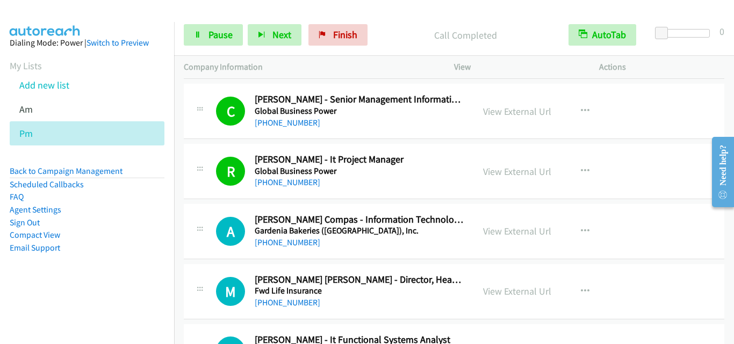
click at [207, 242] on div "A Callback Scheduled Anthony Donnel Compas - Information Technology Technical S…" at bounding box center [328, 231] width 270 height 35
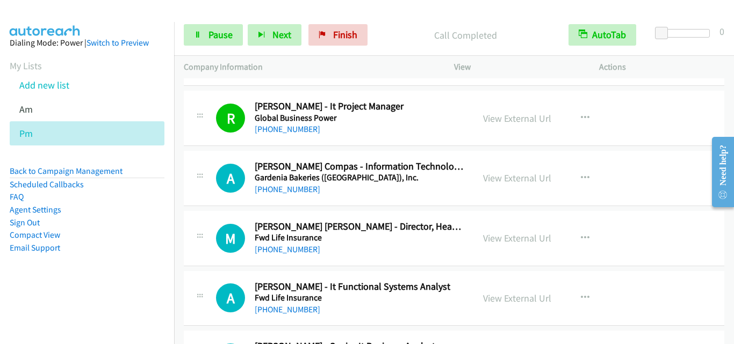
scroll to position [8794, 0]
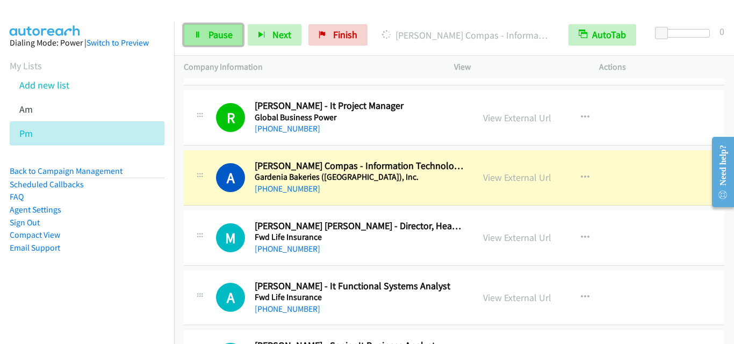
click at [212, 42] on link "Pause" at bounding box center [213, 34] width 59 height 21
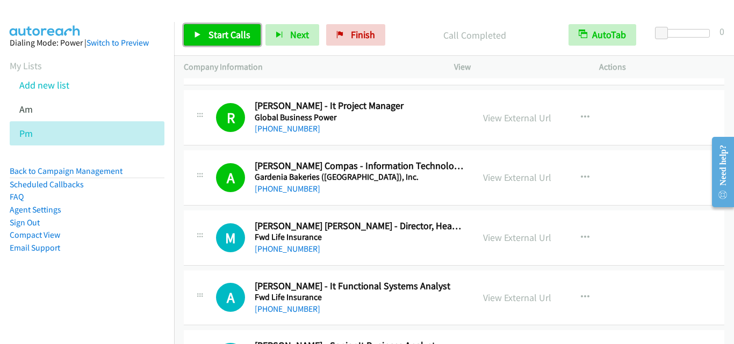
click at [234, 32] on span "Start Calls" at bounding box center [229, 34] width 42 height 12
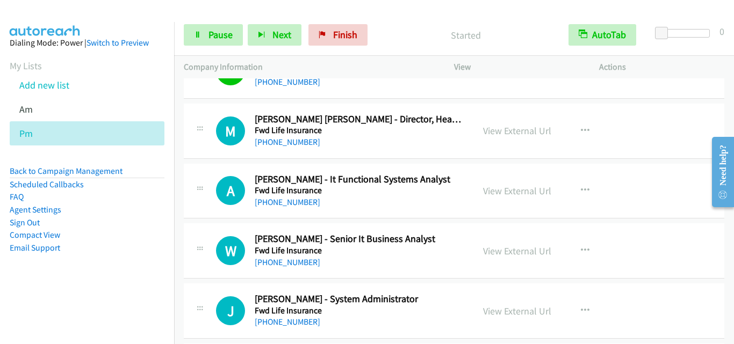
scroll to position [8902, 0]
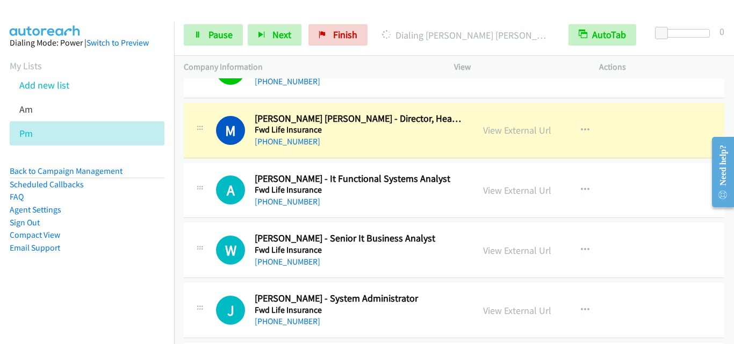
click at [268, 9] on div at bounding box center [362, 20] width 724 height 41
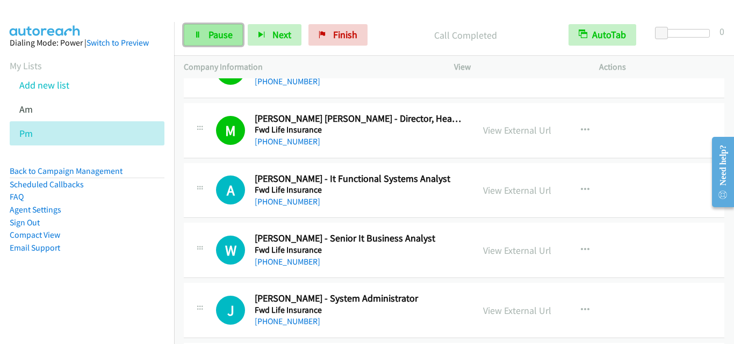
click at [225, 37] on span "Pause" at bounding box center [220, 34] width 24 height 12
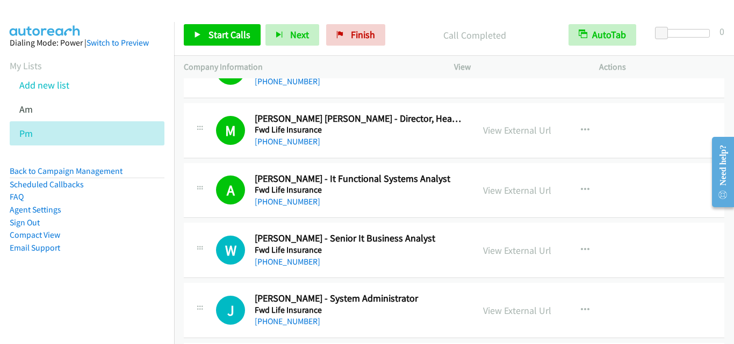
click at [233, 21] on div "Start Calls Pause Next Finish Call Completed AutoTab AutoTab 0" at bounding box center [454, 35] width 560 height 41
click at [230, 35] on span "Start Calls" at bounding box center [229, 34] width 42 height 12
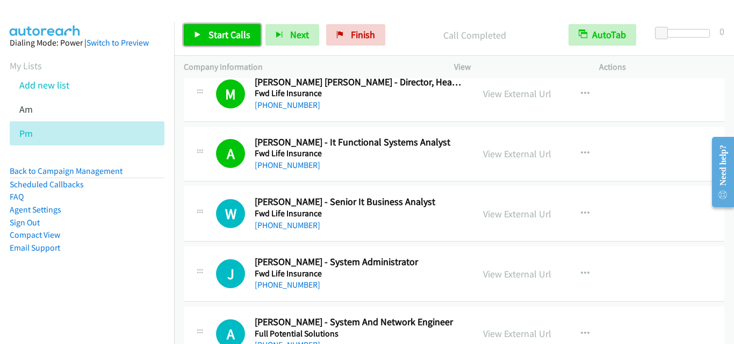
scroll to position [8955, 0]
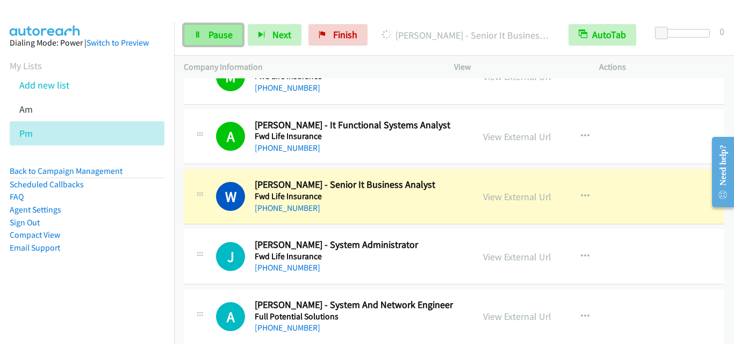
click at [211, 25] on link "Pause" at bounding box center [213, 34] width 59 height 21
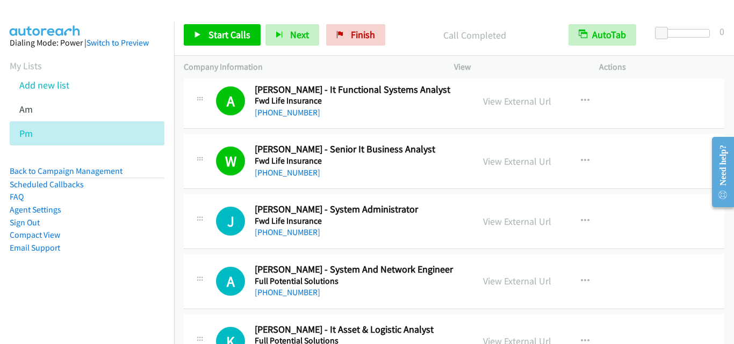
scroll to position [9009, 0]
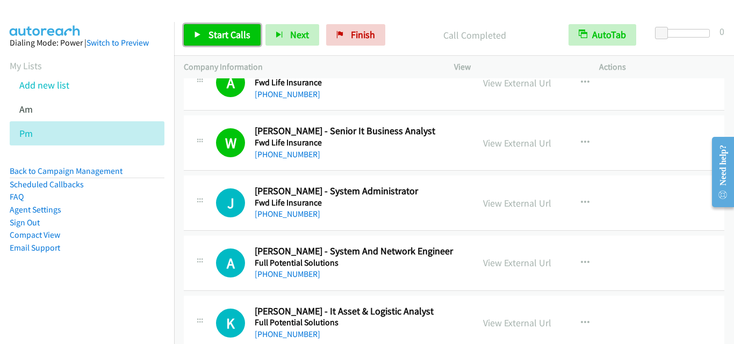
click at [230, 38] on span "Start Calls" at bounding box center [229, 34] width 42 height 12
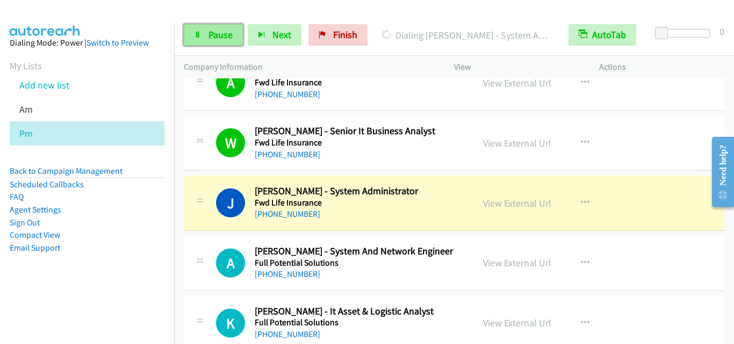
click at [211, 42] on link "Pause" at bounding box center [213, 34] width 59 height 21
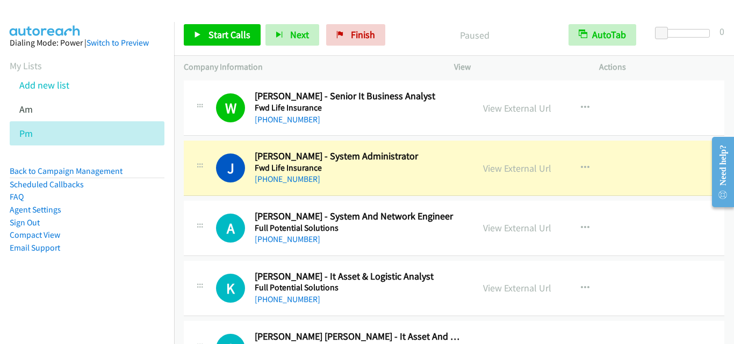
scroll to position [9063, 0]
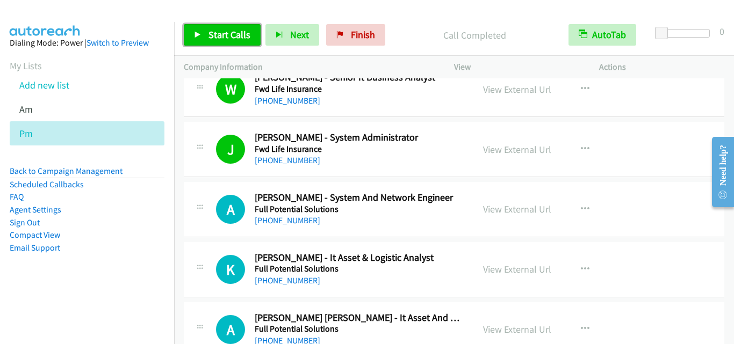
click at [206, 30] on link "Start Calls" at bounding box center [222, 34] width 77 height 21
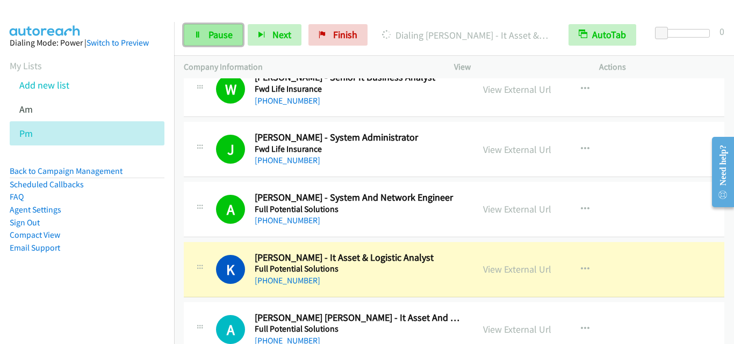
click at [219, 35] on span "Pause" at bounding box center [220, 34] width 24 height 12
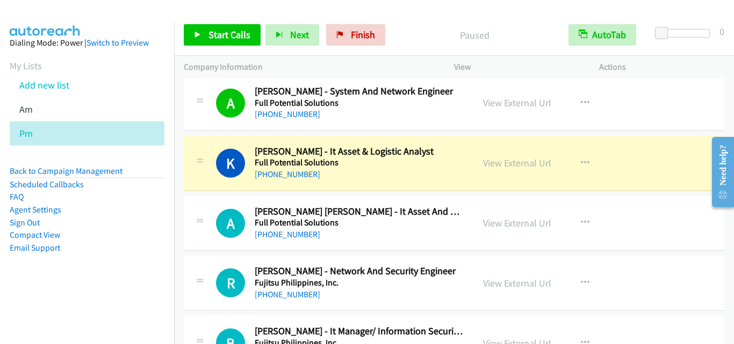
scroll to position [9170, 0]
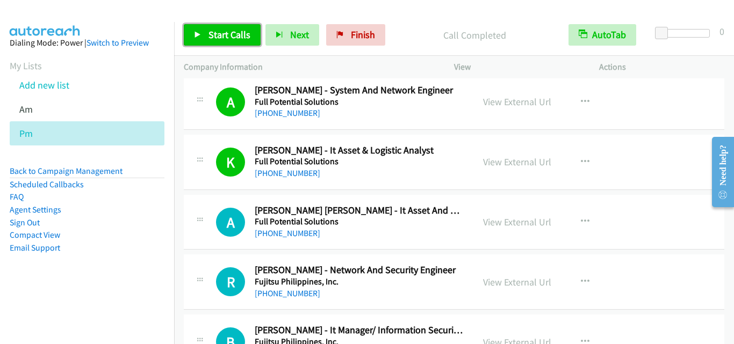
click at [210, 39] on span "Start Calls" at bounding box center [229, 34] width 42 height 12
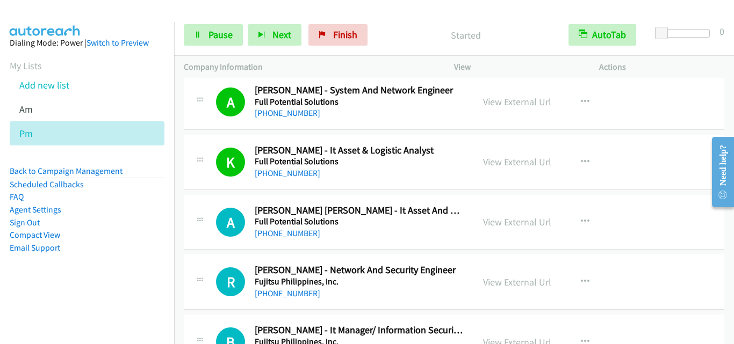
scroll to position [9224, 0]
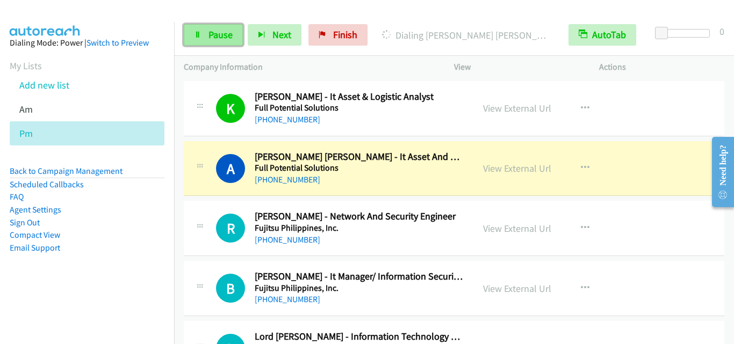
click at [225, 41] on link "Pause" at bounding box center [213, 34] width 59 height 21
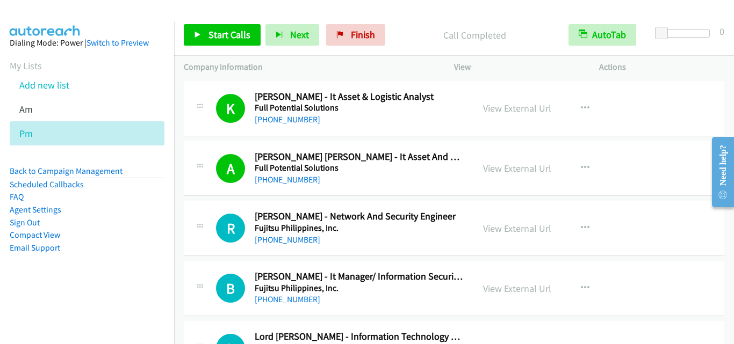
click at [197, 191] on div "A Callback Scheduled Angelito Lazarte Tansio Ii - It Asset And Procurement Mana…" at bounding box center [454, 168] width 540 height 55
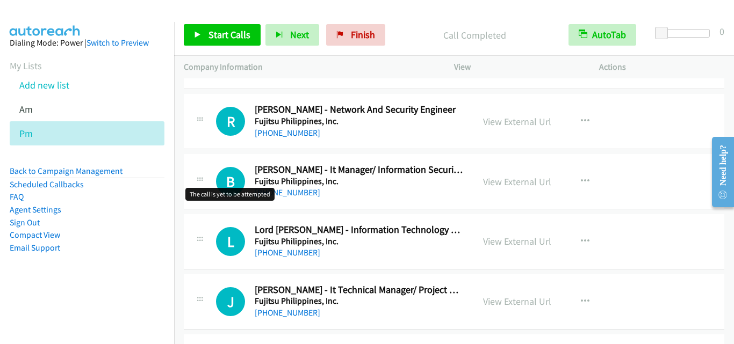
scroll to position [9331, 0]
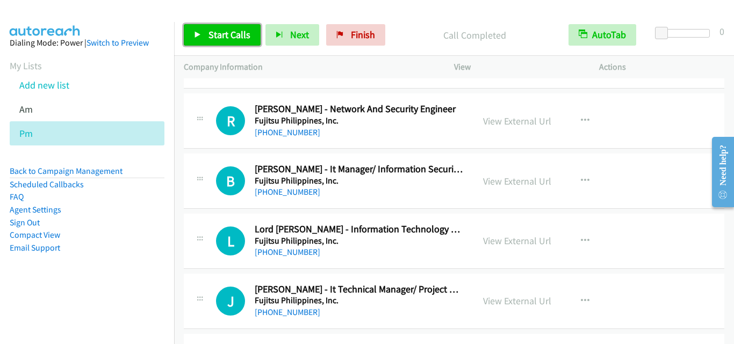
click at [202, 38] on link "Start Calls" at bounding box center [222, 34] width 77 height 21
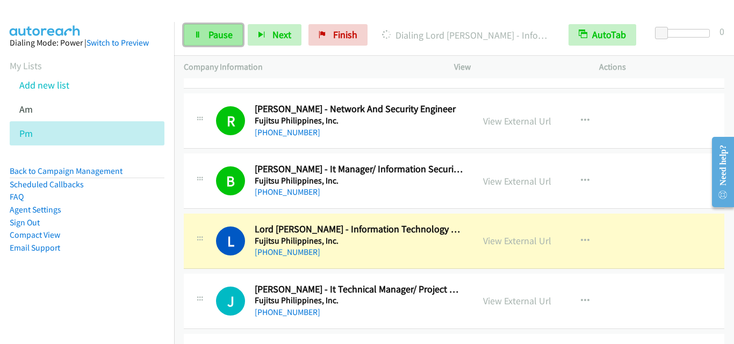
click at [190, 36] on link "Pause" at bounding box center [213, 34] width 59 height 21
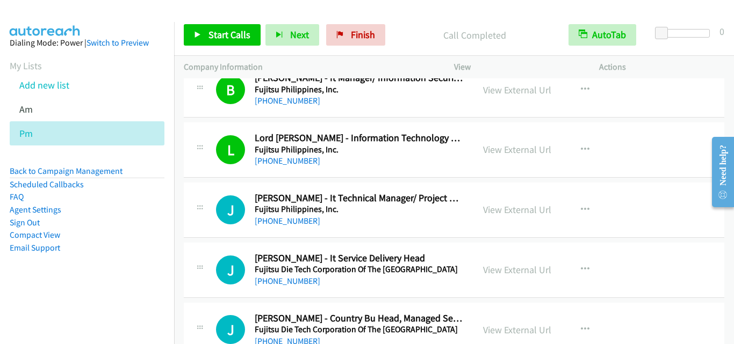
scroll to position [9439, 0]
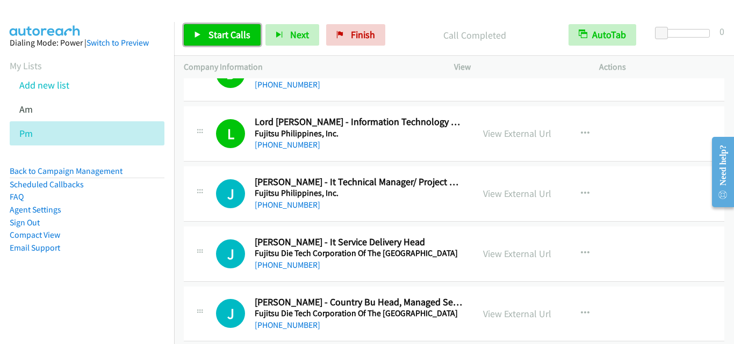
click at [219, 41] on link "Start Calls" at bounding box center [222, 34] width 77 height 21
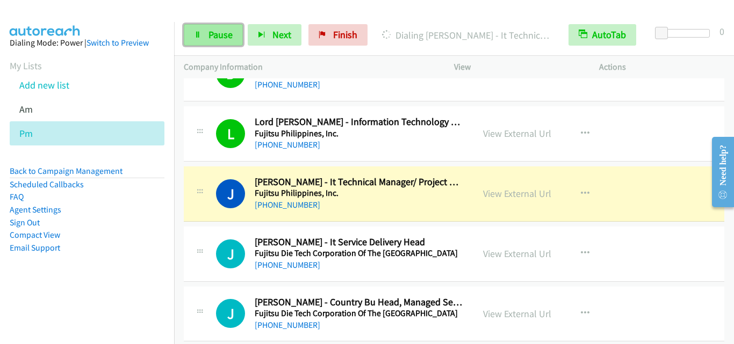
click at [221, 42] on link "Pause" at bounding box center [213, 34] width 59 height 21
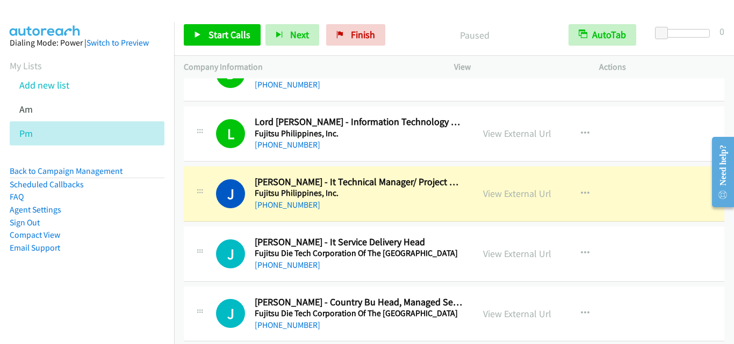
scroll to position [9493, 0]
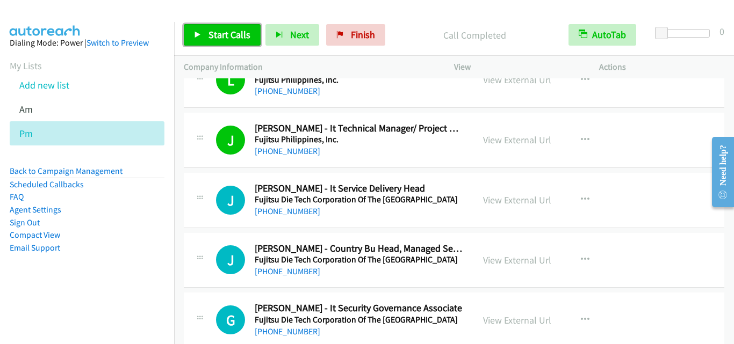
click at [229, 34] on span "Start Calls" at bounding box center [229, 34] width 42 height 12
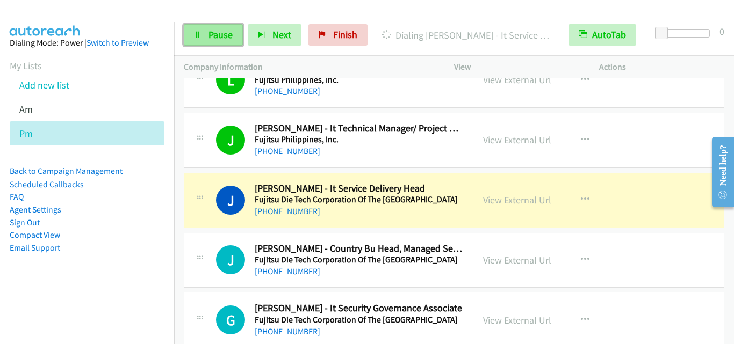
click at [226, 38] on span "Pause" at bounding box center [220, 34] width 24 height 12
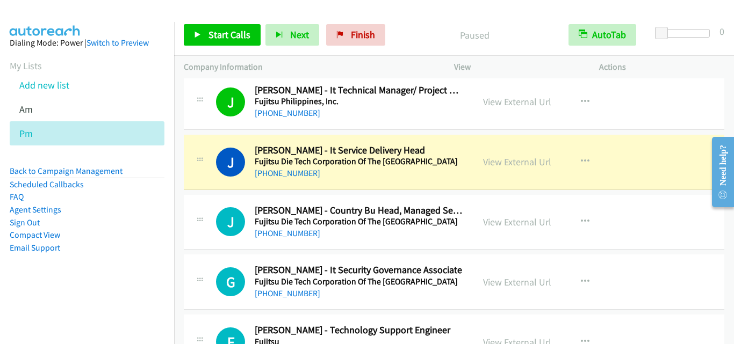
scroll to position [9546, 0]
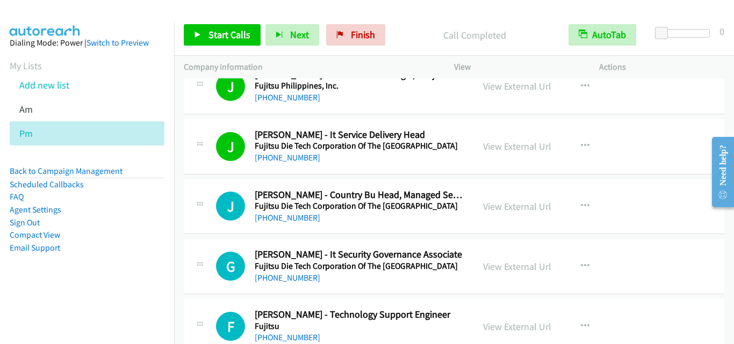
click at [220, 224] on div "J Callback Scheduled Joseph Rosales - Country Bu Head, Managed Services & Cloud…" at bounding box center [340, 206] width 248 height 35
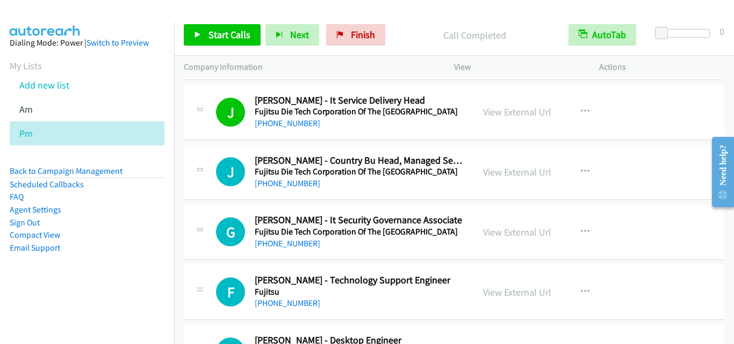
scroll to position [9600, 0]
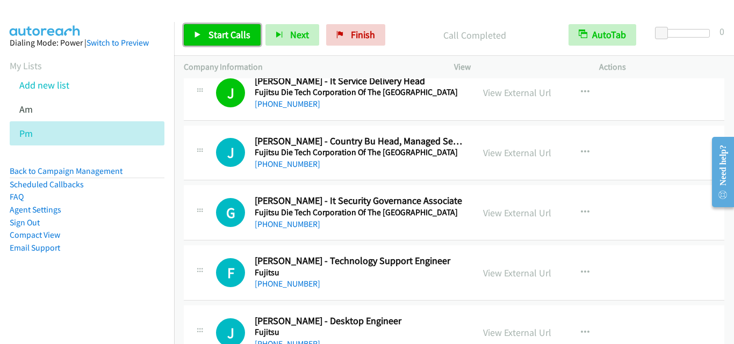
click at [230, 30] on span "Start Calls" at bounding box center [229, 34] width 42 height 12
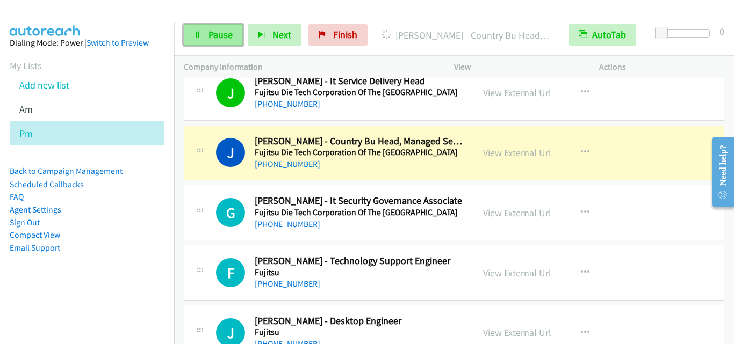
click at [214, 37] on span "Pause" at bounding box center [220, 34] width 24 height 12
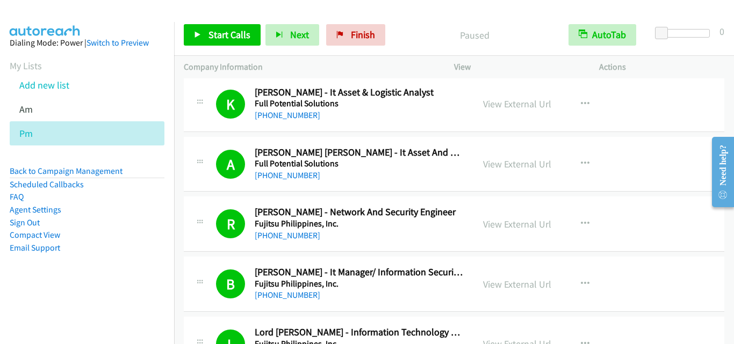
scroll to position [9224, 0]
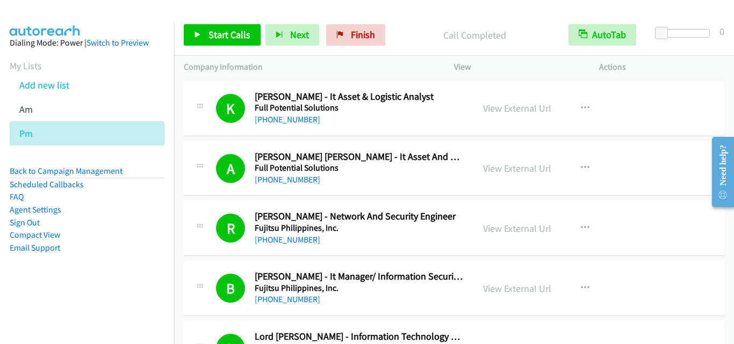
click at [200, 246] on div "R Callback Scheduled Roel Tiongson - Network And Security Engineer Fujitsu Phil…" at bounding box center [328, 228] width 270 height 35
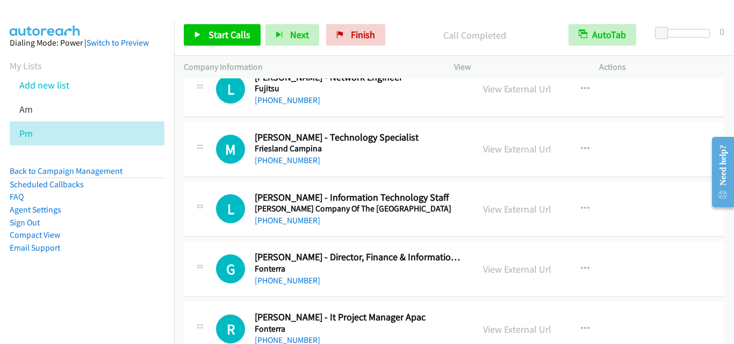
scroll to position [15570, 0]
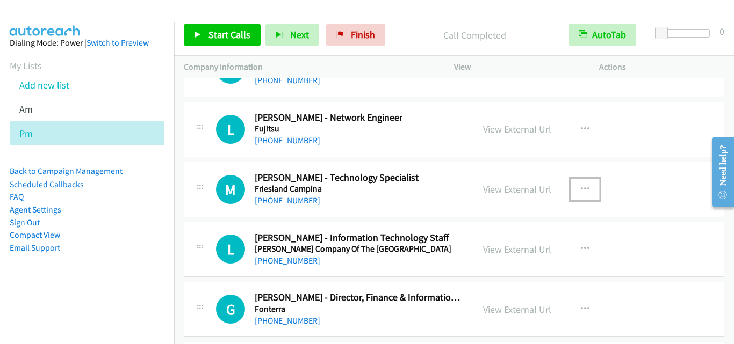
click at [581, 190] on icon "button" at bounding box center [585, 189] width 9 height 9
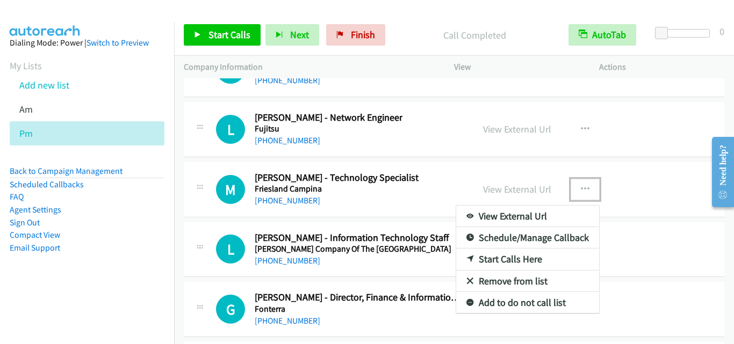
click at [525, 256] on link "Start Calls Here" at bounding box center [527, 259] width 143 height 21
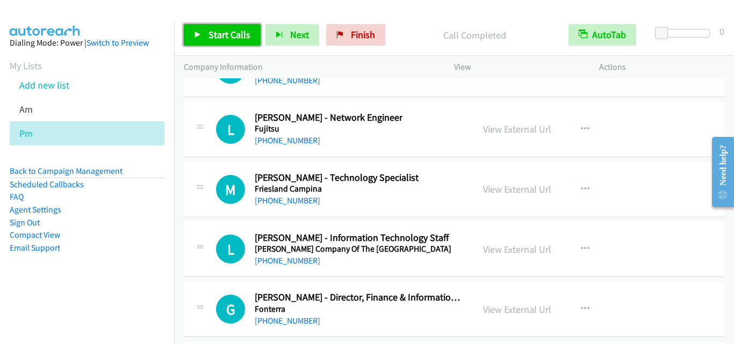
click at [233, 37] on span "Start Calls" at bounding box center [229, 34] width 42 height 12
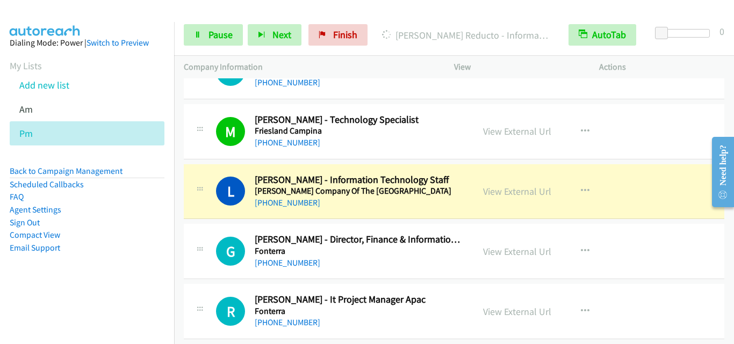
scroll to position [15623, 0]
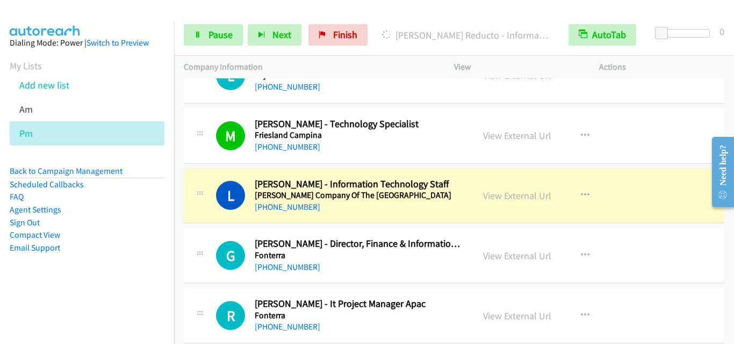
click at [245, 237] on div "G Callback Scheduled Genesis Trinidad Santiago - Director, Finance & Informatio…" at bounding box center [454, 255] width 540 height 55
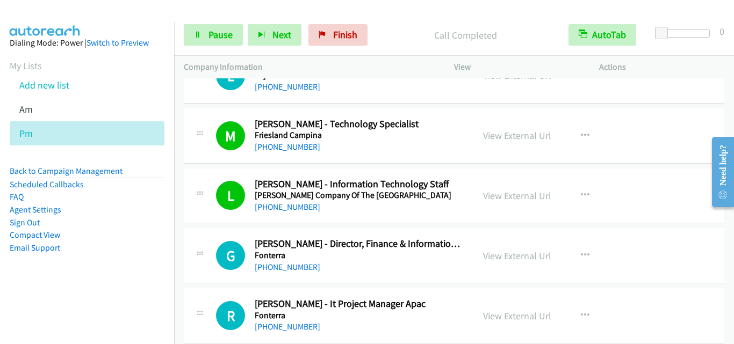
click at [208, 215] on div "L Callback Scheduled Lyndon Reducto - Information Technology Staff Franklin Bak…" at bounding box center [454, 196] width 540 height 55
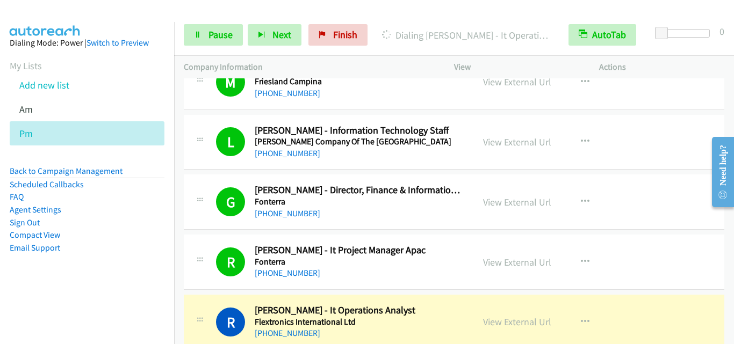
click at [203, 280] on div "R Callback Scheduled Rienalyn Santos - It Project Manager Apac Fonterra Asia/Ma…" at bounding box center [454, 262] width 540 height 55
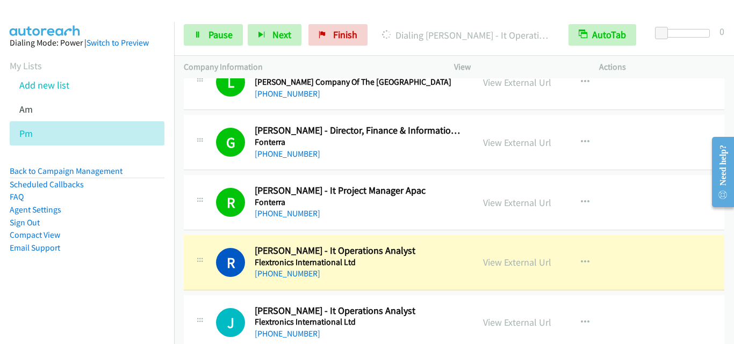
scroll to position [15838, 0]
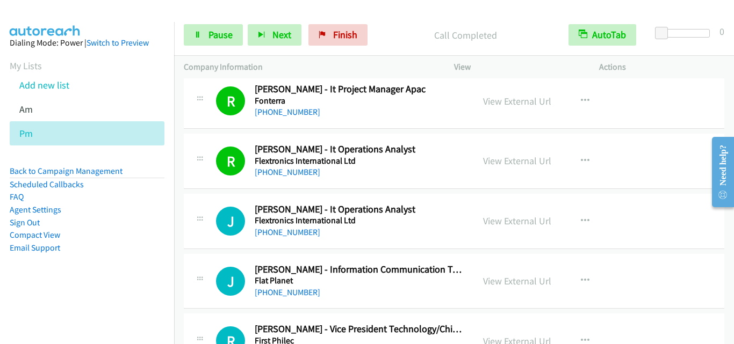
click at [228, 244] on div "J Callback Scheduled James Combista - It Operations Analyst Flextronics Interna…" at bounding box center [454, 221] width 540 height 55
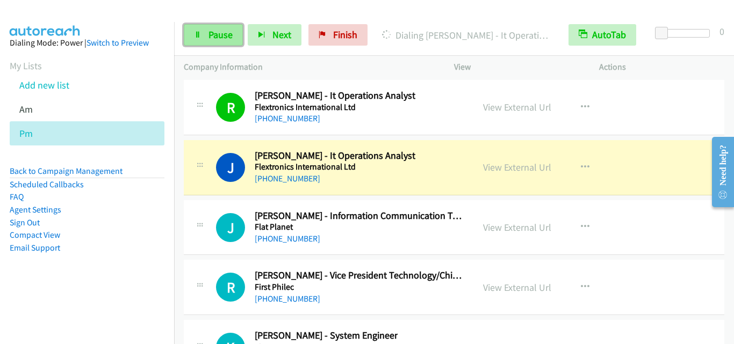
click at [217, 38] on span "Pause" at bounding box center [220, 34] width 24 height 12
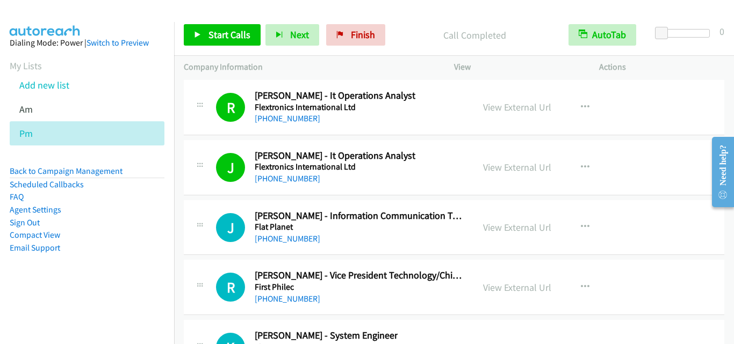
click at [207, 184] on div "J Callback Scheduled James Combista - It Operations Analyst Flextronics Interna…" at bounding box center [328, 167] width 270 height 35
click at [242, 35] on span "Start Calls" at bounding box center [229, 34] width 42 height 12
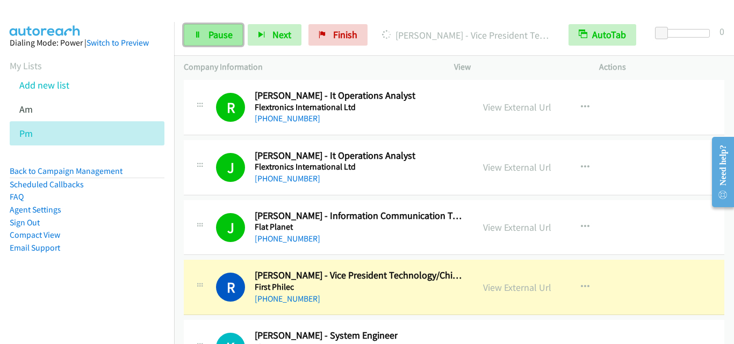
click at [218, 37] on span "Pause" at bounding box center [220, 34] width 24 height 12
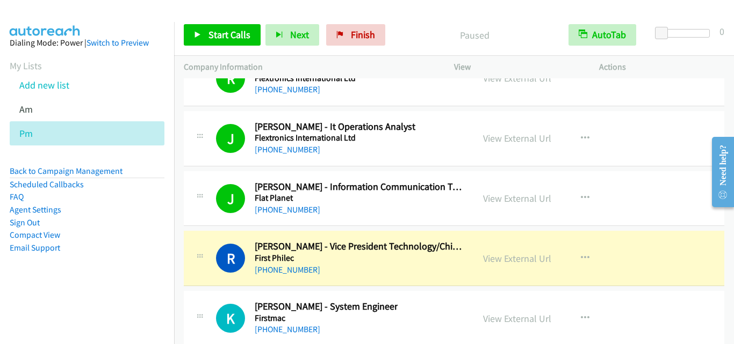
scroll to position [15946, 0]
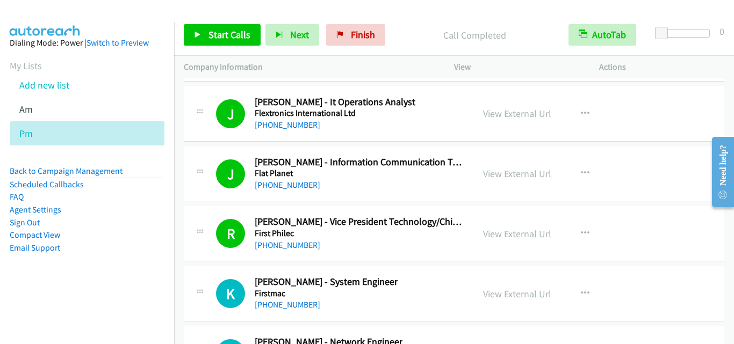
click at [195, 127] on div "J Callback Scheduled James Combista - It Operations Analyst Flextronics Interna…" at bounding box center [328, 113] width 270 height 35
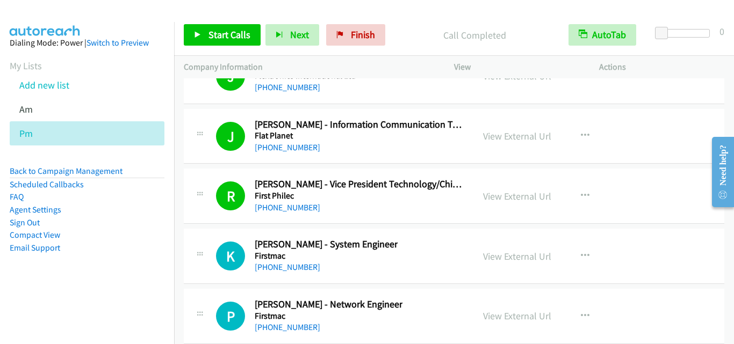
scroll to position [16053, 0]
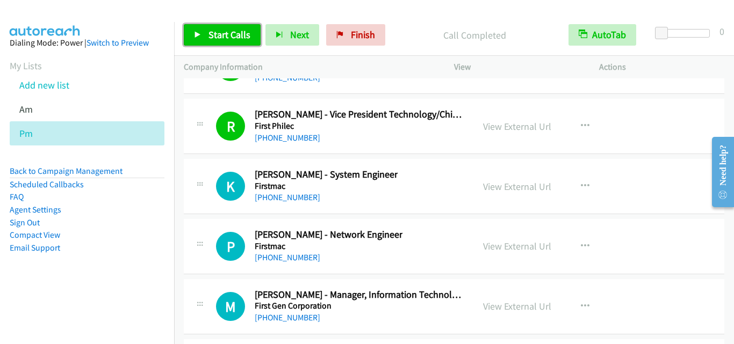
click at [210, 33] on span "Start Calls" at bounding box center [229, 34] width 42 height 12
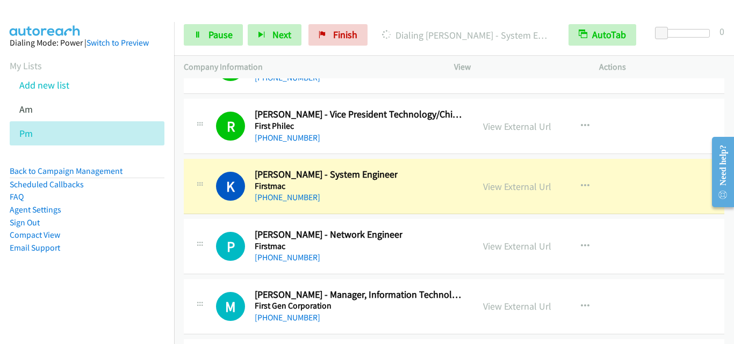
click at [210, 193] on div "K Callback Scheduled Kenneth Dayao - System Engineer Firstmac Asia/Manila +63 9…" at bounding box center [328, 186] width 270 height 35
click at [207, 37] on link "Pause" at bounding box center [213, 34] width 59 height 21
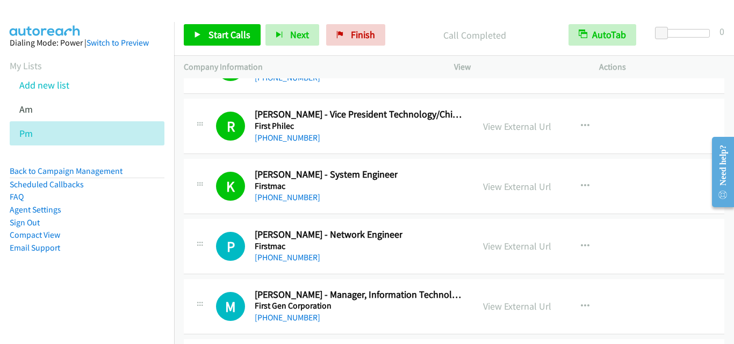
click at [211, 203] on div "K Callback Scheduled Kenneth Dayao - System Engineer Firstmac Asia/Manila +63 9…" at bounding box center [328, 186] width 270 height 35
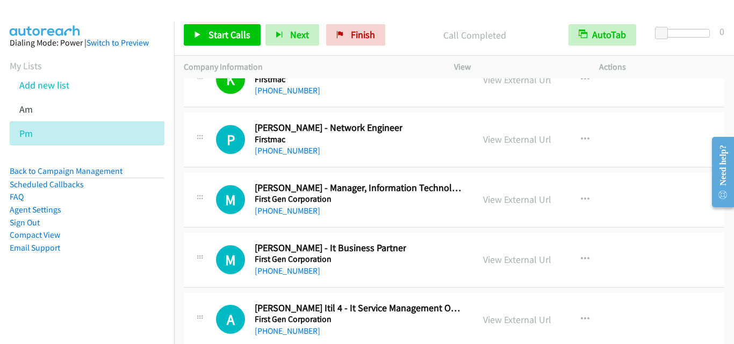
scroll to position [16161, 0]
click at [229, 35] on span "Start Calls" at bounding box center [229, 34] width 42 height 12
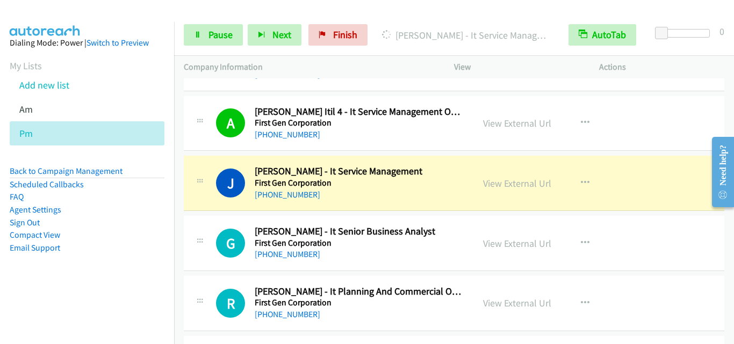
scroll to position [16375, 0]
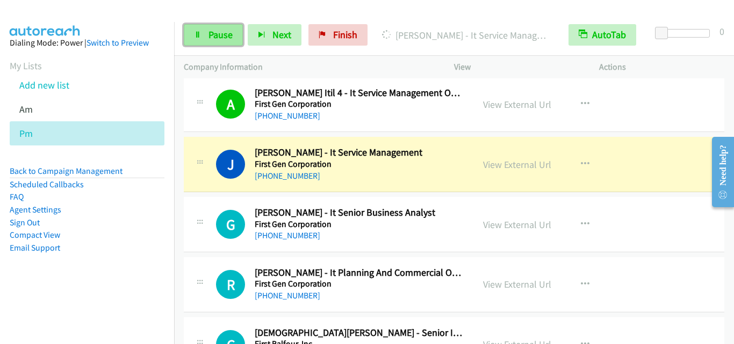
click at [206, 38] on link "Pause" at bounding box center [213, 34] width 59 height 21
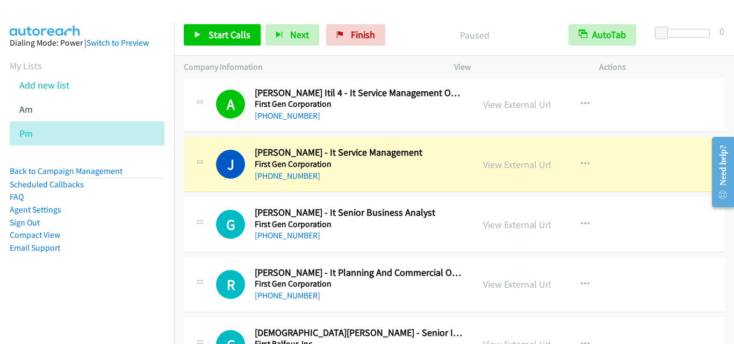
drag, startPoint x: 205, startPoint y: 168, endPoint x: 281, endPoint y: 102, distance: 101.3
click at [205, 168] on div at bounding box center [199, 161] width 13 height 29
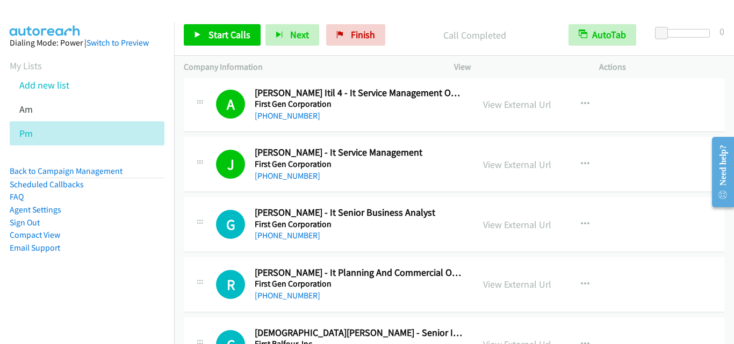
drag, startPoint x: 210, startPoint y: 183, endPoint x: 215, endPoint y: 165, distance: 18.4
click at [210, 183] on div "J Callback Scheduled Jordan Santos - It Service Management First Gen Corporatio…" at bounding box center [454, 164] width 540 height 55
click at [514, 162] on link "View External Url" at bounding box center [517, 164] width 68 height 12
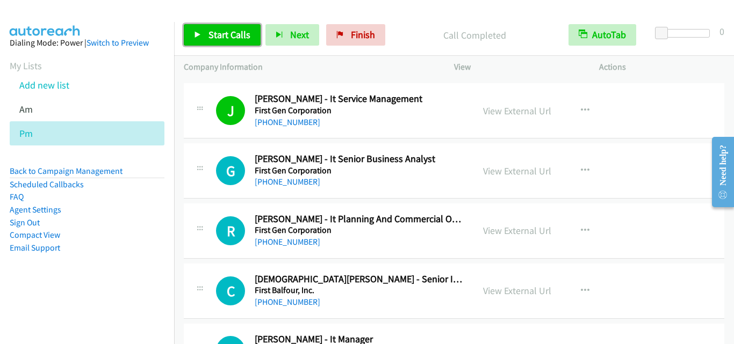
click at [204, 37] on link "Start Calls" at bounding box center [222, 34] width 77 height 21
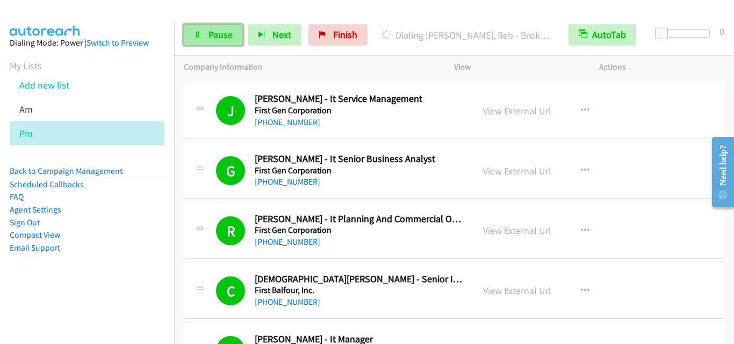
click at [219, 41] on link "Pause" at bounding box center [213, 34] width 59 height 21
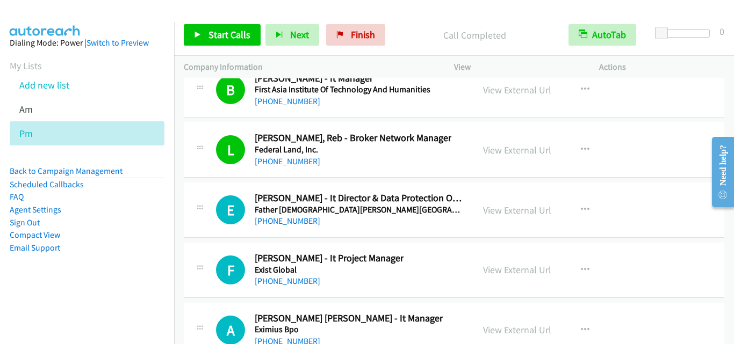
scroll to position [16751, 0]
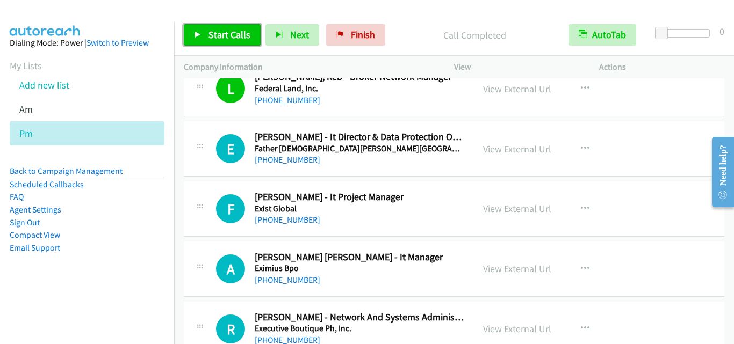
click at [186, 34] on link "Start Calls" at bounding box center [222, 34] width 77 height 21
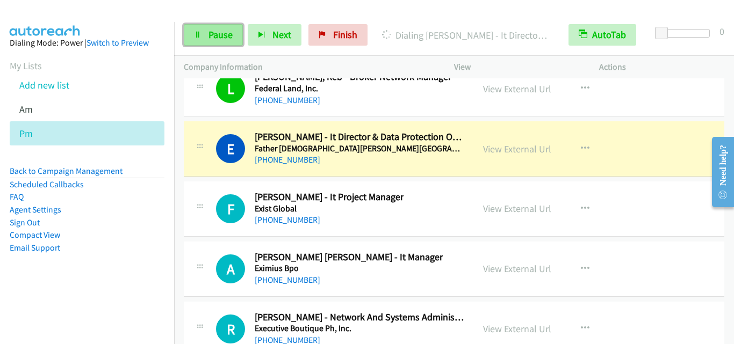
click at [201, 25] on link "Pause" at bounding box center [213, 34] width 59 height 21
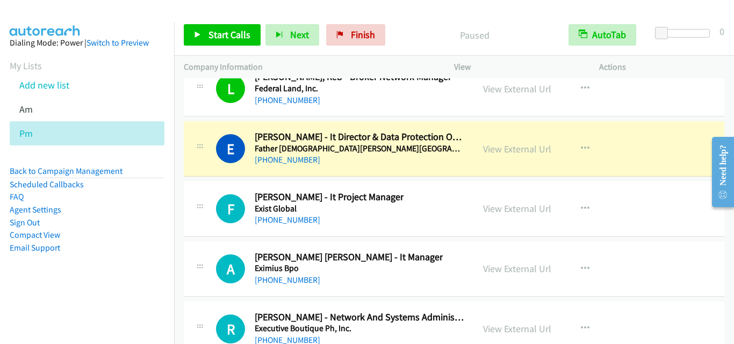
drag, startPoint x: 206, startPoint y: 178, endPoint x: 257, endPoint y: 152, distance: 57.7
click at [206, 178] on td "E Callback Scheduled Elenita Lasala - It Director & Data Protection Officer Fat…" at bounding box center [454, 149] width 560 height 60
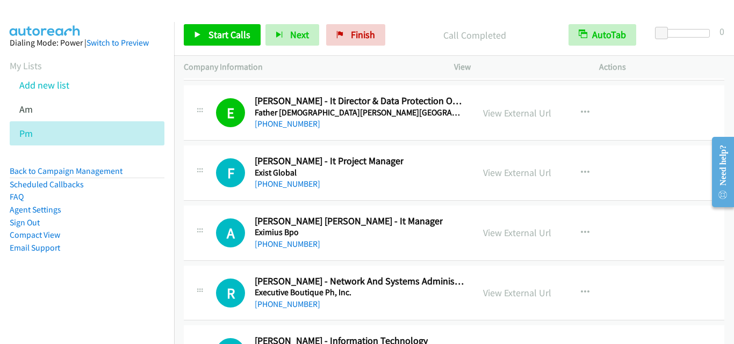
scroll to position [16805, 0]
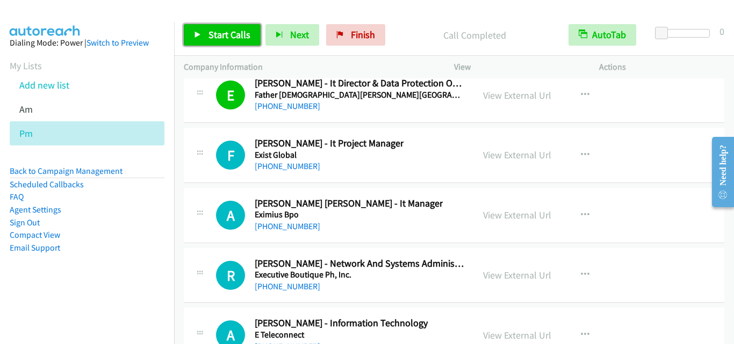
click at [241, 34] on span "Start Calls" at bounding box center [229, 34] width 42 height 12
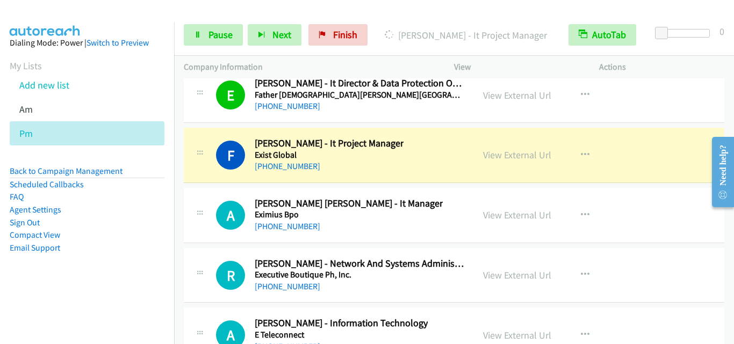
drag, startPoint x: 161, startPoint y: 15, endPoint x: 172, endPoint y: 3, distance: 16.3
click at [161, 15] on div at bounding box center [362, 20] width 724 height 41
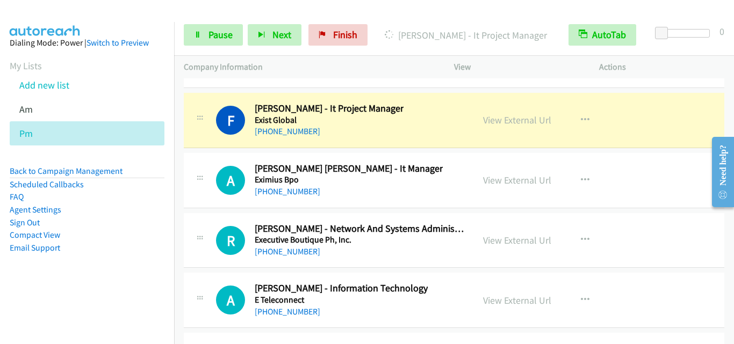
scroll to position [16859, 0]
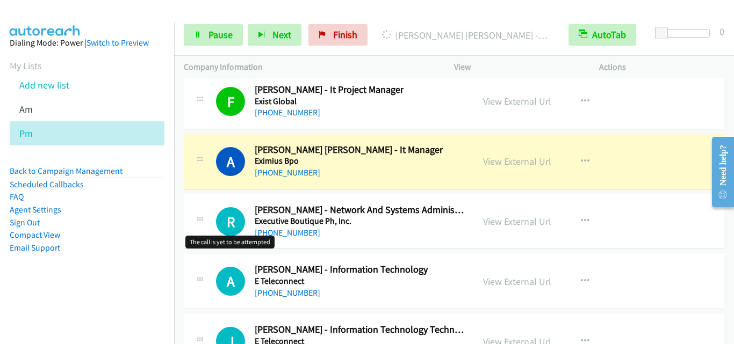
click at [227, 207] on h1 "R" at bounding box center [230, 221] width 29 height 29
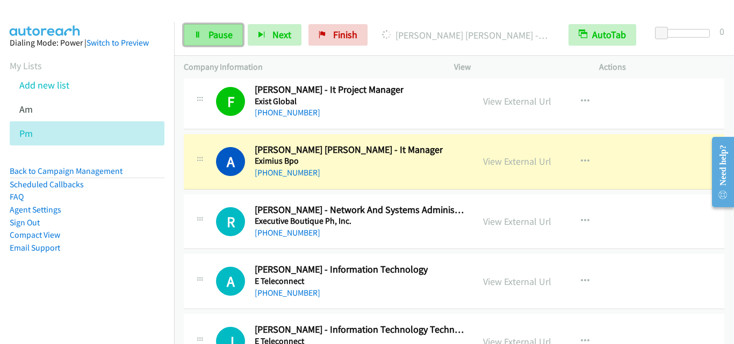
click at [216, 31] on span "Pause" at bounding box center [220, 34] width 24 height 12
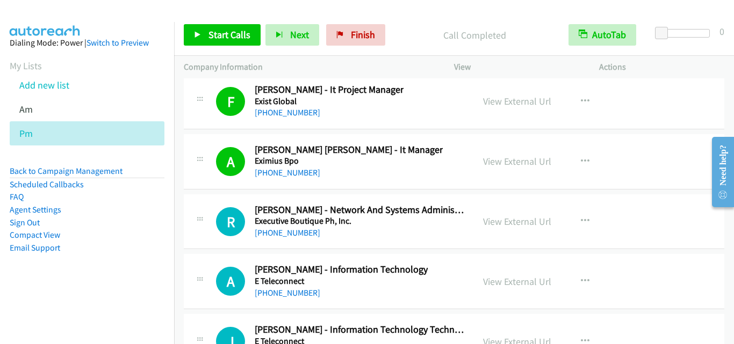
scroll to position [16913, 0]
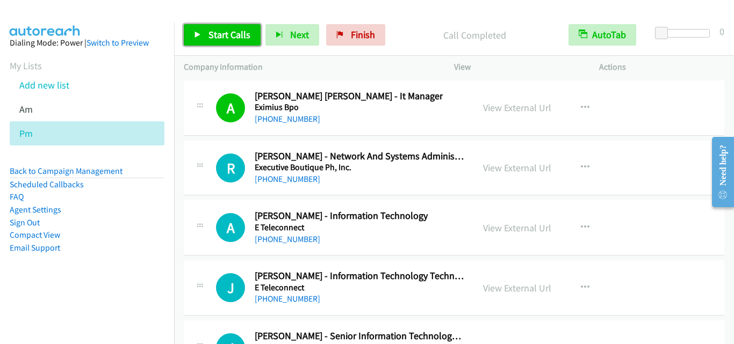
click at [237, 29] on span "Start Calls" at bounding box center [229, 34] width 42 height 12
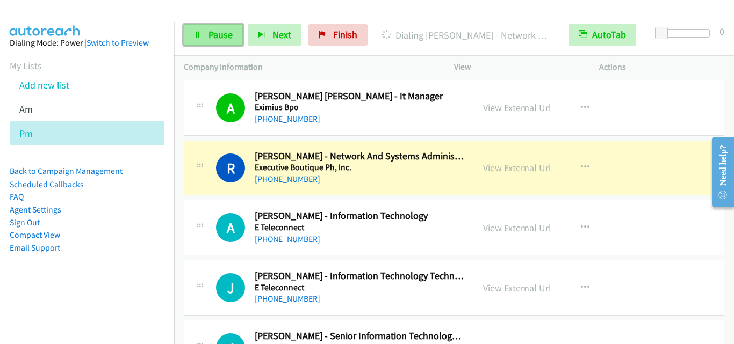
click at [233, 41] on link "Pause" at bounding box center [213, 34] width 59 height 21
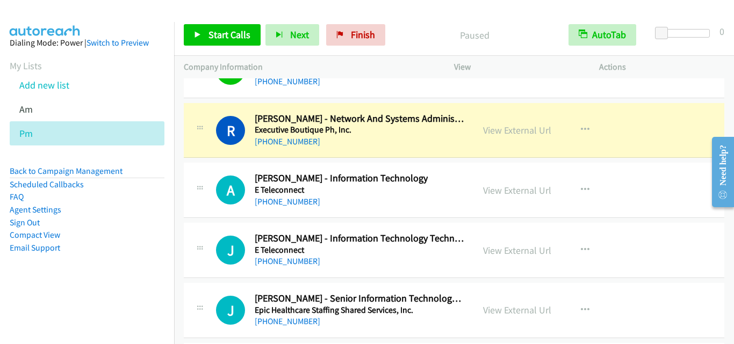
scroll to position [16966, 0]
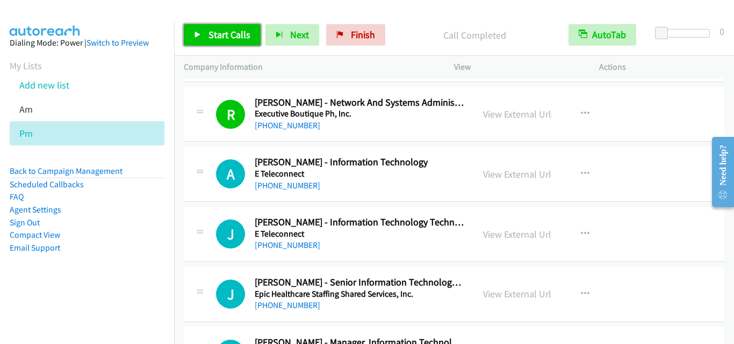
click at [226, 33] on span "Start Calls" at bounding box center [229, 34] width 42 height 12
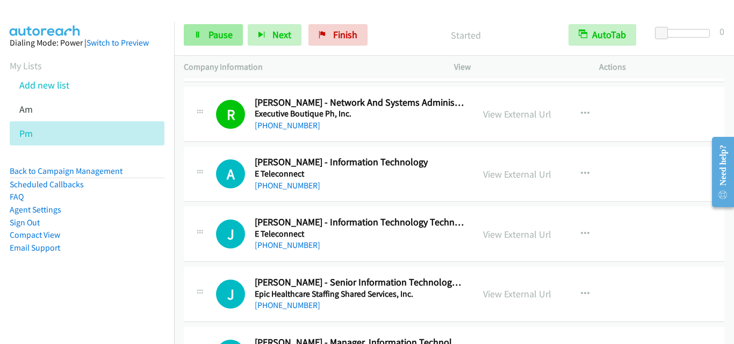
click at [219, 34] on span "Pause" at bounding box center [220, 34] width 24 height 12
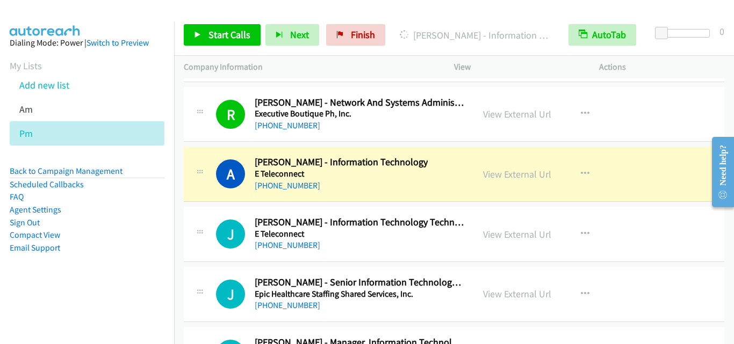
click at [204, 115] on icon at bounding box center [199, 113] width 13 height 5
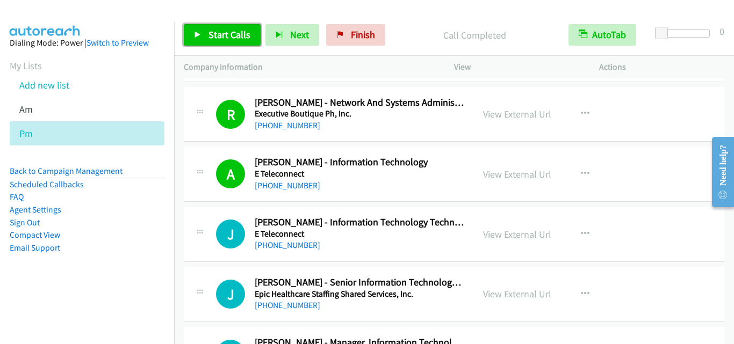
click at [215, 31] on span "Start Calls" at bounding box center [229, 34] width 42 height 12
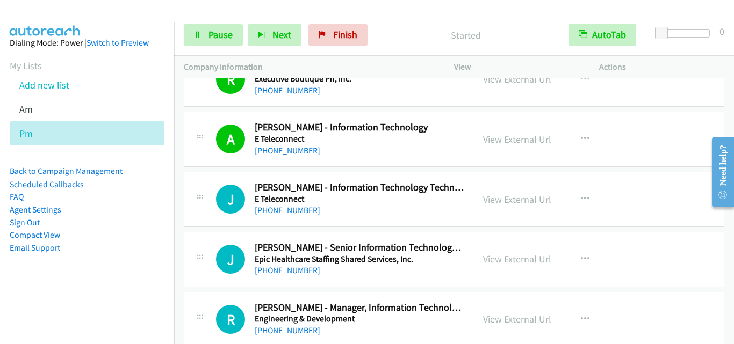
scroll to position [17020, 0]
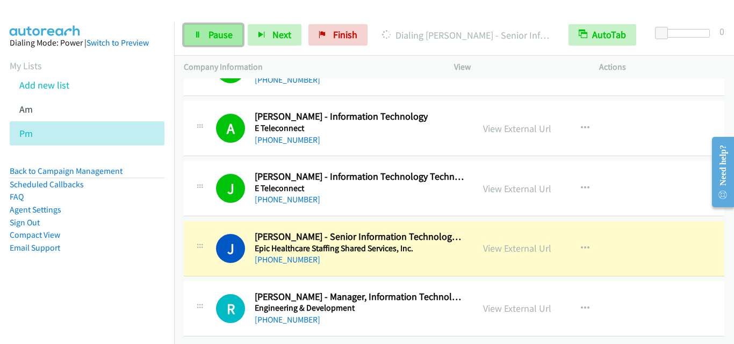
click at [211, 45] on link "Pause" at bounding box center [213, 34] width 59 height 21
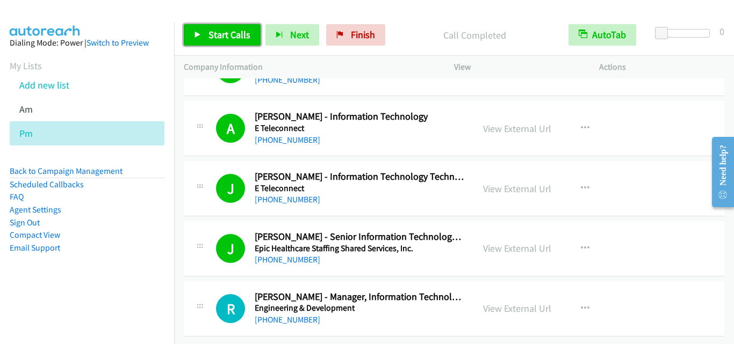
click at [226, 35] on span "Start Calls" at bounding box center [229, 34] width 42 height 12
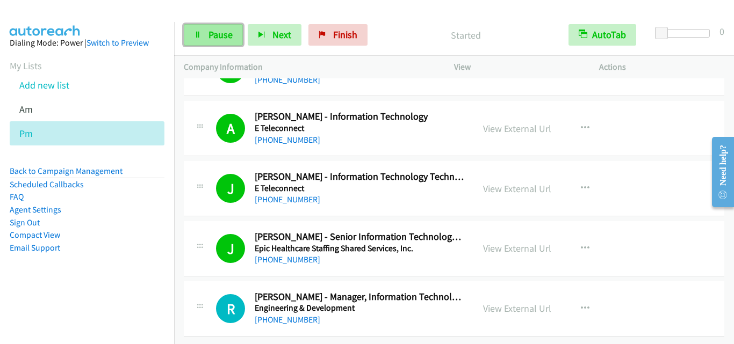
click at [224, 33] on span "Pause" at bounding box center [220, 34] width 24 height 12
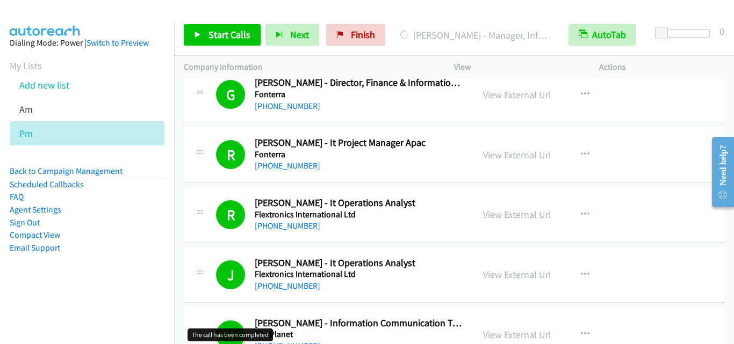
scroll to position [15516, 0]
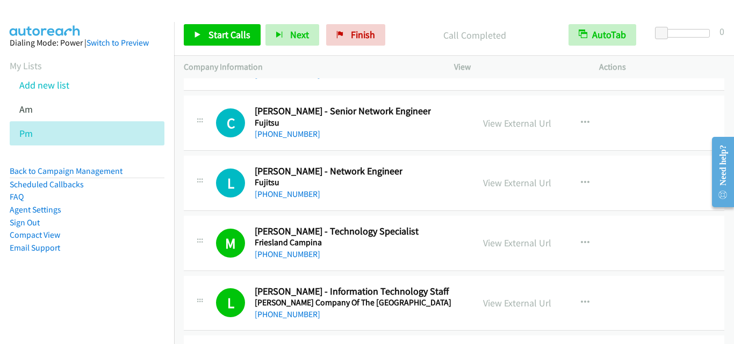
click at [254, 84] on div "A Callback Scheduled Anna Priscilla Berba - It Project Manager Fujitsu Asia/Man…" at bounding box center [454, 62] width 540 height 55
click at [196, 211] on div "L Callback Scheduled Laurence Requilman - Network Engineer Fujitsu Asia/Manila …" at bounding box center [454, 183] width 540 height 55
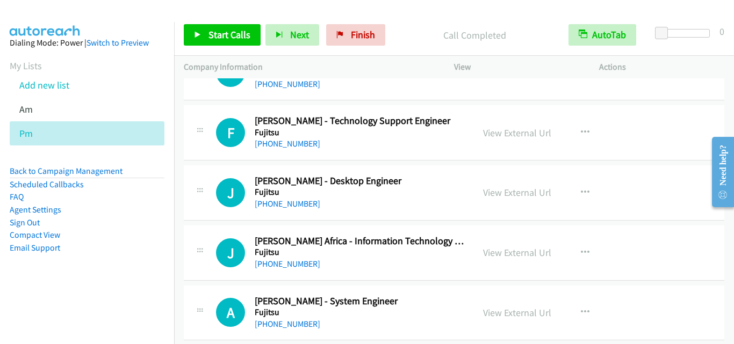
scroll to position [10059, 0]
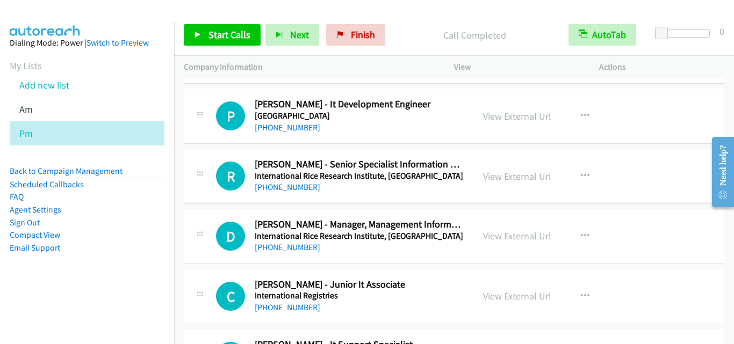
drag, startPoint x: 727, startPoint y: 230, endPoint x: 15, endPoint y: 41, distance: 736.8
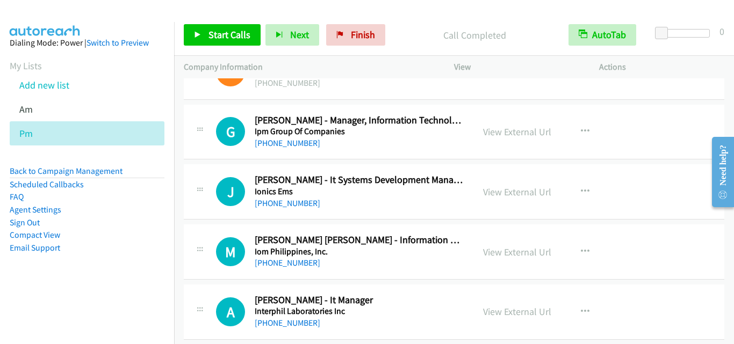
scroll to position [5723, 0]
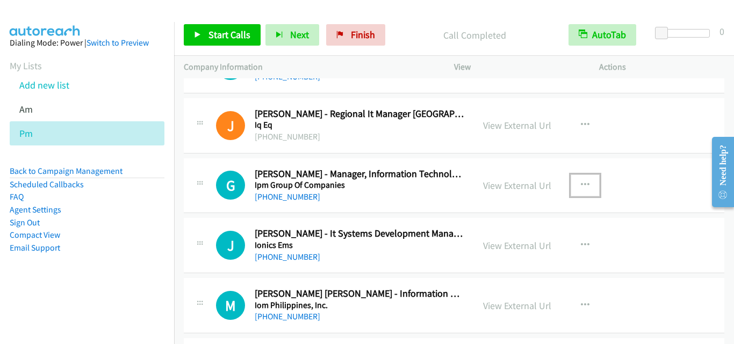
click at [581, 184] on icon "button" at bounding box center [585, 185] width 9 height 9
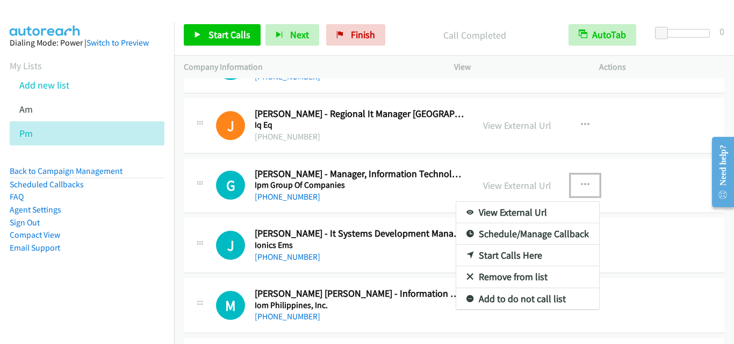
click at [523, 255] on link "Start Calls Here" at bounding box center [527, 255] width 143 height 21
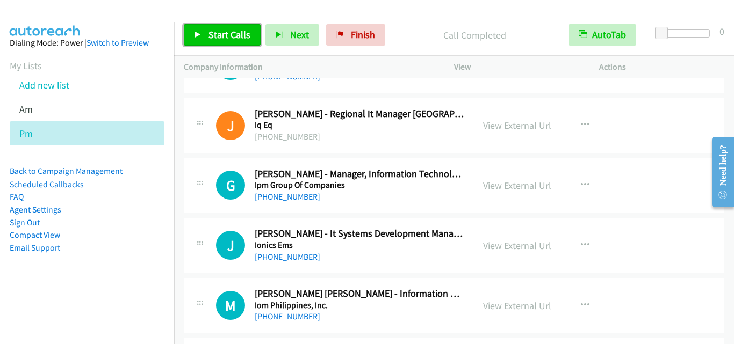
click at [219, 31] on span "Start Calls" at bounding box center [229, 34] width 42 height 12
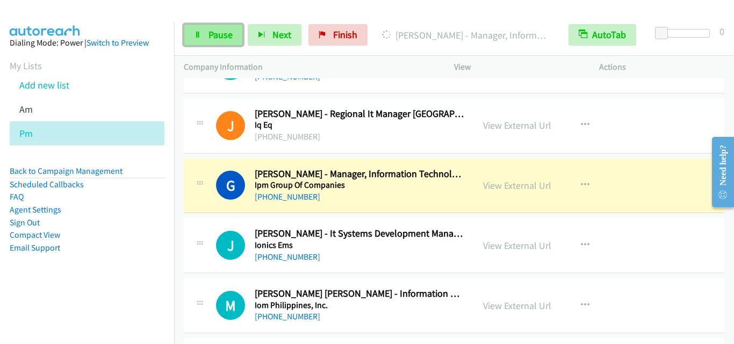
click at [204, 27] on link "Pause" at bounding box center [213, 34] width 59 height 21
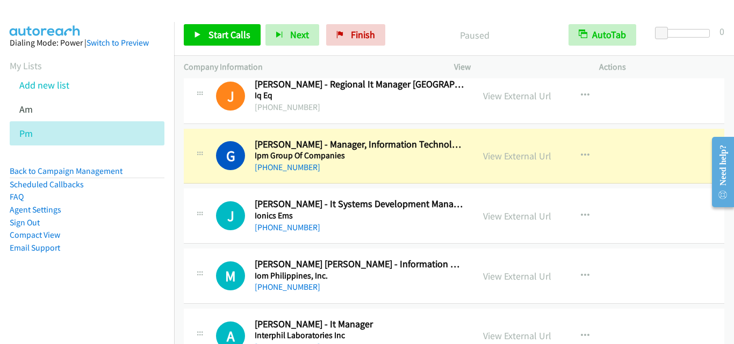
scroll to position [5777, 0]
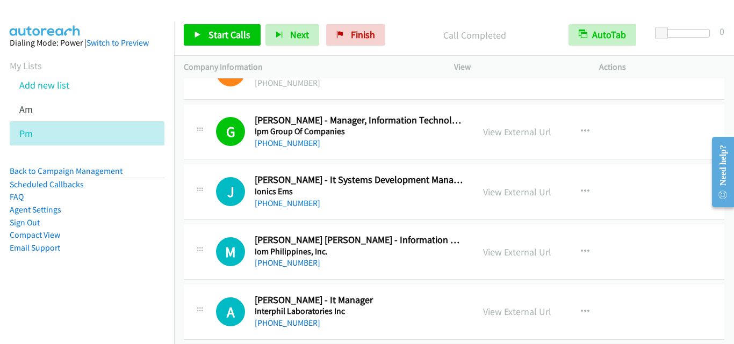
drag, startPoint x: 186, startPoint y: 190, endPoint x: 194, endPoint y: 190, distance: 8.6
click at [186, 190] on div "J Callback Scheduled Javer Valino - It Systems Development Manager Ionics Ems A…" at bounding box center [329, 191] width 290 height 35
click at [229, 29] on span "Start Calls" at bounding box center [229, 34] width 42 height 12
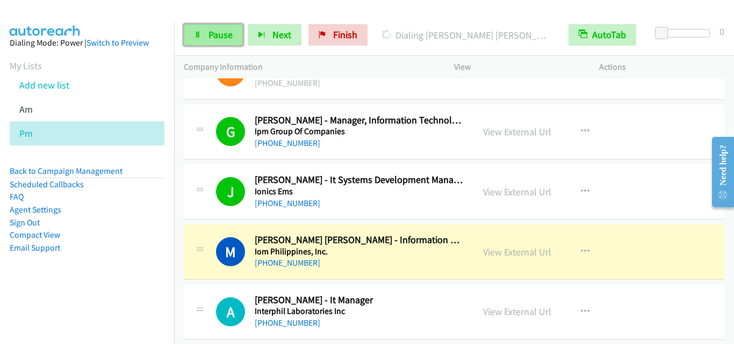
click at [228, 40] on span "Pause" at bounding box center [220, 34] width 24 height 12
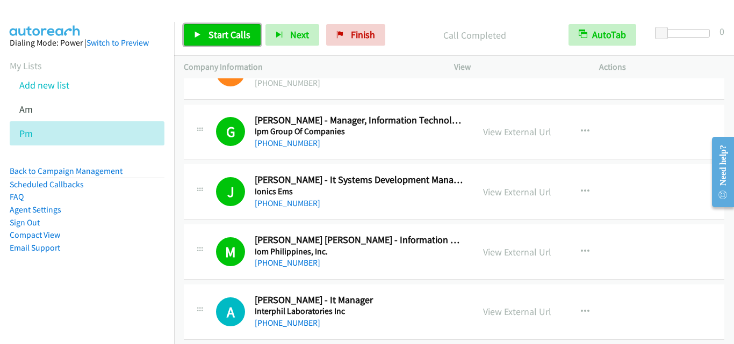
click at [201, 29] on link "Start Calls" at bounding box center [222, 34] width 77 height 21
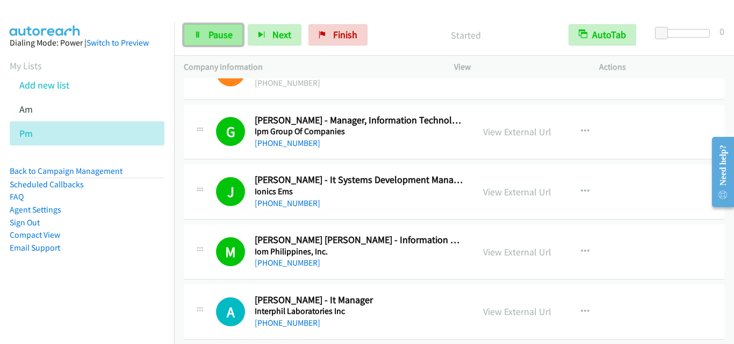
click at [219, 31] on span "Pause" at bounding box center [220, 34] width 24 height 12
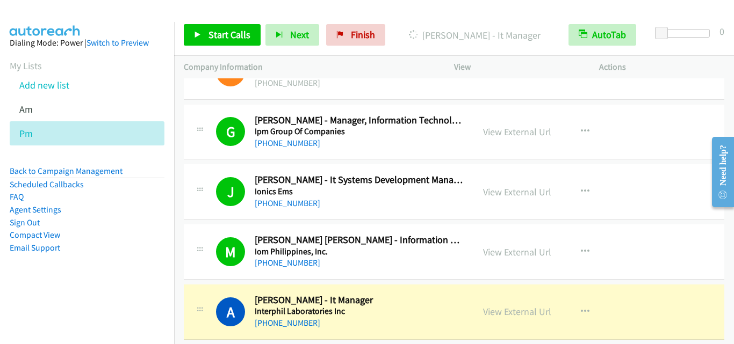
click at [188, 133] on div "G Callback Scheduled George Redondo - Manager, Information Technology Ipm Group…" at bounding box center [329, 131] width 290 height 35
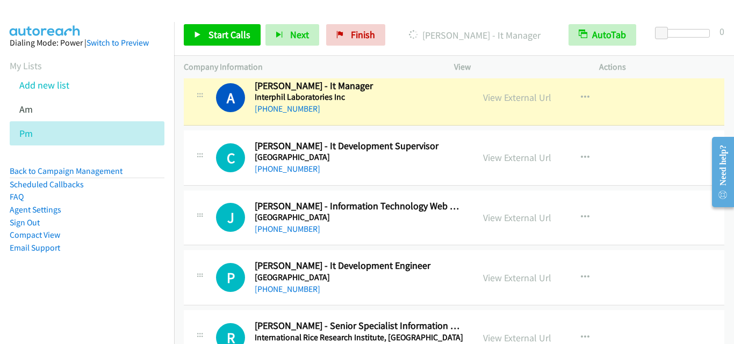
scroll to position [5992, 0]
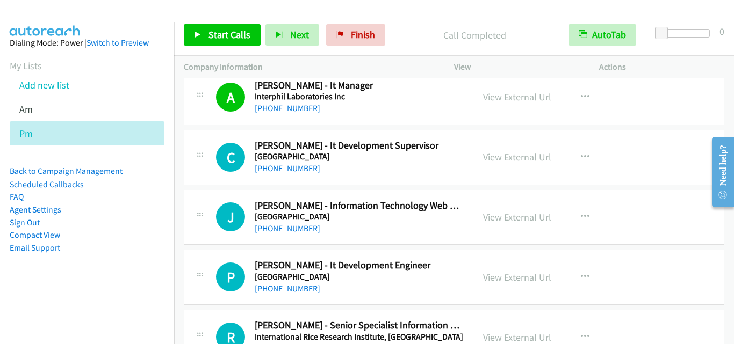
click at [210, 141] on div "C Callback Scheduled Cheryl B. - It Development Supervisor International School…" at bounding box center [328, 157] width 270 height 35
click at [75, 84] on li "Add new list" at bounding box center [97, 85] width 174 height 24
click at [49, 88] on link "Add new list" at bounding box center [44, 85] width 50 height 12
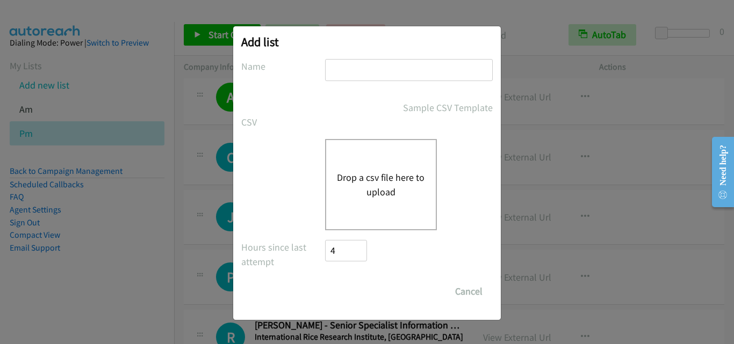
click at [356, 172] on button "Drop a csv file here to upload" at bounding box center [381, 184] width 88 height 29
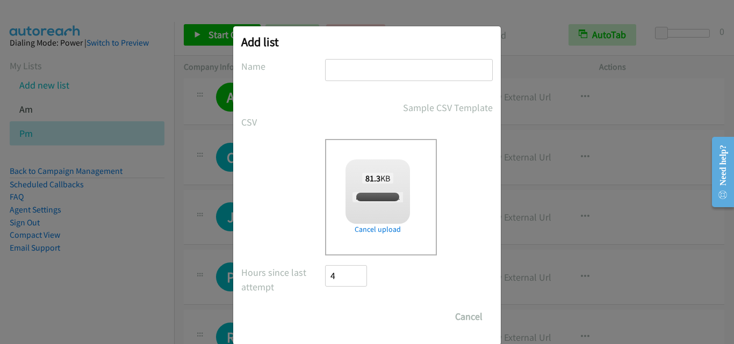
click at [409, 76] on input "text" at bounding box center [409, 70] width 168 height 22
checkbox input "true"
type input "pm"
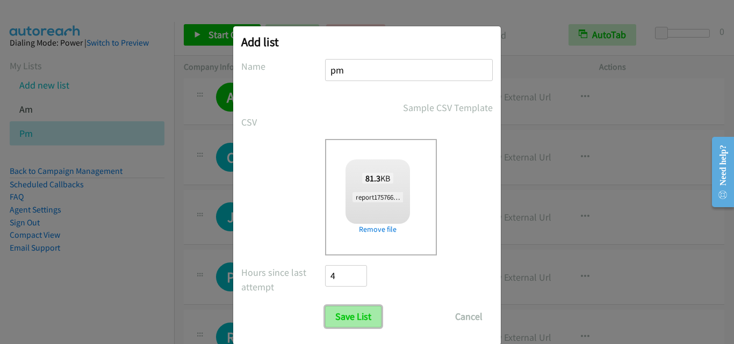
click at [349, 315] on input "Save List" at bounding box center [353, 316] width 56 height 21
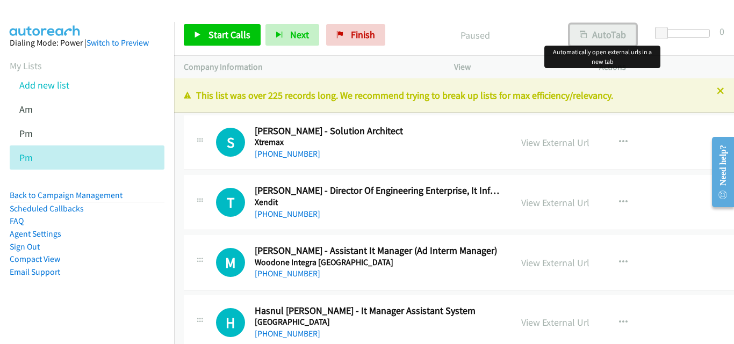
click at [605, 38] on button "AutoTab" at bounding box center [602, 34] width 67 height 21
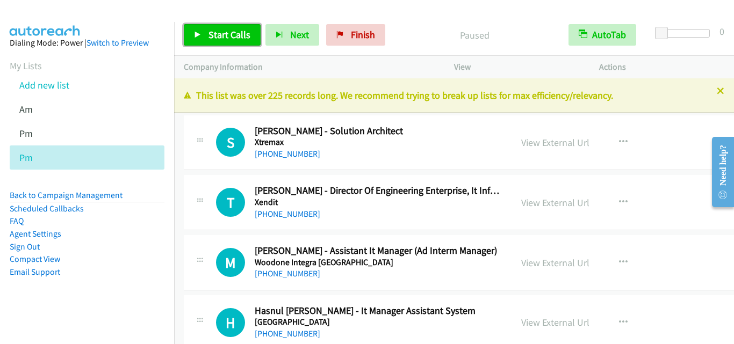
click at [217, 32] on span "Start Calls" at bounding box center [229, 34] width 42 height 12
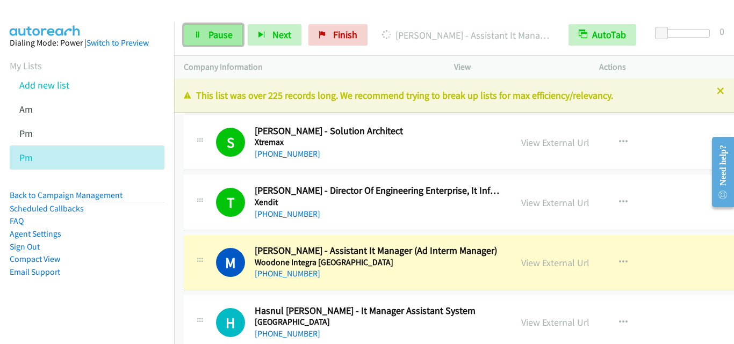
click at [214, 40] on span "Pause" at bounding box center [220, 34] width 24 height 12
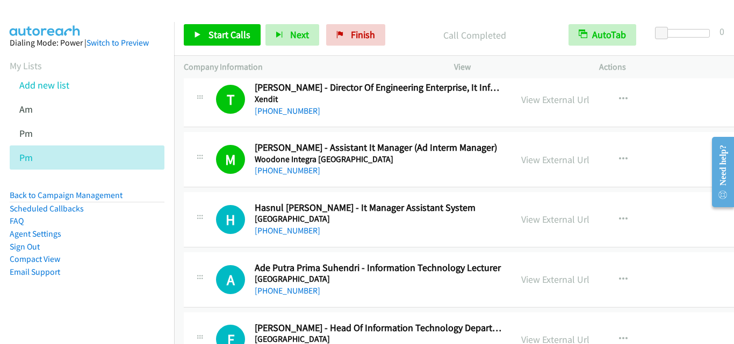
scroll to position [107, 0]
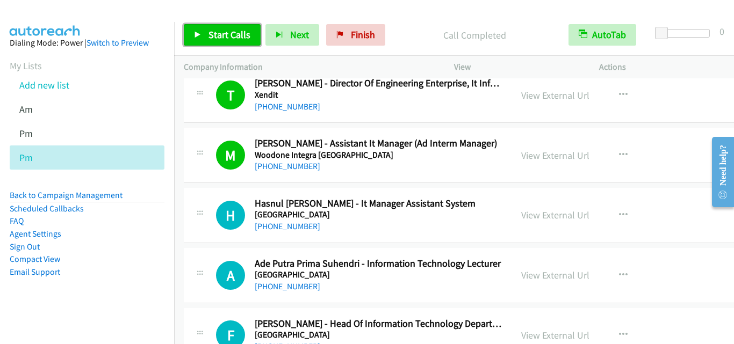
click at [223, 37] on span "Start Calls" at bounding box center [229, 34] width 42 height 12
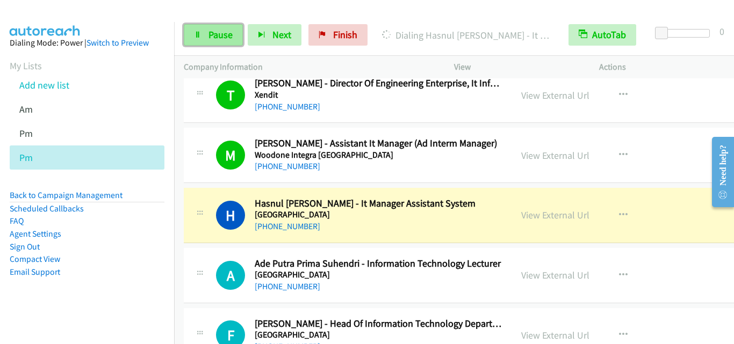
click at [221, 39] on span "Pause" at bounding box center [220, 34] width 24 height 12
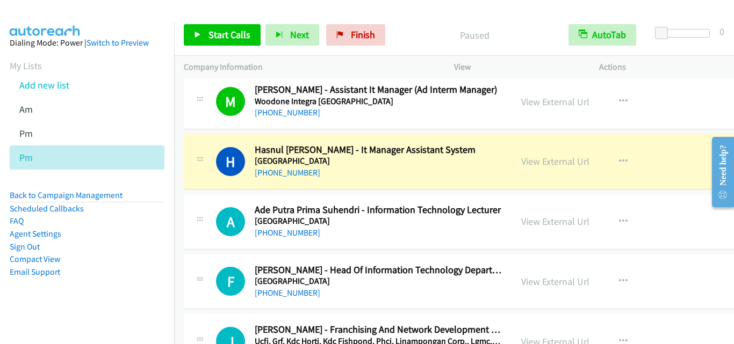
scroll to position [215, 0]
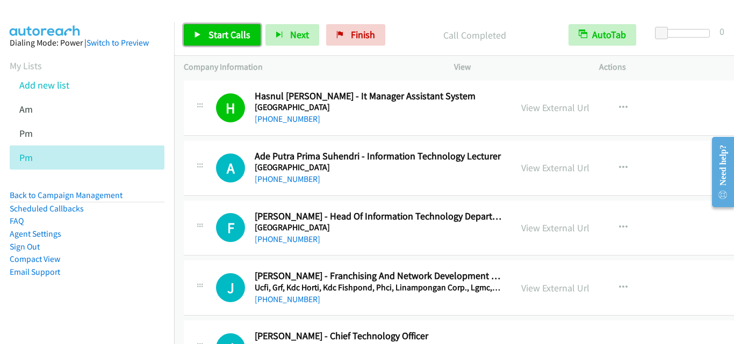
click at [218, 31] on span "Start Calls" at bounding box center [229, 34] width 42 height 12
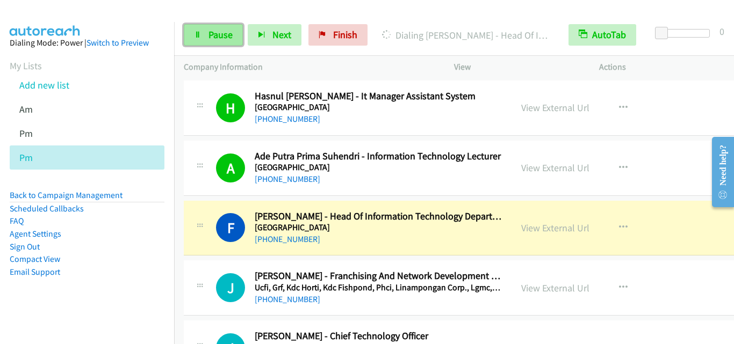
click at [224, 37] on span "Pause" at bounding box center [220, 34] width 24 height 12
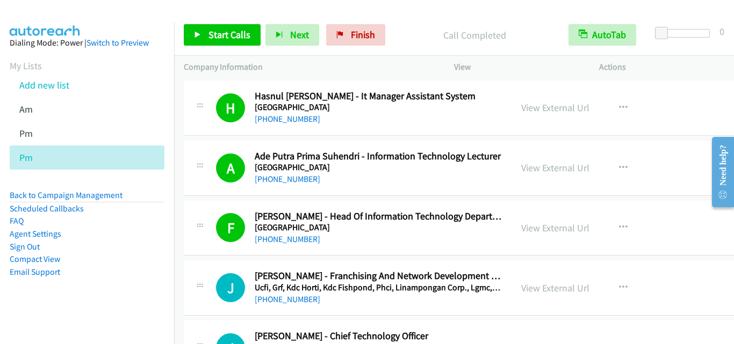
click at [203, 242] on div "F Callback Scheduled Fadri Masbirin - Head Of Information Technology Department…" at bounding box center [347, 228] width 308 height 35
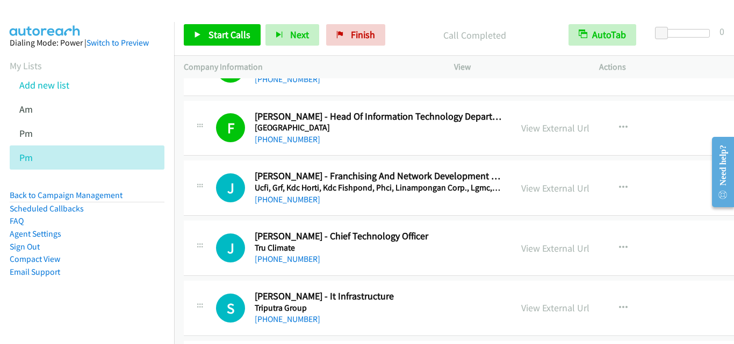
scroll to position [322, 0]
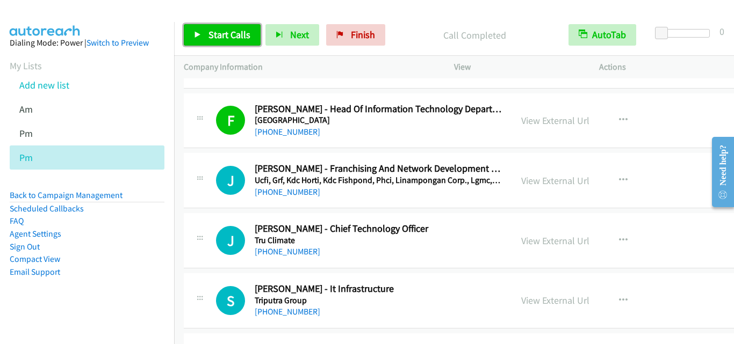
click at [219, 31] on span "Start Calls" at bounding box center [229, 34] width 42 height 12
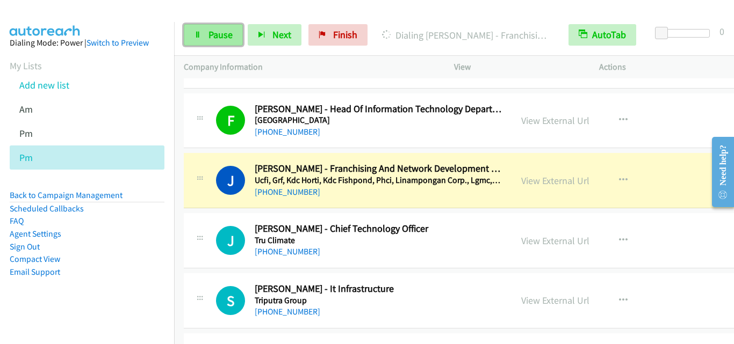
click at [213, 32] on span "Pause" at bounding box center [220, 34] width 24 height 12
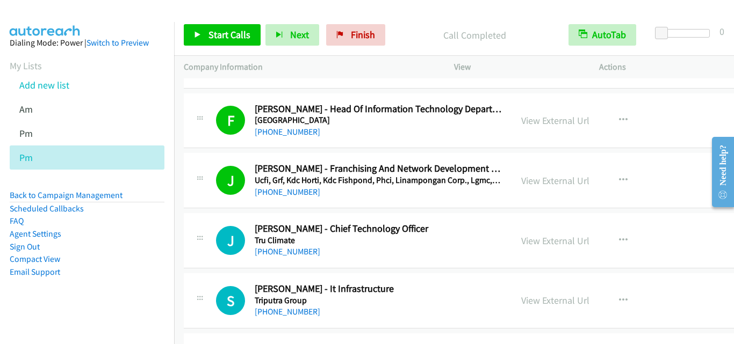
click at [227, 220] on div "J Callback Scheduled Jeffrey Dharmawan - Chief Technology Officer Tru Climate A…" at bounding box center [492, 240] width 616 height 55
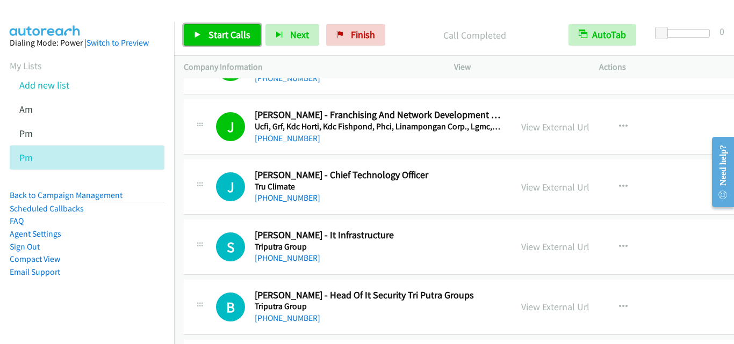
click at [240, 42] on link "Start Calls" at bounding box center [222, 34] width 77 height 21
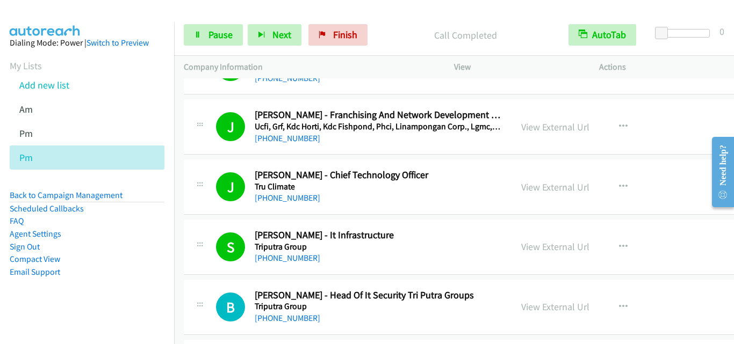
click at [210, 218] on td "S Callback Scheduled Saiful Rochman Saputra - It Infrastructure Triputra Group …" at bounding box center [491, 248] width 635 height 60
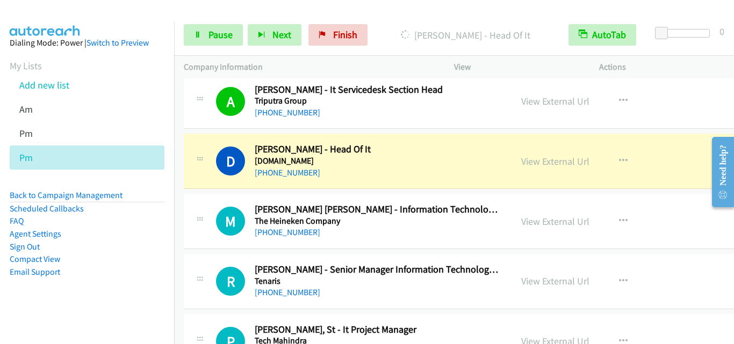
scroll to position [645, 0]
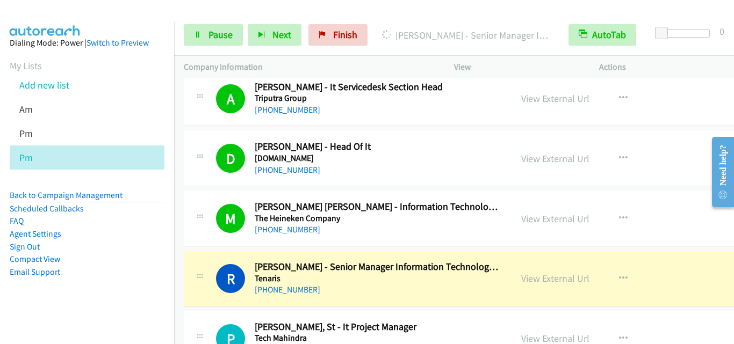
click at [214, 257] on div "R Callback Scheduled Rifki Fauzan Reza - Senior Manager Information Technology …" at bounding box center [492, 278] width 616 height 55
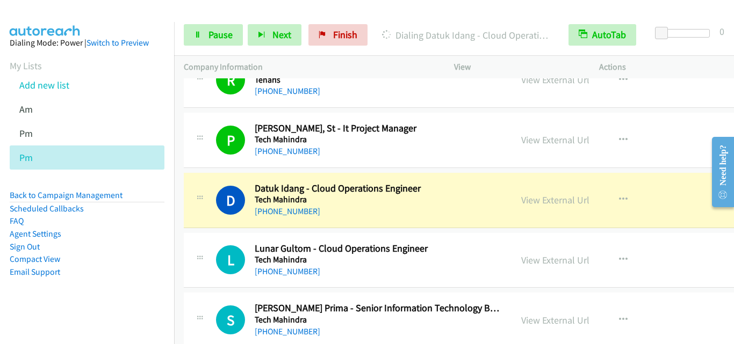
scroll to position [859, 0]
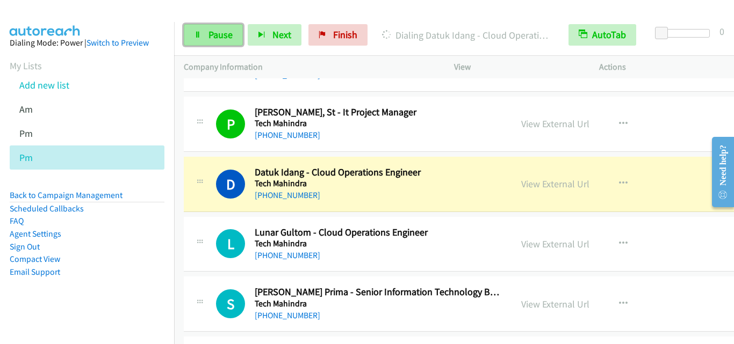
click at [214, 32] on span "Pause" at bounding box center [220, 34] width 24 height 12
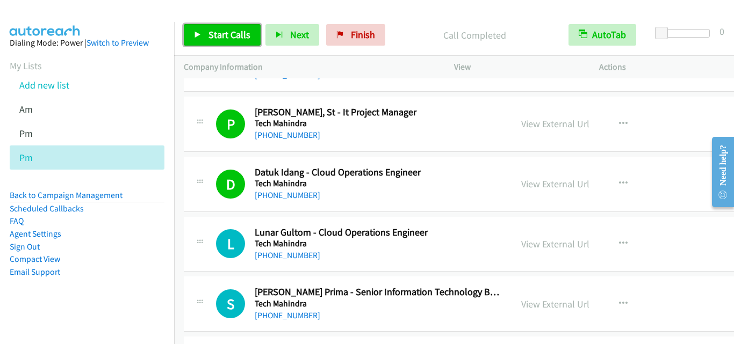
click at [217, 37] on span "Start Calls" at bounding box center [229, 34] width 42 height 12
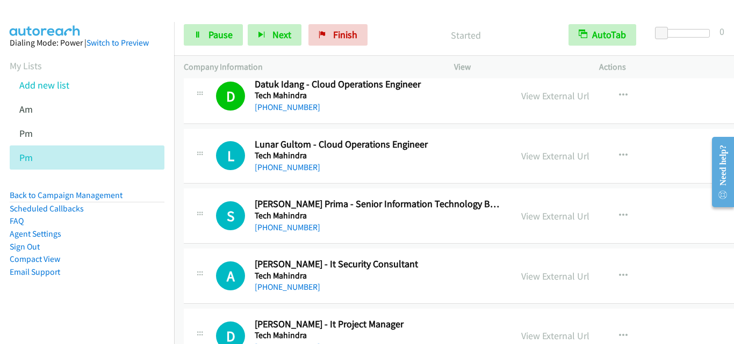
scroll to position [967, 0]
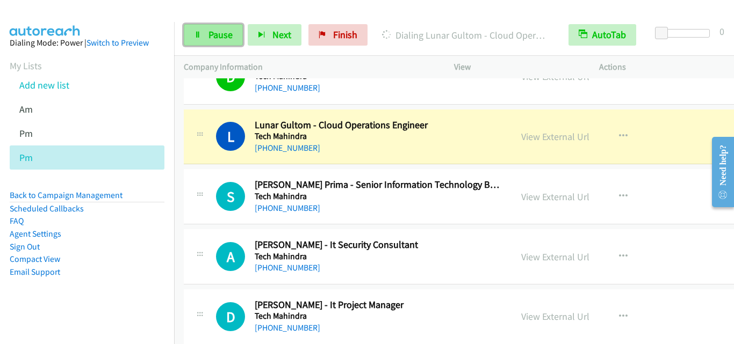
click at [229, 38] on span "Pause" at bounding box center [220, 34] width 24 height 12
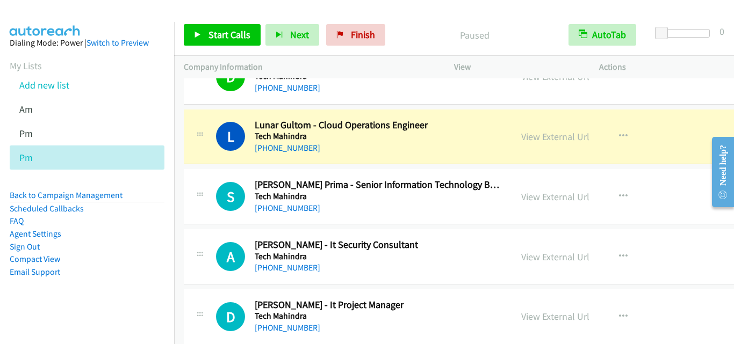
click at [206, 187] on div at bounding box center [199, 193] width 13 height 29
click at [199, 180] on div at bounding box center [199, 193] width 13 height 29
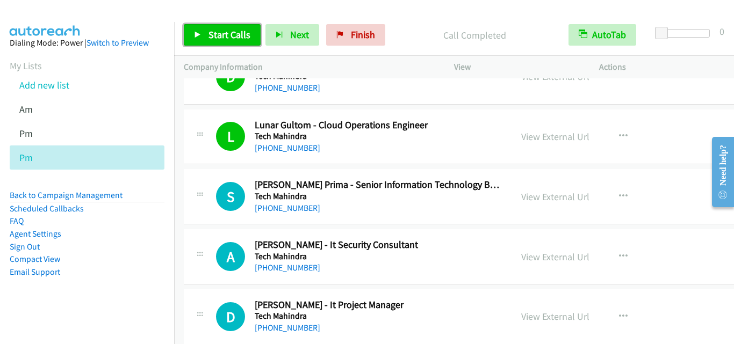
click at [233, 41] on link "Start Calls" at bounding box center [222, 34] width 77 height 21
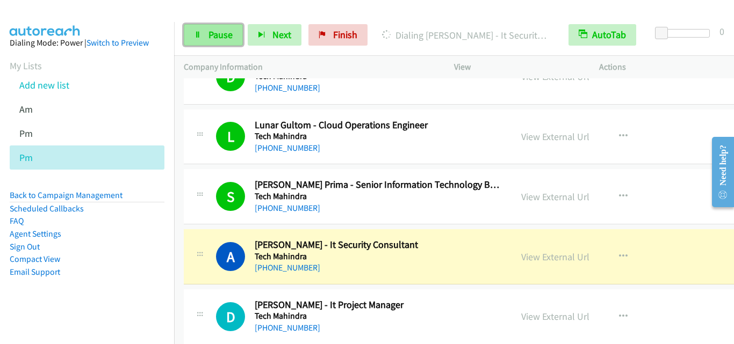
click at [230, 39] on span "Pause" at bounding box center [220, 34] width 24 height 12
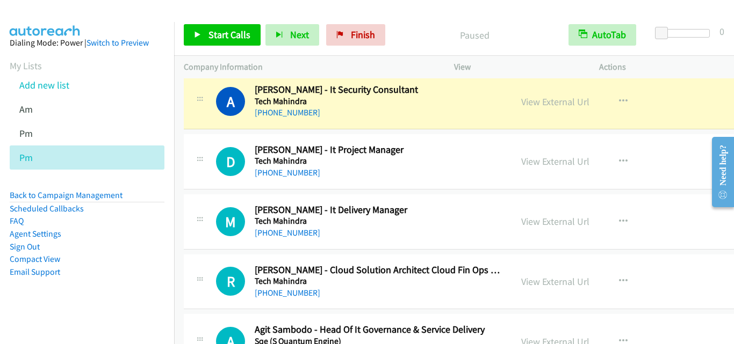
scroll to position [1128, 0]
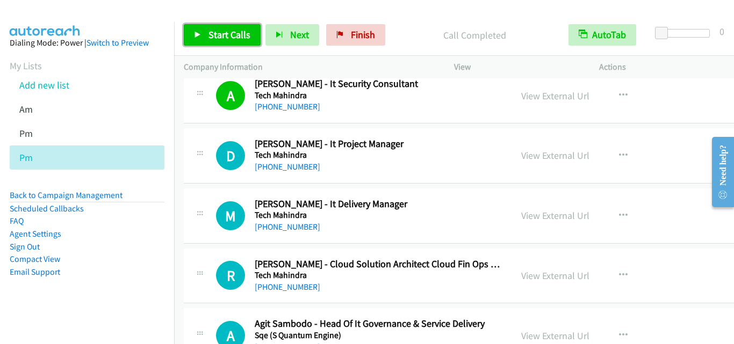
click at [208, 33] on span "Start Calls" at bounding box center [229, 34] width 42 height 12
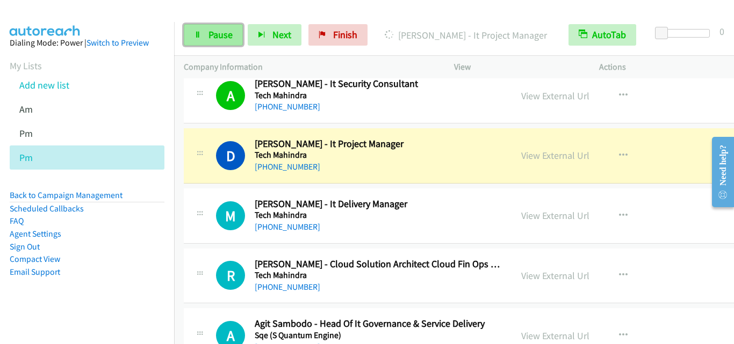
click at [222, 31] on span "Pause" at bounding box center [220, 34] width 24 height 12
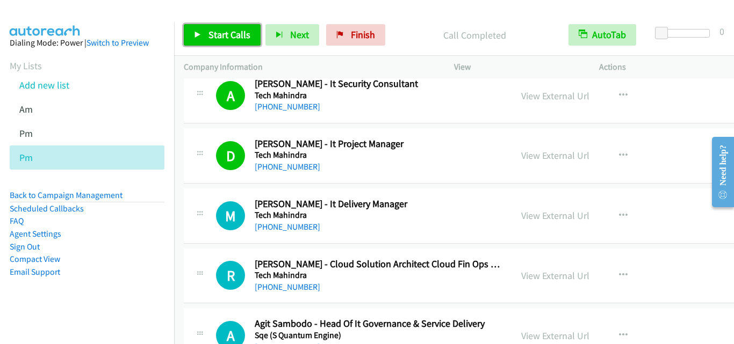
click at [221, 34] on span "Start Calls" at bounding box center [229, 34] width 42 height 12
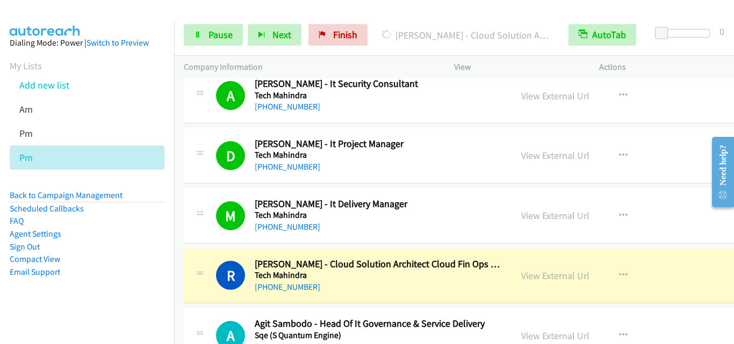
click at [200, 266] on div at bounding box center [199, 272] width 13 height 29
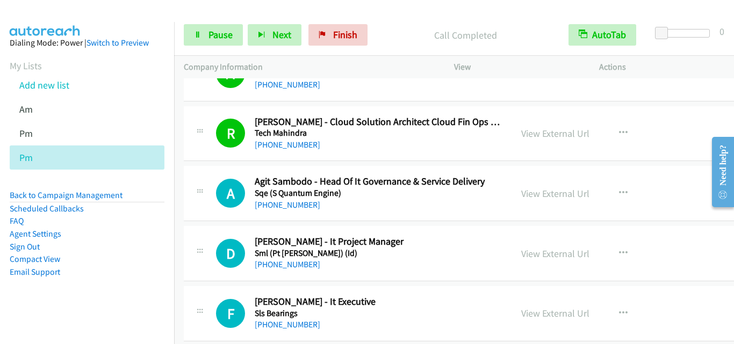
scroll to position [1343, 0]
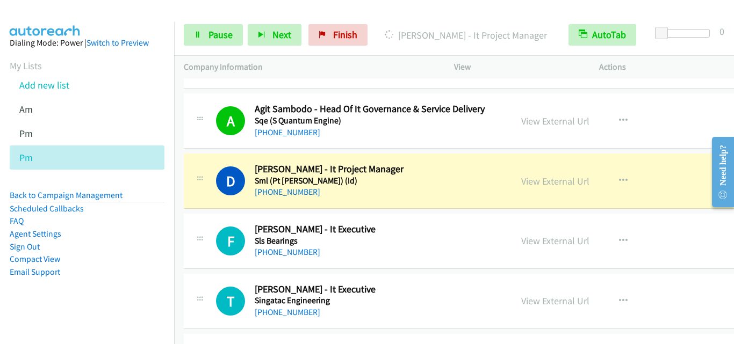
click at [219, 203] on div "D Callback Scheduled Dwi Mursito - It Project Manager Sml (Pt Sarana Maju Lesta…" at bounding box center [492, 181] width 616 height 55
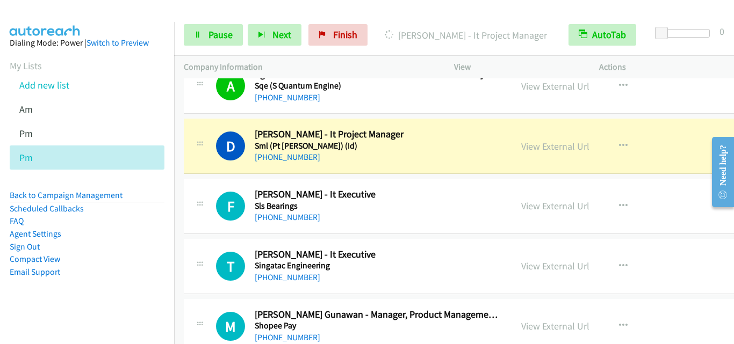
scroll to position [1397, 0]
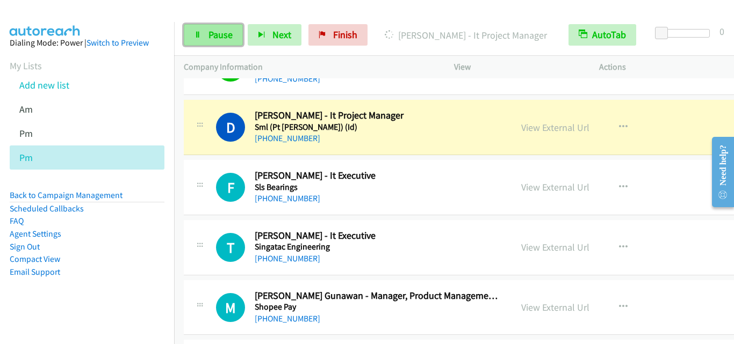
click at [207, 38] on link "Pause" at bounding box center [213, 34] width 59 height 21
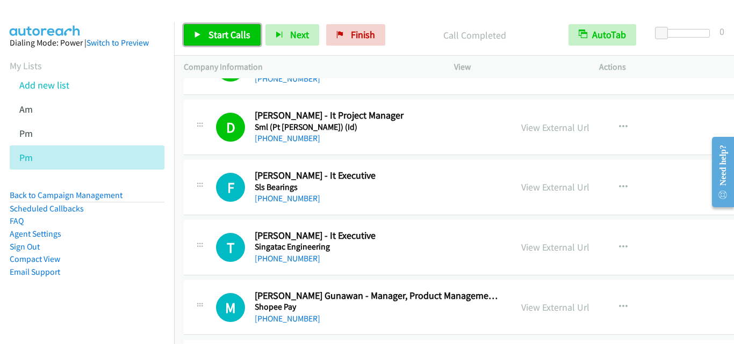
click at [234, 42] on link "Start Calls" at bounding box center [222, 34] width 77 height 21
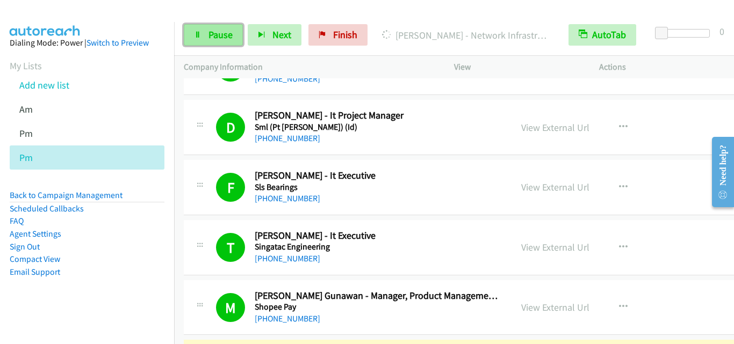
click at [199, 27] on link "Pause" at bounding box center [213, 34] width 59 height 21
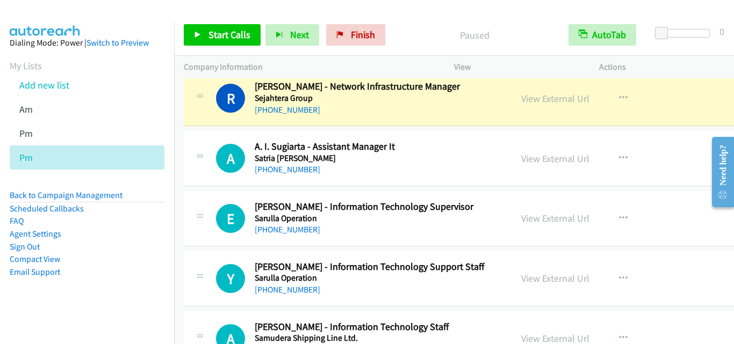
scroll to position [1665, 0]
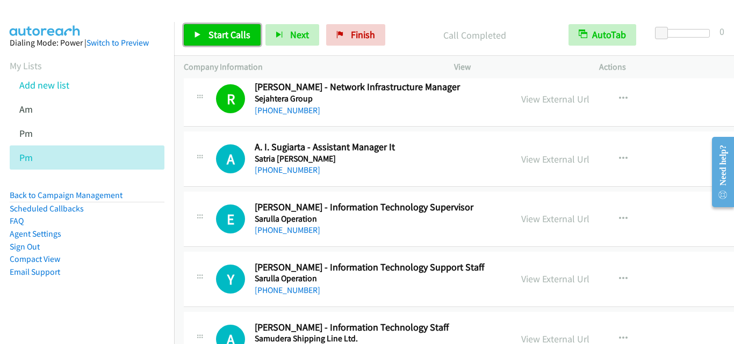
click at [219, 33] on span "Start Calls" at bounding box center [229, 34] width 42 height 12
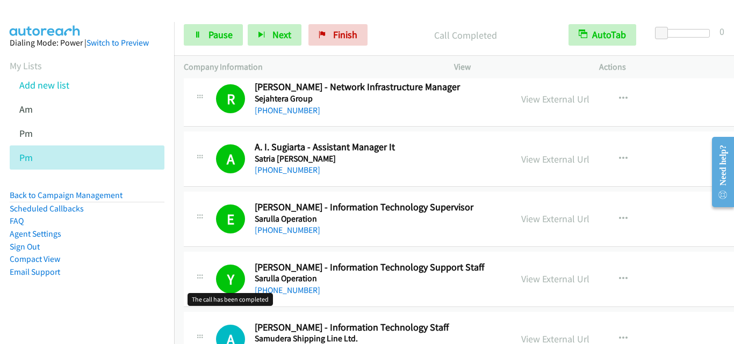
scroll to position [1826, 0]
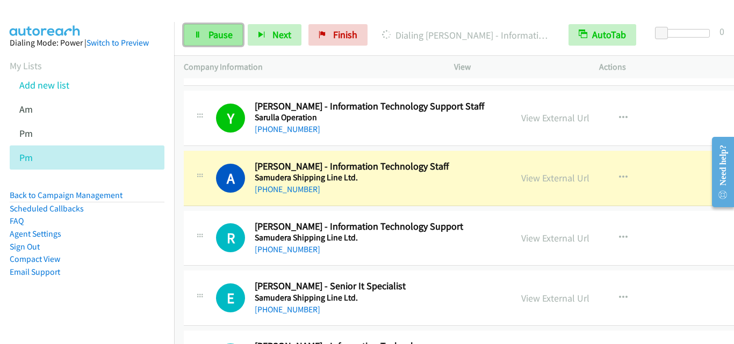
click at [211, 31] on span "Pause" at bounding box center [220, 34] width 24 height 12
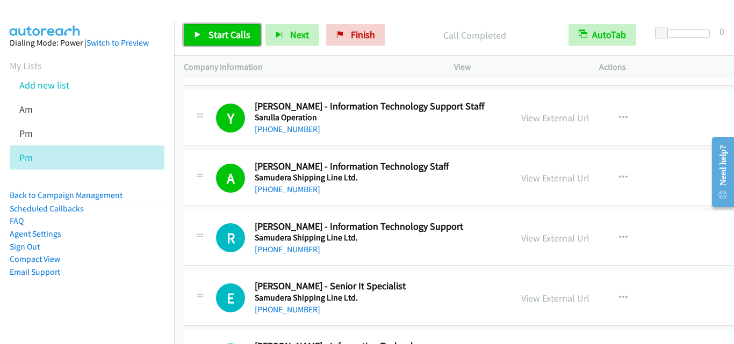
click at [213, 38] on span "Start Calls" at bounding box center [229, 34] width 42 height 12
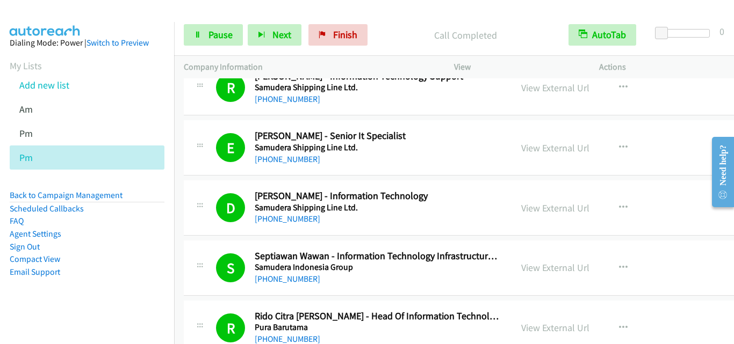
scroll to position [1988, 0]
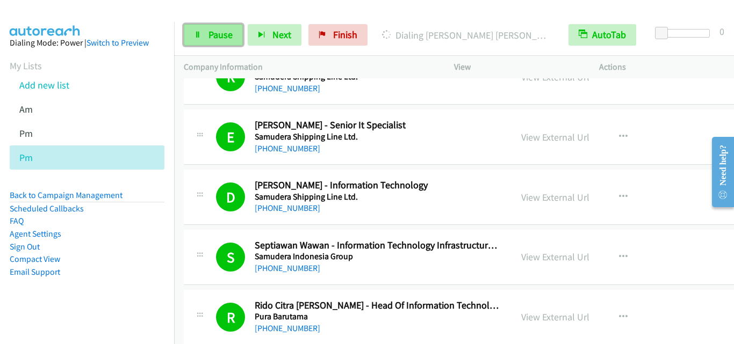
click at [232, 37] on link "Pause" at bounding box center [213, 34] width 59 height 21
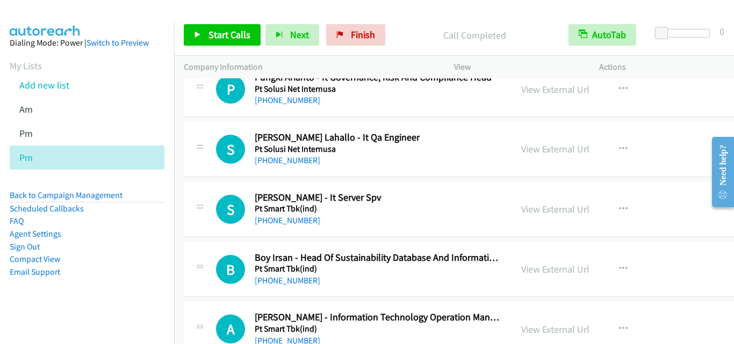
scroll to position [2525, 0]
